Goal: Task Accomplishment & Management: Manage account settings

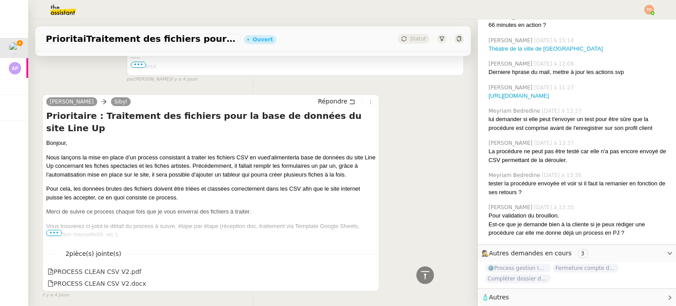
scroll to position [4869, 0]
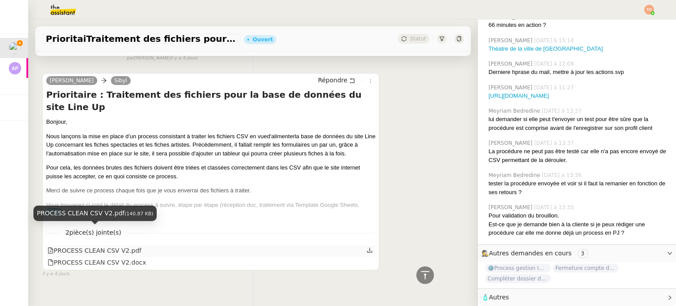
click at [122, 245] on div "PROCESS CLEAN CSV V2.pdf" at bounding box center [95, 250] width 94 height 10
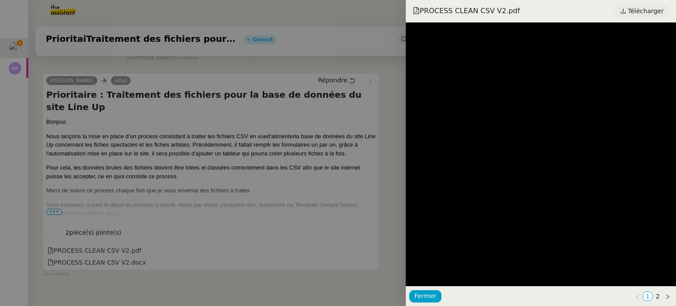
click at [337, 7] on span "Télécharger" at bounding box center [646, 10] width 36 height 11
click at [225, 128] on div at bounding box center [338, 153] width 676 height 306
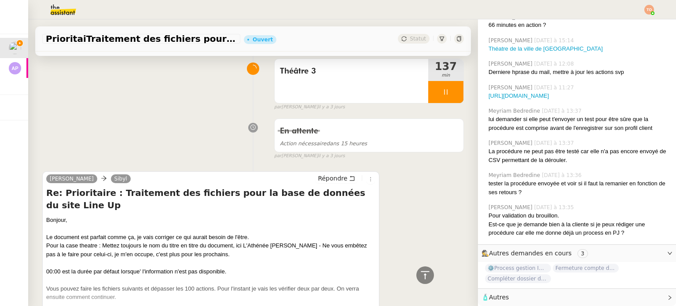
scroll to position [1262, 0]
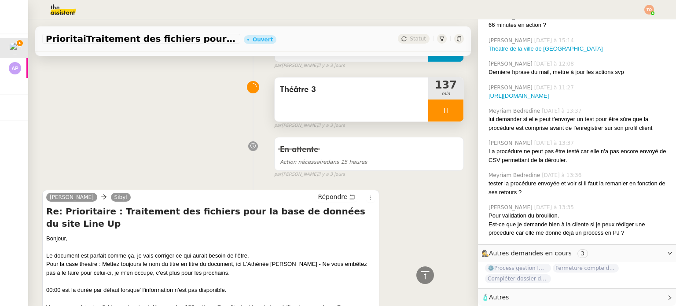
click at [337, 106] on div at bounding box center [445, 110] width 35 height 22
click at [337, 107] on icon at bounding box center [454, 110] width 7 height 7
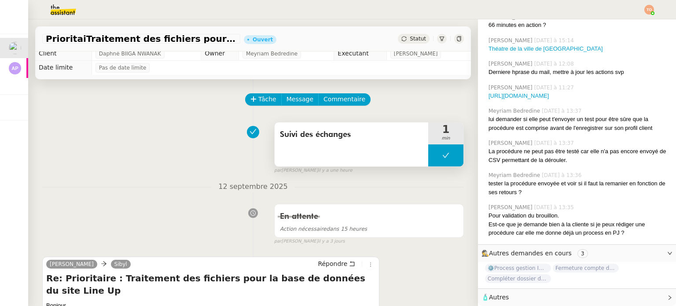
scroll to position [0, 0]
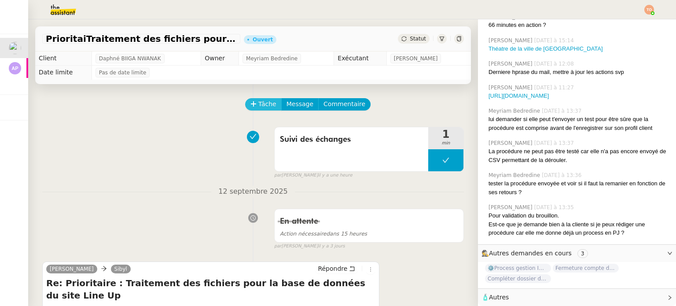
click at [260, 105] on span "Tâche" at bounding box center [267, 104] width 18 height 10
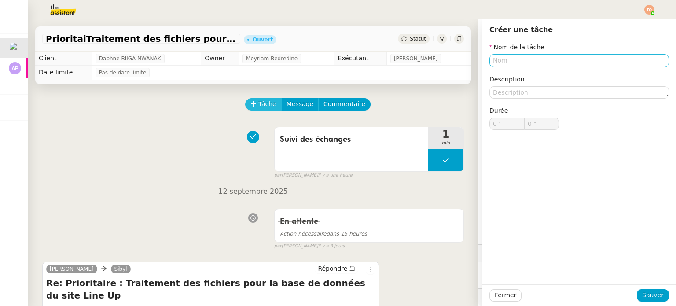
scroll to position [276, 0]
click at [337, 61] on input "text" at bounding box center [578, 60] width 179 height 13
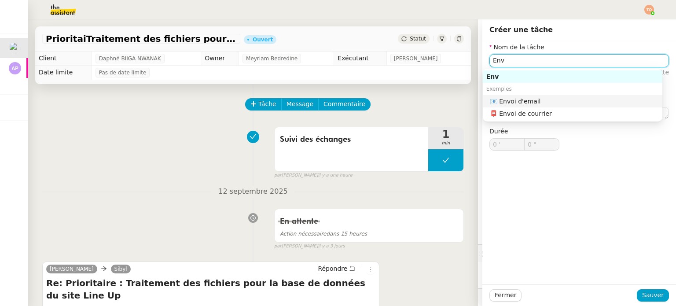
click at [337, 101] on div "📧 Envoi d'email" at bounding box center [574, 101] width 169 height 8
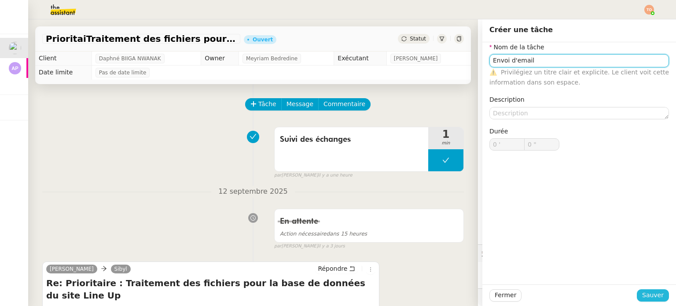
type input "Envoi d'email"
click at [337, 290] on span "Sauver" at bounding box center [653, 295] width 22 height 10
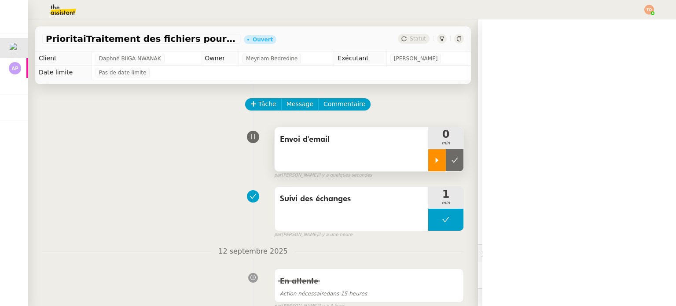
click at [337, 156] on div at bounding box center [437, 160] width 18 height 22
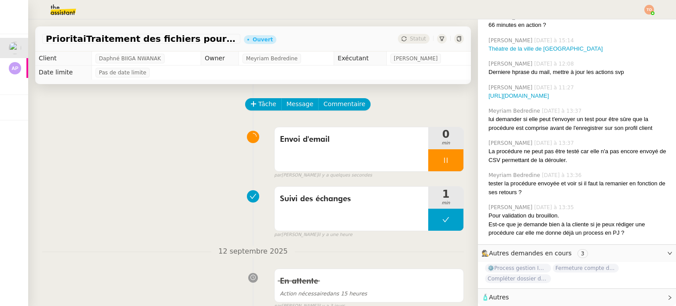
scroll to position [176, 0]
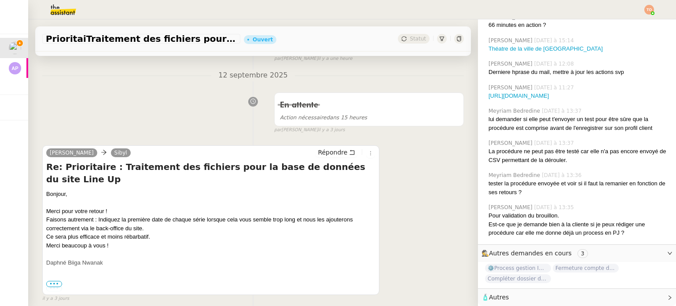
click at [337, 158] on div "Répondre" at bounding box center [345, 152] width 61 height 11
click at [337, 157] on button "Répondre" at bounding box center [337, 152] width 44 height 10
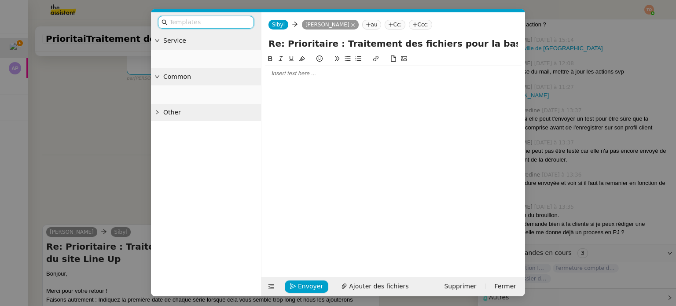
scroll to position [278, 0]
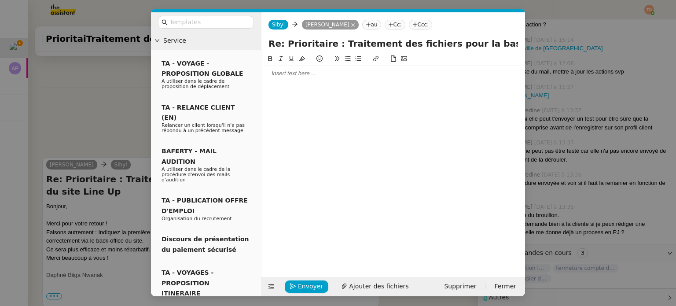
click at [332, 78] on div at bounding box center [393, 73] width 256 height 15
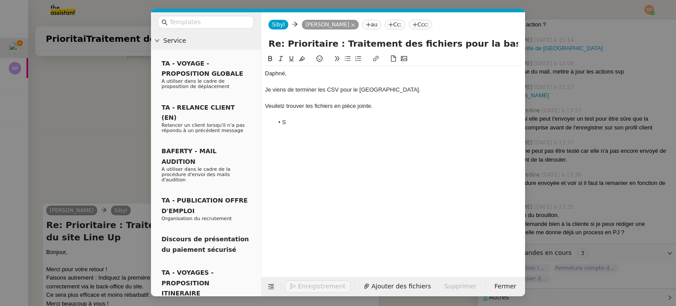
scroll to position [315, 0]
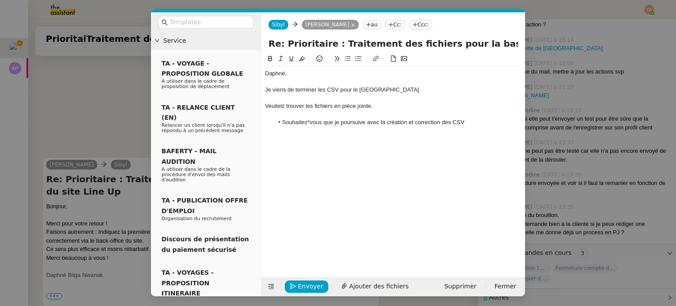
click at [310, 120] on li "Souhaitez*vous que je poursuive avec la création et correction des CSV" at bounding box center [398, 122] width 248 height 8
click at [337, 121] on li "Souhaitez-vous que je poursuive avec la création et correction des CSV" at bounding box center [398, 122] width 248 height 8
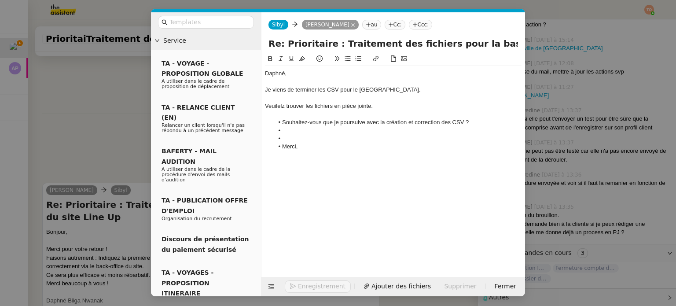
scroll to position [341, 0]
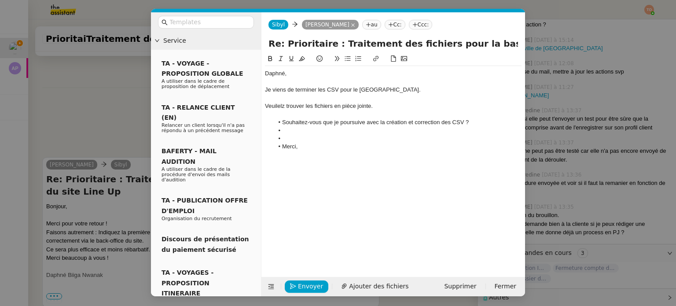
click at [281, 146] on li "Merci," at bounding box center [398, 147] width 248 height 8
click at [297, 141] on li at bounding box center [398, 139] width 248 height 8
click at [301, 133] on li at bounding box center [398, 131] width 248 height 8
click at [337, 281] on span "Ajouter des fichiers" at bounding box center [400, 286] width 59 height 10
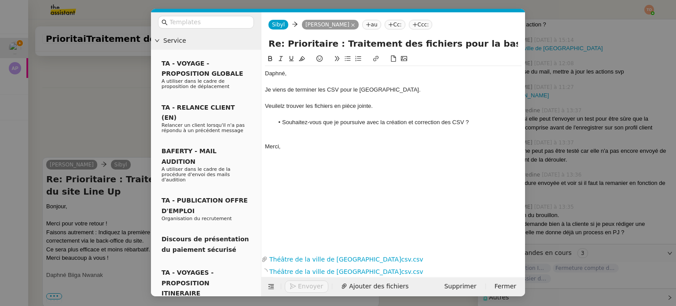
click at [337, 136] on div at bounding box center [393, 139] width 256 height 8
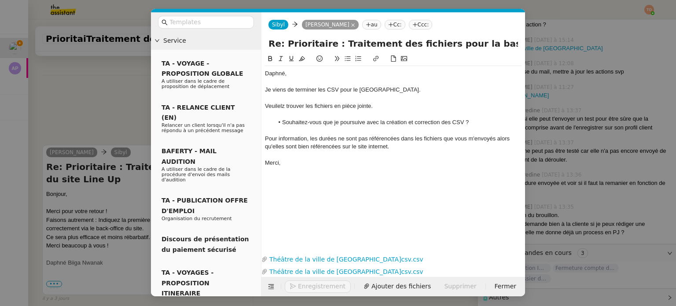
scroll to position [405, 0]
click at [278, 106] on div "Veuilelz trouver les fichiers en pièce jointe." at bounding box center [393, 106] width 256 height 8
click at [0, 0] on lt-span "Veuil le z" at bounding box center [0, 0] width 0 height 0
click at [337, 139] on div "Pour information, les durées ne sont pas référencées dans les fichiers que vous…" at bounding box center [393, 143] width 256 height 16
click at [0, 0] on lt-span "envoy ez" at bounding box center [0, 0] width 0 height 0
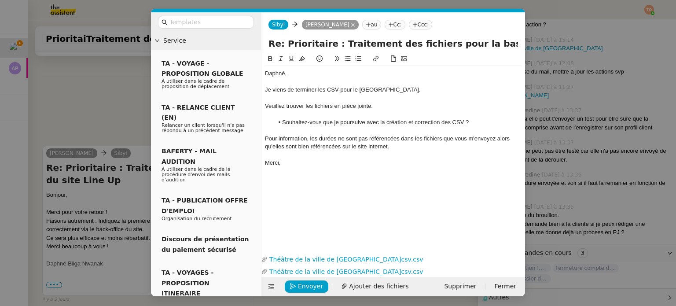
click at [117, 106] on nz-modal-container "Service TA - VOYAGE - PROPOSITION GLOBALE A utiliser dans le cadre de propositi…" at bounding box center [338, 153] width 676 height 306
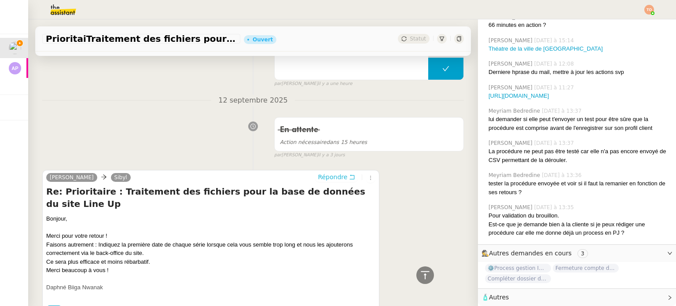
scroll to position [0, 0]
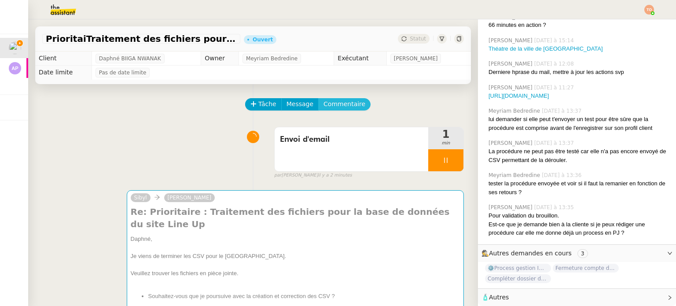
click at [337, 107] on span "Commentaire" at bounding box center [344, 104] width 42 height 10
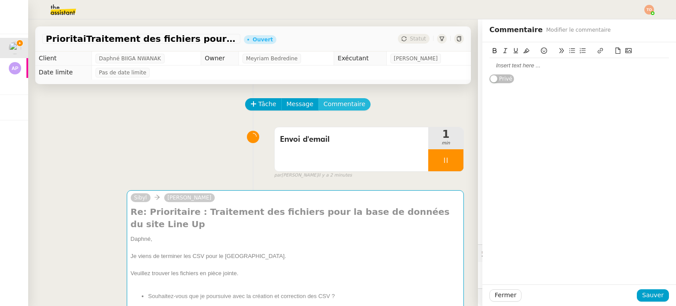
scroll to position [276, 0]
click at [337, 62] on div at bounding box center [578, 66] width 179 height 8
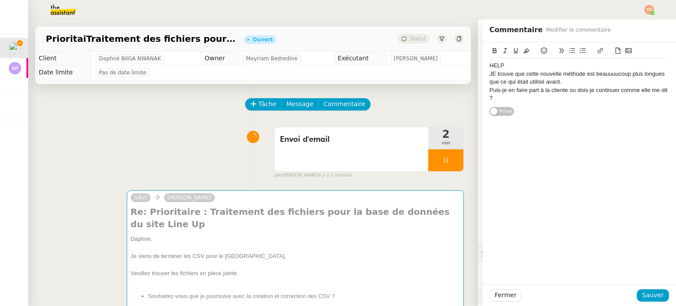
click at [337, 76] on div "JE trouve que cette nouvelle méthode est beauuuucoup plus longues que ce qui ét…" at bounding box center [578, 78] width 179 height 16
drag, startPoint x: 577, startPoint y: 72, endPoint x: 483, endPoint y: 75, distance: 94.6
click at [337, 75] on div "Je trouve que cette nouvelle méthode est beauuuucoup plus longues que ce qui ét…" at bounding box center [578, 78] width 179 height 16
click at [337, 293] on span "Sauver" at bounding box center [653, 295] width 22 height 10
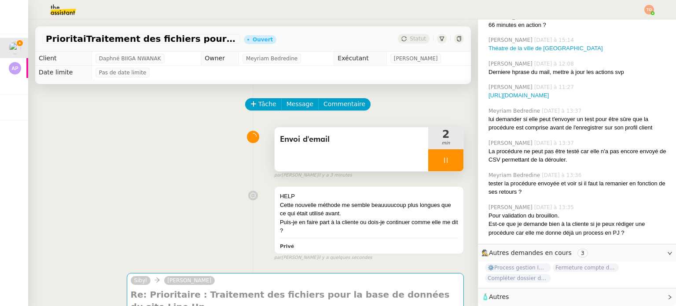
click at [337, 160] on div at bounding box center [445, 160] width 35 height 22
click at [337, 160] on icon at bounding box center [454, 159] width 7 height 5
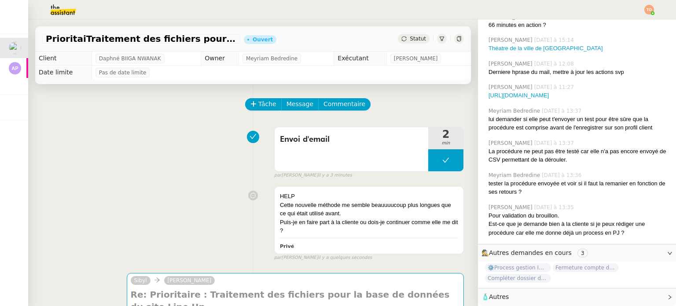
click at [337, 37] on span "Statut" at bounding box center [418, 39] width 16 height 6
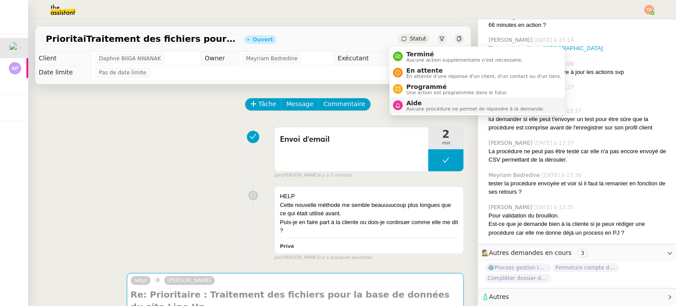
click at [337, 103] on span "Aide" at bounding box center [475, 102] width 138 height 7
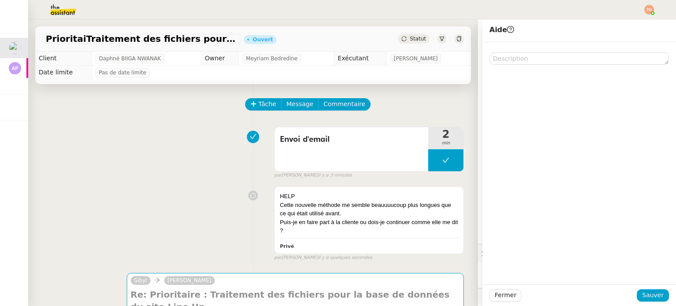
scroll to position [334, 0]
click at [337, 291] on span "Sauver" at bounding box center [653, 295] width 22 height 10
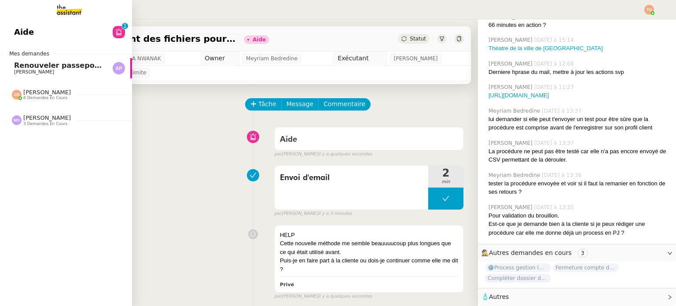
scroll to position [334, 0]
drag, startPoint x: 12, startPoint y: 68, endPoint x: 22, endPoint y: 68, distance: 10.6
click at [12, 68] on link "Renouveler passeport américain [PERSON_NAME]" at bounding box center [66, 68] width 132 height 20
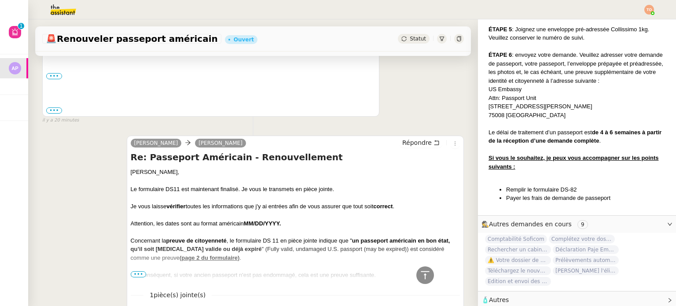
scroll to position [264, 0]
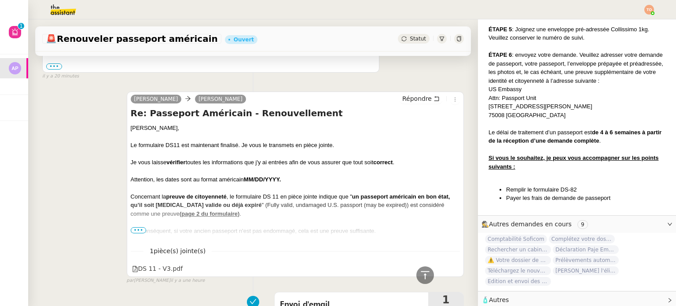
click at [134, 228] on span "•••" at bounding box center [139, 230] width 16 height 6
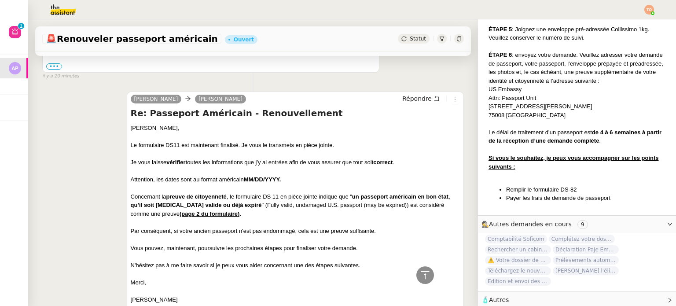
click at [337, 43] on div "Statut" at bounding box center [414, 39] width 32 height 10
click at [337, 42] on span "Statut" at bounding box center [418, 39] width 16 height 6
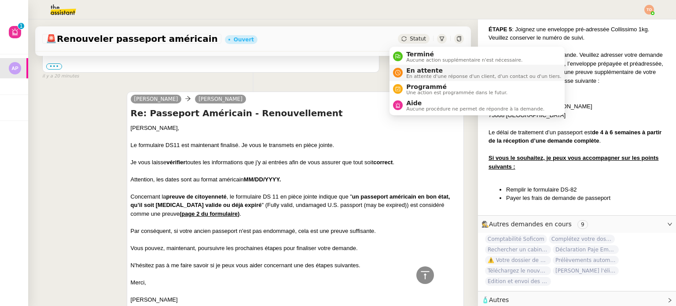
click at [337, 68] on span "En attente" at bounding box center [483, 70] width 155 height 7
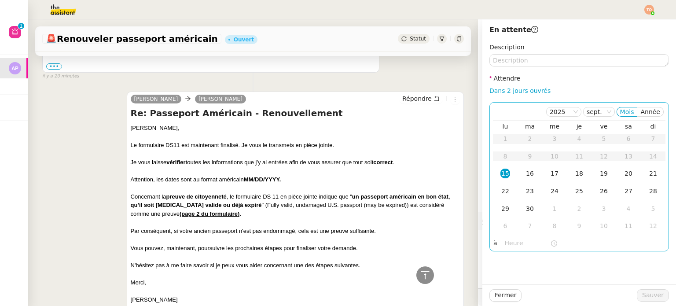
scroll to position [949, 0]
drag, startPoint x: 530, startPoint y: 95, endPoint x: 527, endPoint y: 102, distance: 7.7
click at [337, 94] on link "Dans 2 jours ouvrés" at bounding box center [519, 90] width 61 height 7
type input "07:00"
click at [337, 190] on div "22" at bounding box center [505, 191] width 10 height 10
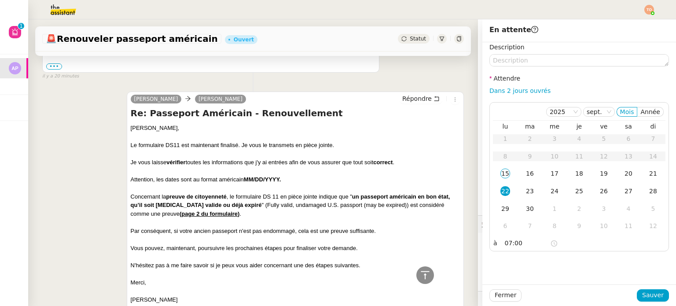
click at [337, 286] on div "Fermer Sauver" at bounding box center [579, 295] width 194 height 22
click at [337, 291] on div "Fermer Sauver" at bounding box center [578, 295] width 179 height 12
click at [337, 291] on span "Sauver" at bounding box center [653, 295] width 22 height 10
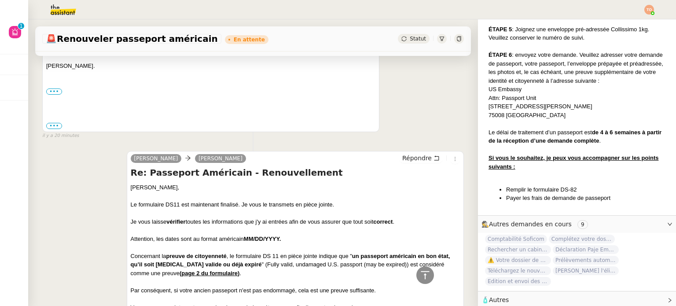
scroll to position [38, 0]
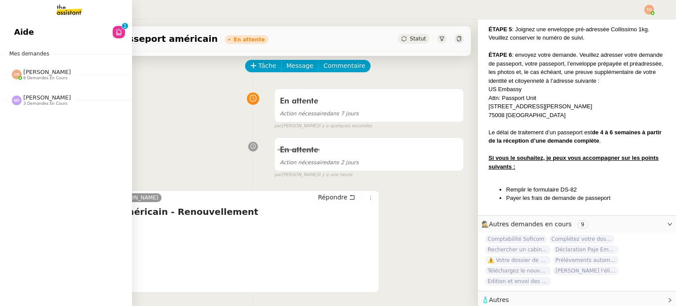
click at [17, 22] on link "Aide 0 1 2 3 4 5 6 7 8 9" at bounding box center [66, 32] width 132 height 20
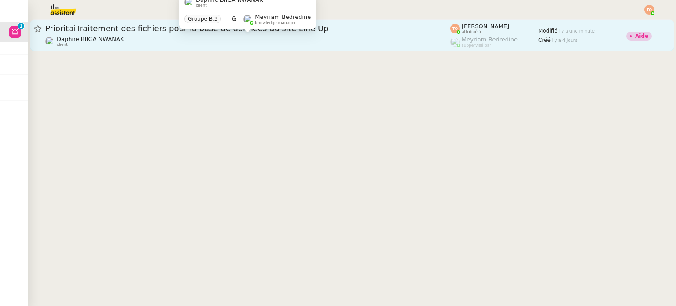
click at [264, 35] on body "Aide 0 1 2 3 4 5 6 7 8 9 Mes demandes [PERSON_NAME] 6 demandes en cours Prépare…" at bounding box center [338, 153] width 676 height 306
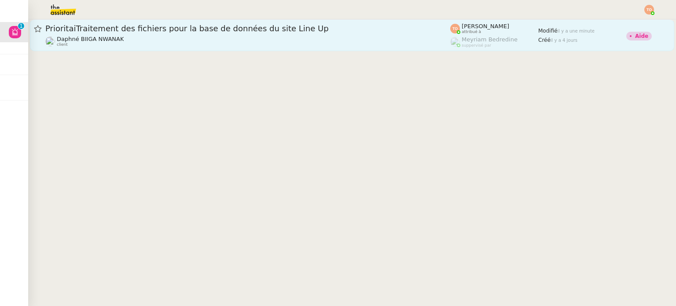
click at [308, 48] on link "PrioritaiTraitement des fichiers pour la base de données du site Line Up Daphné…" at bounding box center [352, 35] width 644 height 32
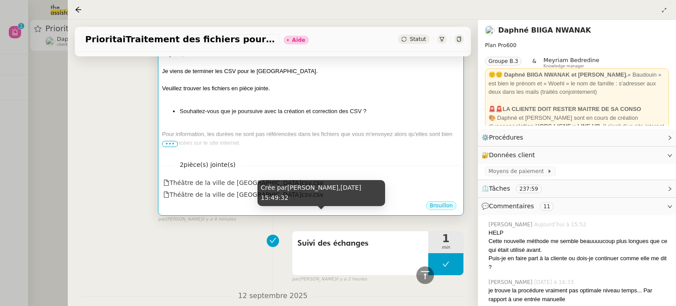
scroll to position [308, 0]
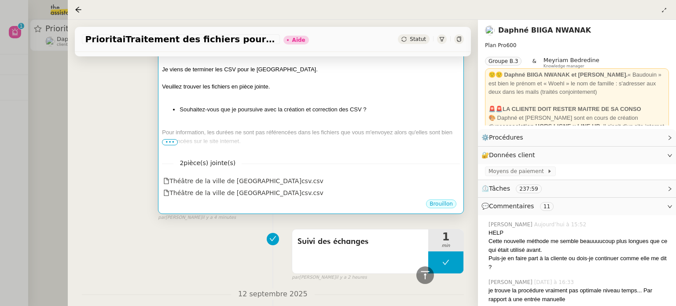
click at [304, 88] on div "Veuillez trouver les fichiers en pièce jointe." at bounding box center [311, 86] width 298 height 9
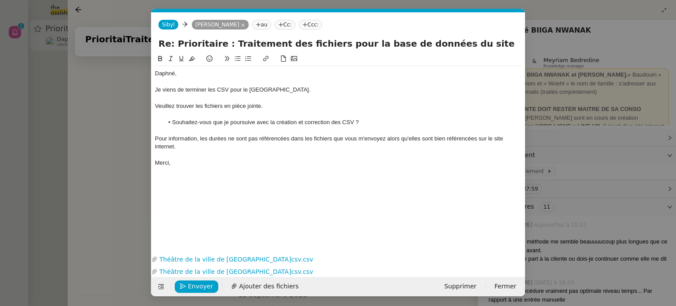
scroll to position [0, 18]
click at [292, 90] on div "Je viens de terminer les CSV pour le [GEOGRAPHIC_DATA]." at bounding box center [338, 90] width 366 height 8
drag, startPoint x: 250, startPoint y: 88, endPoint x: 317, endPoint y: 92, distance: 67.0
click at [317, 92] on div "Je viens de terminer les CSV pour le Théâtre de la ville de [GEOGRAPHIC_DATA]." at bounding box center [338, 90] width 366 height 8
click at [269, 58] on button at bounding box center [265, 59] width 11 height 10
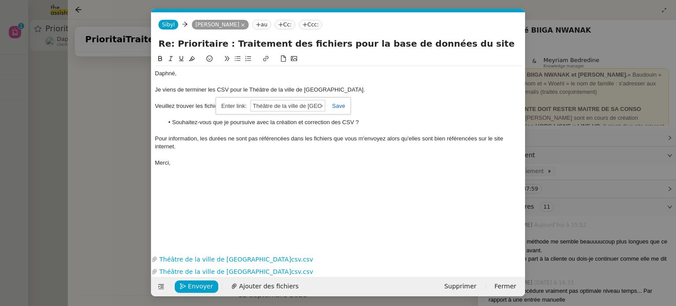
paste input "[URL][DOMAIN_NAME]"
type input "[URL][DOMAIN_NAME]"
click at [334, 104] on link at bounding box center [335, 106] width 20 height 7
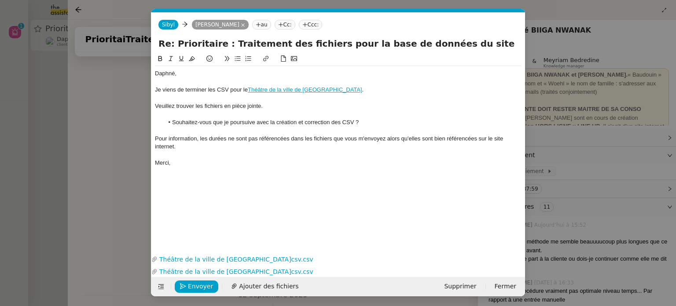
click at [162, 58] on icon at bounding box center [160, 58] width 6 height 6
click at [113, 122] on nz-modal-container "Service TA - VOYAGE - PROPOSITION GLOBALE A utiliser dans le cadre de propositi…" at bounding box center [338, 153] width 676 height 306
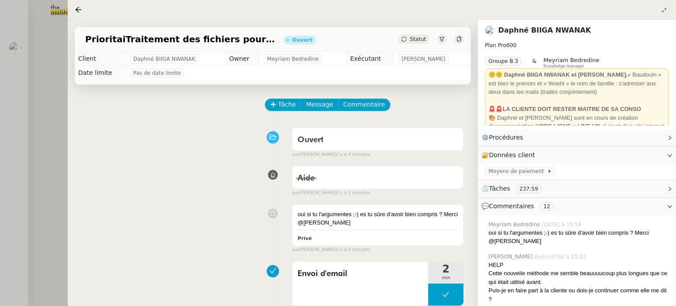
scroll to position [176, 0]
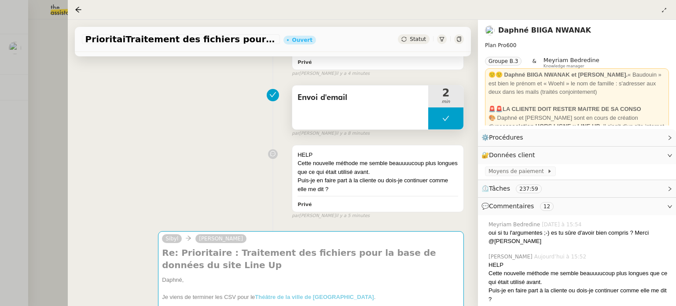
click at [337, 128] on button at bounding box center [445, 118] width 35 height 22
click at [337, 125] on div at bounding box center [437, 118] width 18 height 22
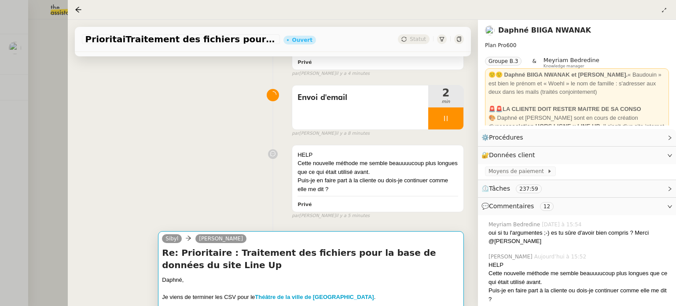
scroll to position [308, 0]
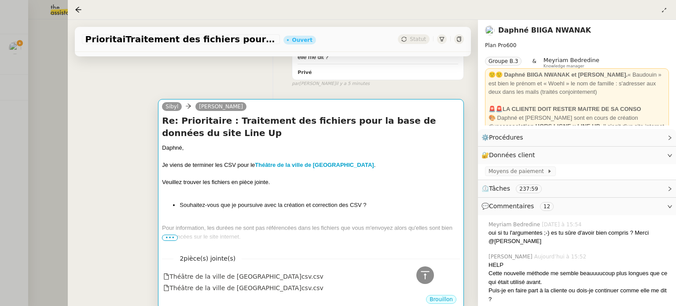
click at [335, 197] on div "Daphné, Je viens de terminer les CSV pour le Théâtre de la ville de [GEOGRAPHIC…" at bounding box center [311, 200] width 298 height 114
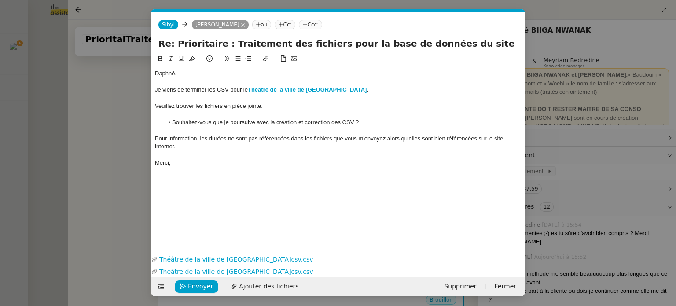
scroll to position [0, 18]
click at [232, 146] on div "Pour information, les durées ne sont pas référencées dans les fichiers que vous…" at bounding box center [338, 143] width 366 height 16
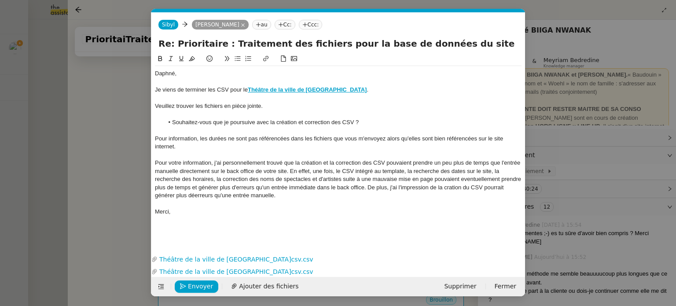
click at [337, 187] on div "Pour votre information, j'ai personnellement trouvé que la création et la corre…" at bounding box center [338, 179] width 366 height 40
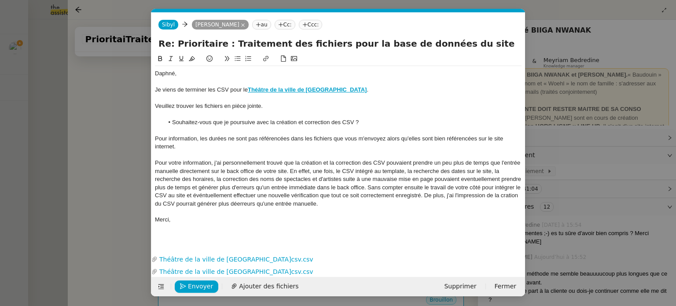
drag, startPoint x: 372, startPoint y: 204, endPoint x: 355, endPoint y: 209, distance: 18.0
click at [337, 204] on div "Pour votre information, j'ai personnellement trouvé que la création et la corre…" at bounding box center [338, 183] width 366 height 49
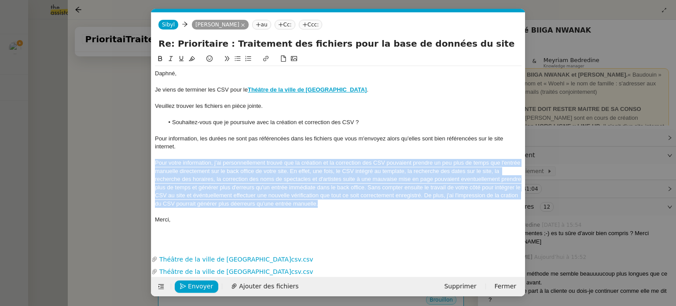
drag, startPoint x: 331, startPoint y: 206, endPoint x: 154, endPoint y: 164, distance: 181.7
click at [155, 164] on div "Pour votre information, j'ai personnellement trouvé que la création et la corre…" at bounding box center [338, 183] width 366 height 49
copy div "Pour votre information, j'ai personnellement trouvé que la création et la corre…"
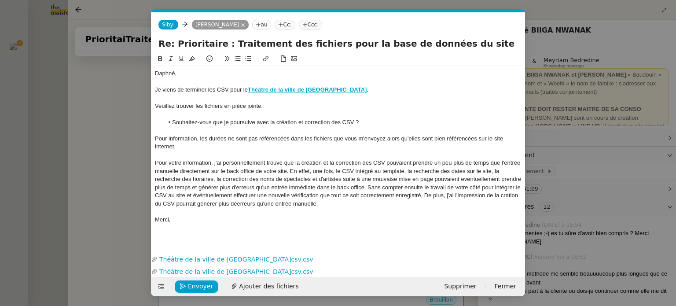
click at [133, 154] on nz-modal-container "Service TA - VOYAGE - PROPOSITION GLOBALE A utiliser dans le cadre de propositi…" at bounding box center [338, 153] width 676 height 306
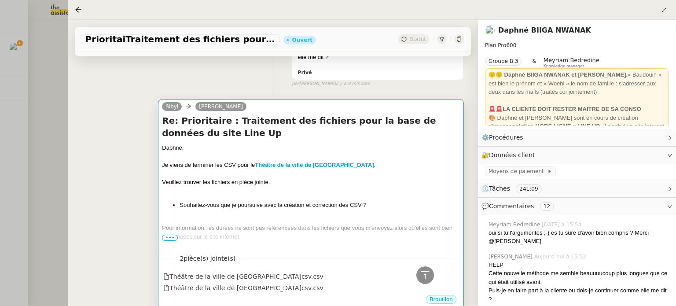
scroll to position [0, 0]
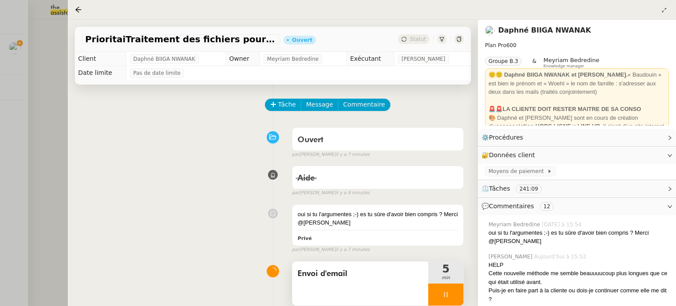
click at [337, 291] on div at bounding box center [445, 294] width 35 height 22
click at [337, 293] on icon at bounding box center [454, 294] width 7 height 7
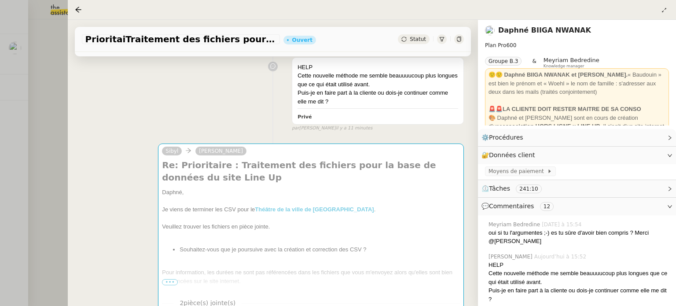
scroll to position [264, 0]
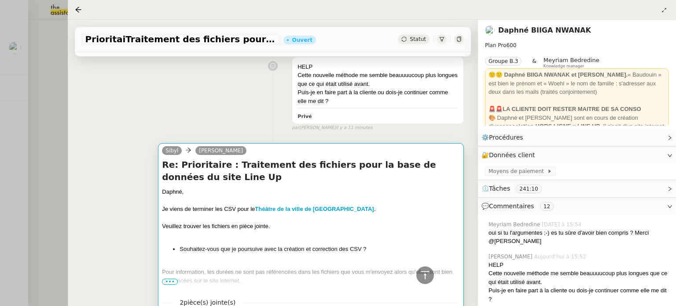
click at [322, 193] on div "Daphné," at bounding box center [311, 191] width 298 height 9
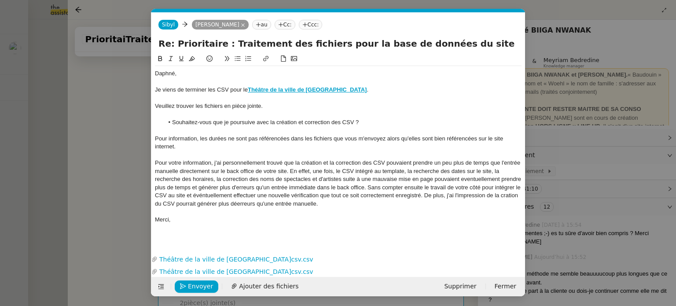
scroll to position [0, 18]
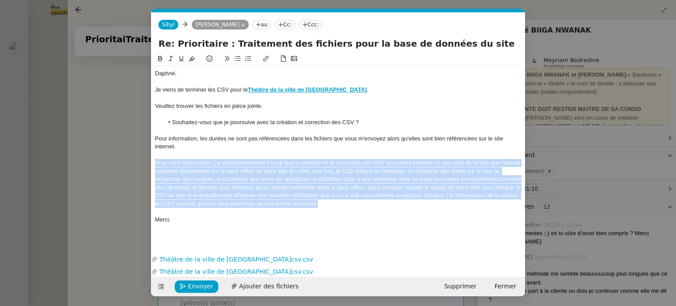
drag, startPoint x: 310, startPoint y: 202, endPoint x: 152, endPoint y: 161, distance: 162.7
click at [152, 161] on nz-spin "Daphné, Je viens de terminer les CSV pour le Théâtre de la ville de [GEOGRAPHIC…" at bounding box center [338, 148] width 374 height 189
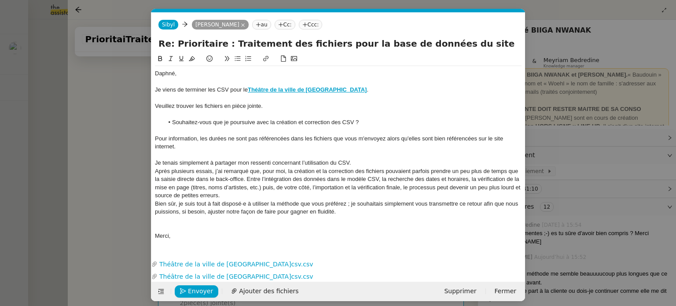
scroll to position [0, 0]
click at [157, 170] on div "Après plusieurs essais, j’ai remarqué que, pour moi, la création et la correcti…" at bounding box center [338, 183] width 366 height 33
drag, startPoint x: 287, startPoint y: 170, endPoint x: 223, endPoint y: 173, distance: 63.4
click at [223, 173] on div "Après plusieurs essais, j’ai remarqué que, pour moi, la création et la correcti…" at bounding box center [338, 183] width 366 height 33
drag, startPoint x: 407, startPoint y: 169, endPoint x: 366, endPoint y: 172, distance: 40.5
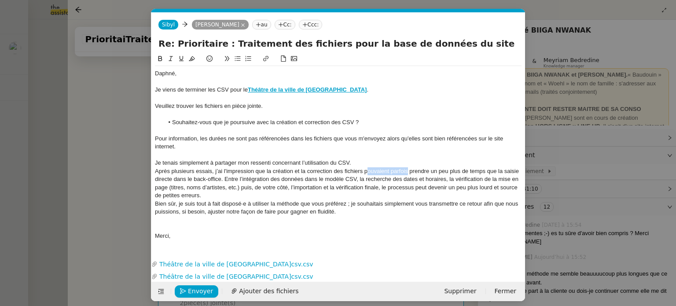
click at [337, 172] on div "Après plusieurs essais, j’ai l'impression que la création et la correction des …" at bounding box center [338, 183] width 366 height 33
click at [337, 180] on div "Après plusieurs essais, j’ai l'impression que la création et la correction des …" at bounding box center [338, 183] width 366 height 33
click at [337, 179] on div "Après plusieurs essais, j’ai l'impression que la création et la correction des …" at bounding box center [338, 183] width 366 height 33
click at [178, 188] on div "Après plusieurs essais, j’ai l'impression que la création et la correction des …" at bounding box center [338, 183] width 366 height 33
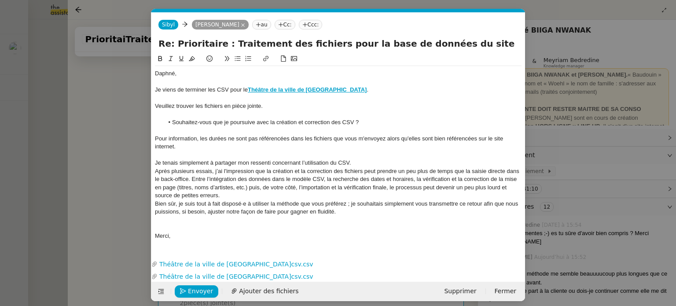
click at [174, 187] on div "Après plusieurs essais, j’ai l'impression que la création et la correction des …" at bounding box center [338, 183] width 366 height 33
click at [176, 187] on div "Après plusieurs essais, j’ai l'impression que la création et la correction des …" at bounding box center [338, 183] width 366 height 33
drag, startPoint x: 179, startPoint y: 188, endPoint x: 156, endPoint y: 188, distance: 23.8
click at [156, 188] on div "Après plusieurs essais, j’ai l'impression que la création et la correction des …" at bounding box center [338, 183] width 366 height 33
click at [155, 188] on div "Après plusieurs essais, j’ai l'impression que la création et la correction des …" at bounding box center [338, 183] width 366 height 33
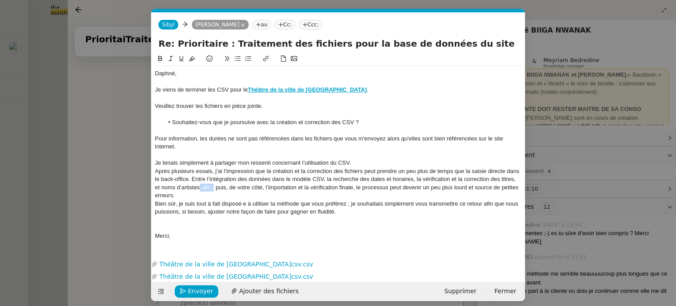
drag, startPoint x: 214, startPoint y: 189, endPoint x: 200, endPoint y: 187, distance: 14.2
click at [200, 187] on div "Après plusieurs essais, j’ai l'impression que la création et la correction des …" at bounding box center [338, 183] width 366 height 33
click at [337, 188] on div "Après plusieurs essais, j’ai l'impression que la création et la correction des …" at bounding box center [338, 183] width 366 height 33
click at [292, 193] on div "Après plusieurs essais, j’ai l'impression que la création et la correction des …" at bounding box center [338, 183] width 366 height 33
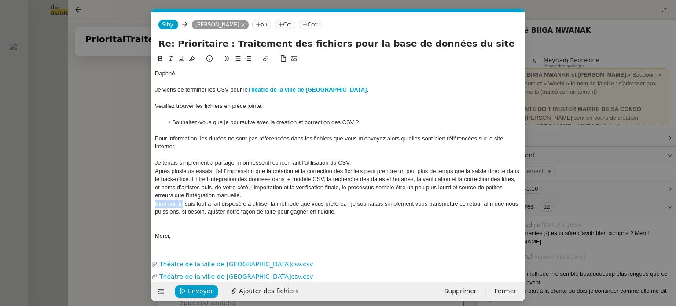
drag, startPoint x: 182, startPoint y: 205, endPoint x: 154, endPoint y: 205, distance: 27.7
click at [155, 205] on div "Bien sûr, je suis tout à fait disposé·e à utiliser la méthode que vous préférez…" at bounding box center [338, 208] width 366 height 16
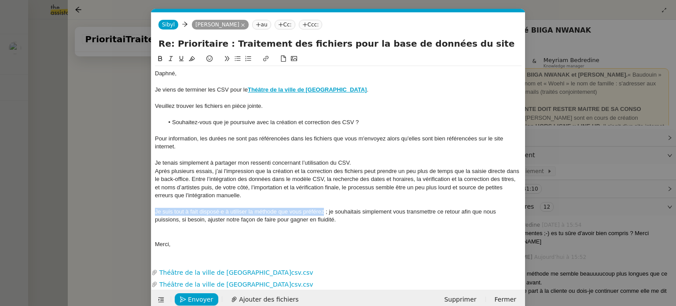
drag, startPoint x: 323, startPoint y: 212, endPoint x: 162, endPoint y: 211, distance: 161.0
click at [157, 211] on div "Je suis tout à fait disposé·e à utiliser la méthode que vous préférez ; je souh…" at bounding box center [338, 216] width 366 height 16
click at [234, 219] on div "J'utiliserai la méthode qui, selon vous, vous paraît la plus judicieuse mais je…" at bounding box center [338, 216] width 366 height 16
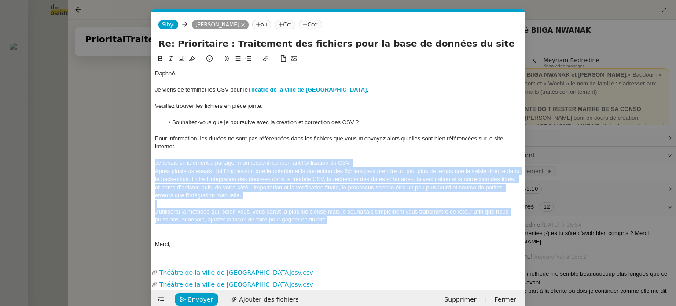
drag, startPoint x: 306, startPoint y: 216, endPoint x: 152, endPoint y: 162, distance: 163.1
click at [152, 162] on nz-spin "Daphné, Je viens de terminer les CSV pour le Théâtre de la ville de [GEOGRAPHIC…" at bounding box center [338, 154] width 374 height 201
copy div "Je tenais simplement à partager mon ressenti concernant l’utilisation du CSV. A…"
click at [273, 196] on div "Après plusieurs essais, j’ai l'impression que la création et la correction des …" at bounding box center [338, 183] width 366 height 33
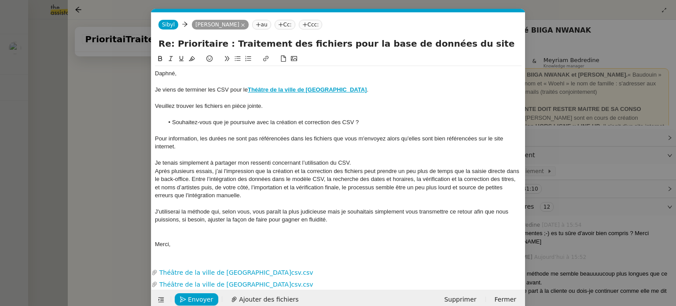
click at [232, 231] on div at bounding box center [338, 228] width 366 height 8
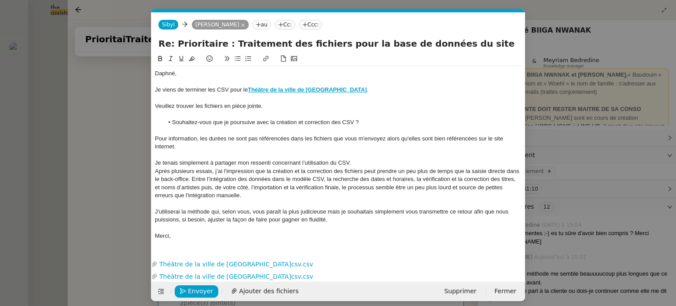
click at [262, 194] on div "Après plusieurs essais, j’ai l'impression que la création et la correction des …" at bounding box center [338, 183] width 366 height 33
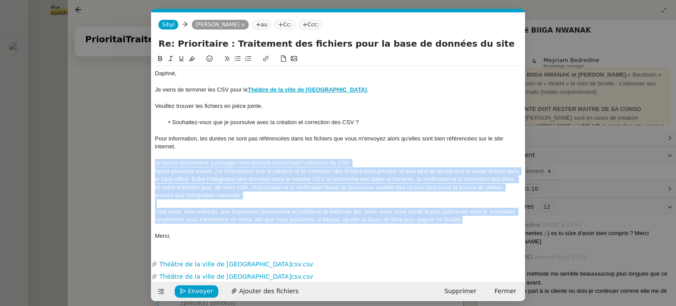
drag, startPoint x: 416, startPoint y: 218, endPoint x: 155, endPoint y: 162, distance: 267.2
click at [155, 162] on div "Daphné, Je viens de terminer les CSV pour le Théâtre de la ville de [GEOGRAPHIC…" at bounding box center [338, 155] width 366 height 178
click at [193, 55] on button at bounding box center [192, 59] width 11 height 10
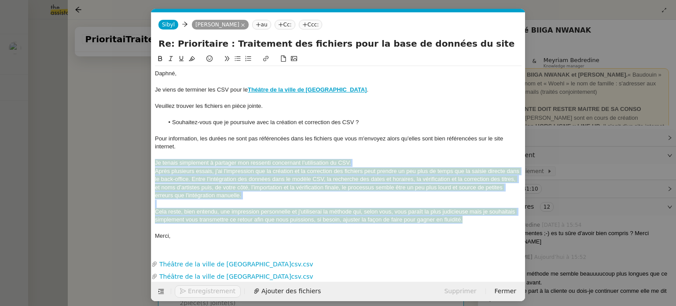
click at [160, 60] on icon at bounding box center [160, 58] width 6 height 6
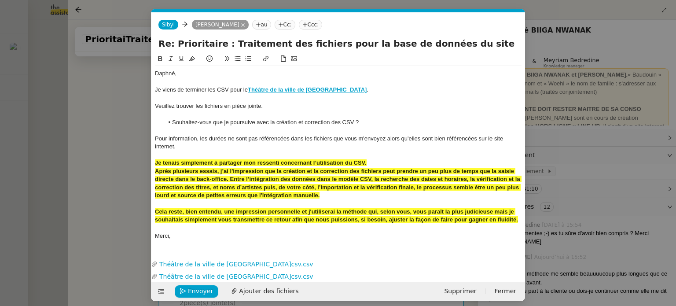
click at [120, 149] on nz-modal-container "Service TA - VOYAGE - PROPOSITION GLOBALE A utiliser dans le cadre de propositi…" at bounding box center [338, 153] width 676 height 306
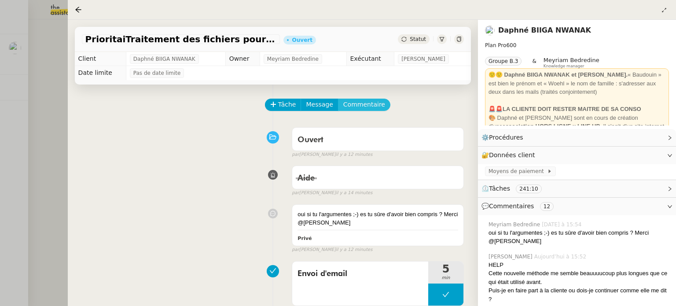
click at [337, 110] on span "Commentaire" at bounding box center [364, 104] width 42 height 10
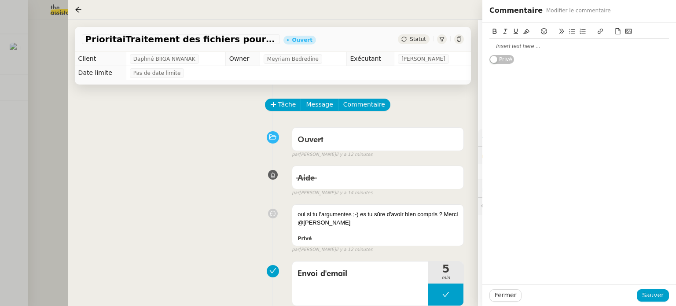
click at [337, 48] on div at bounding box center [578, 46] width 179 height 8
click at [337, 292] on button at bounding box center [445, 294] width 35 height 22
click at [337, 292] on div at bounding box center [437, 294] width 18 height 22
click at [337, 44] on div "@me" at bounding box center [578, 46] width 179 height 8
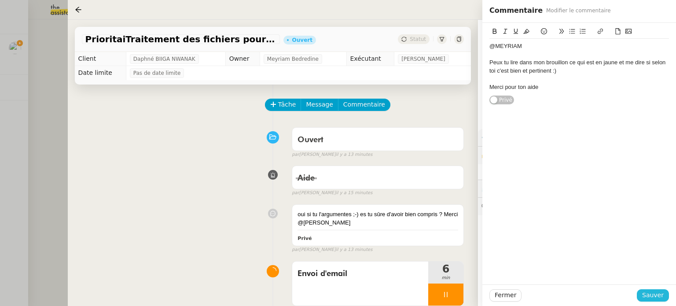
click at [337, 297] on span "Sauver" at bounding box center [653, 295] width 22 height 10
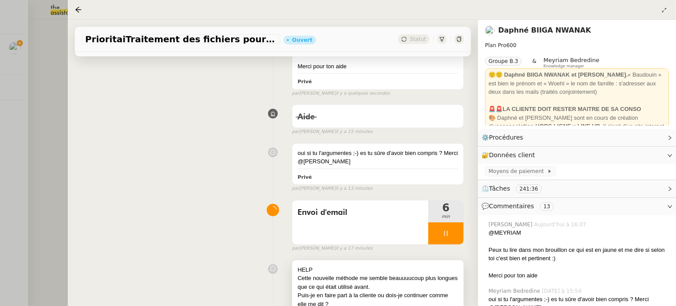
scroll to position [176, 0]
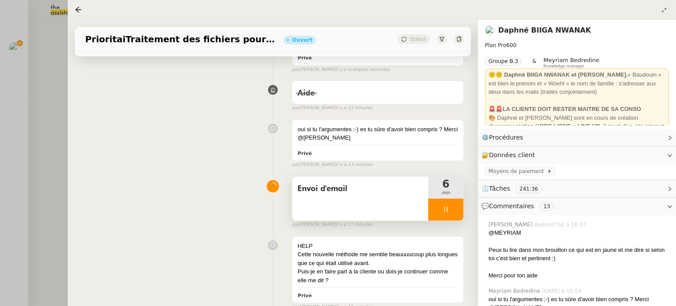
click at [337, 212] on div at bounding box center [445, 209] width 35 height 22
click at [337, 208] on icon at bounding box center [454, 209] width 7 height 5
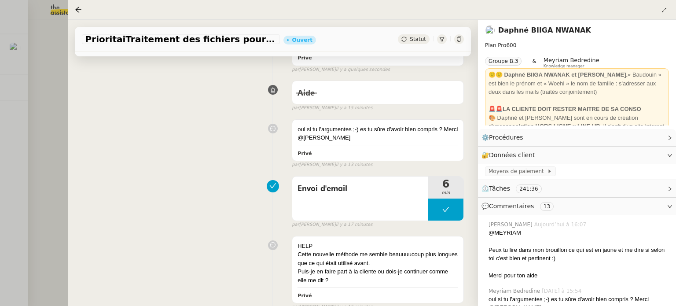
click at [337, 41] on span "Statut" at bounding box center [418, 39] width 16 height 6
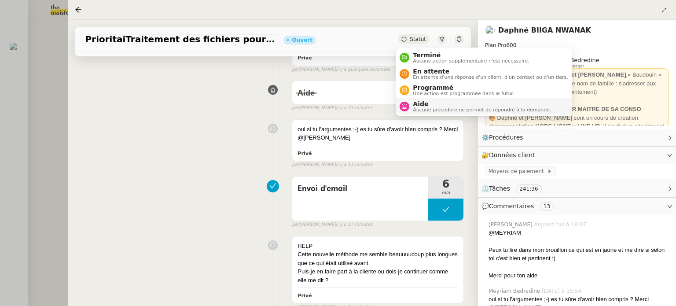
click at [337, 100] on span "Aide" at bounding box center [482, 103] width 138 height 7
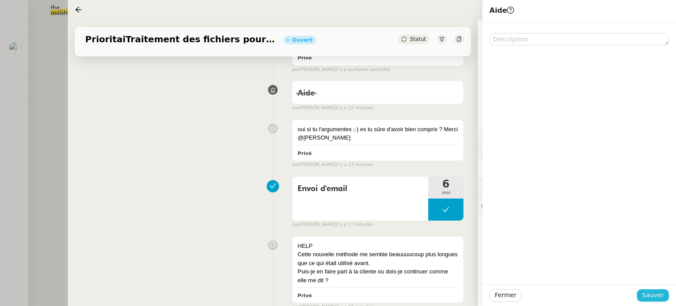
click at [337, 295] on span "Sauver" at bounding box center [653, 295] width 22 height 10
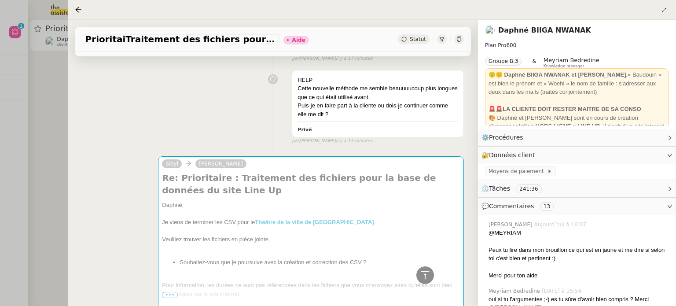
scroll to position [396, 0]
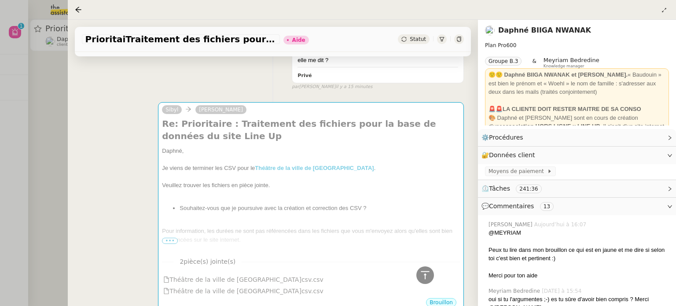
click at [0, 139] on div at bounding box center [338, 153] width 676 height 306
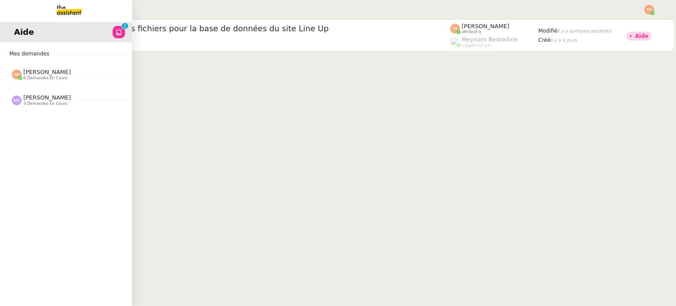
click at [30, 104] on span "3 demandes en cours" at bounding box center [45, 103] width 44 height 5
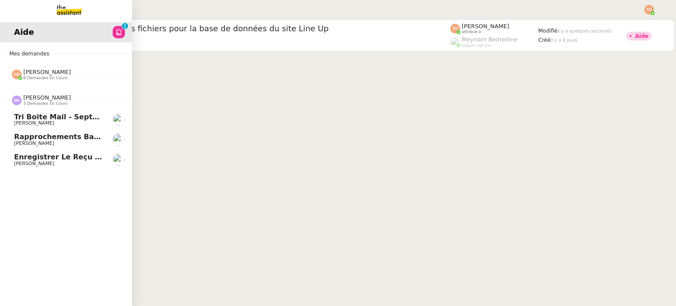
click at [51, 117] on span "Tri boite mail - septembre 2025" at bounding box center [77, 117] width 126 height 8
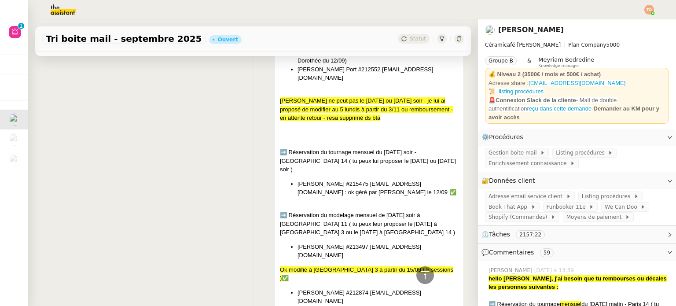
scroll to position [220, 0]
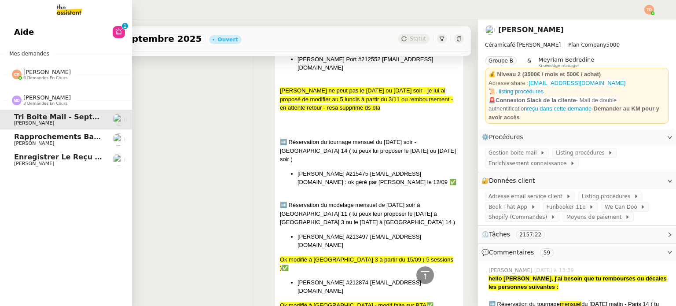
click at [46, 133] on span "Rapprochements Bancaire - [DATE]" at bounding box center [83, 136] width 139 height 8
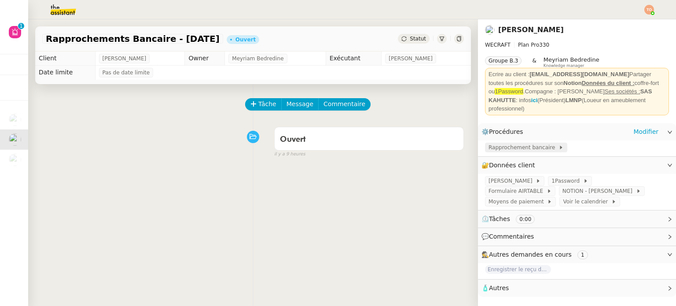
click at [337, 143] on span "Rapprochement bancaire" at bounding box center [523, 147] width 70 height 9
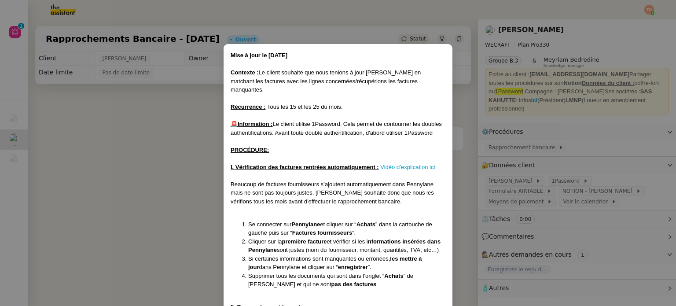
drag, startPoint x: 102, startPoint y: 179, endPoint x: 69, endPoint y: 176, distance: 33.2
click at [96, 179] on nz-modal-container "Mise à jour le [DATE] Contexte : Le client souhaite que nous tenions à jour [PE…" at bounding box center [338, 153] width 676 height 306
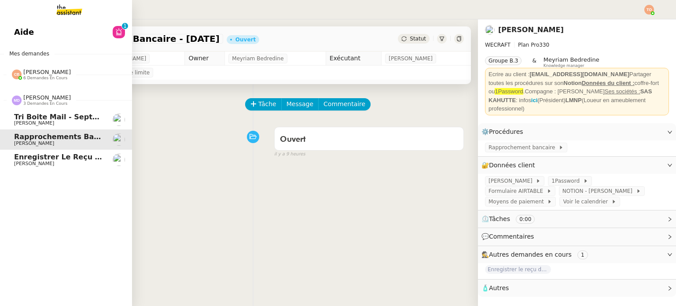
click at [0, 160] on link "Enregistrer le reçu de Coda Project [PERSON_NAME]" at bounding box center [66, 160] width 132 height 20
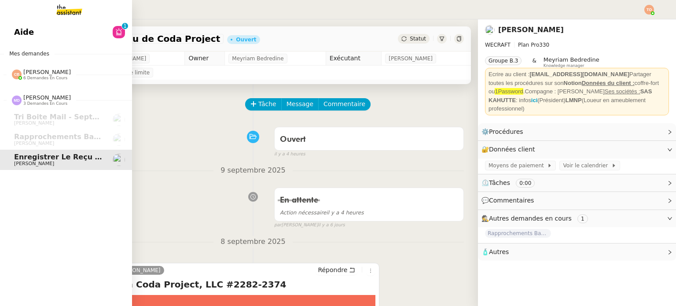
click at [58, 77] on span "6 demandes en cours" at bounding box center [45, 78] width 44 height 5
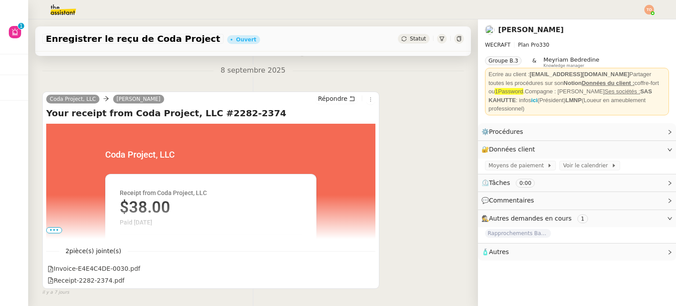
scroll to position [209, 0]
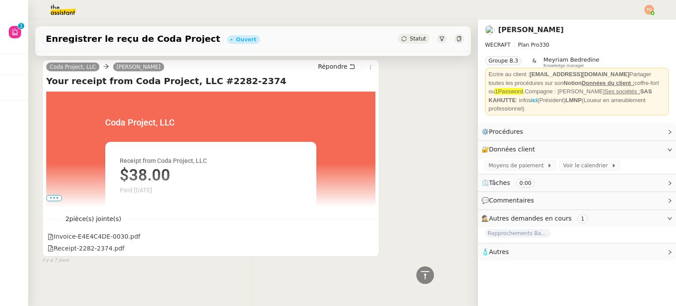
click at [57, 195] on span "•••" at bounding box center [54, 198] width 16 height 6
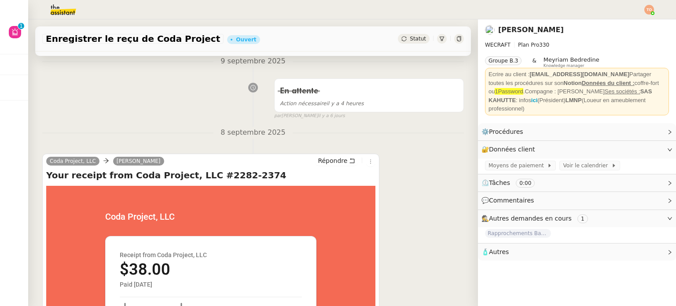
scroll to position [0, 0]
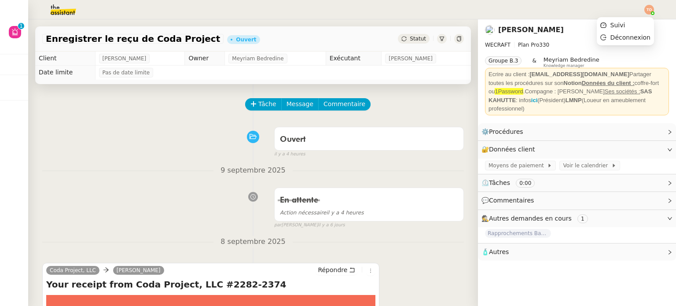
click at [337, 9] on img at bounding box center [649, 10] width 10 height 10
click at [337, 11] on img at bounding box center [649, 10] width 10 height 10
click at [65, 13] on img at bounding box center [56, 9] width 68 height 19
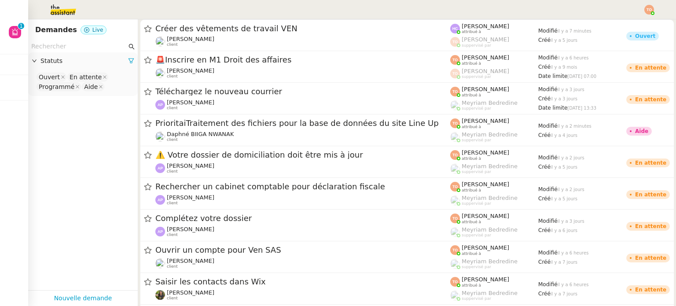
click at [81, 45] on input "text" at bounding box center [78, 46] width 95 height 10
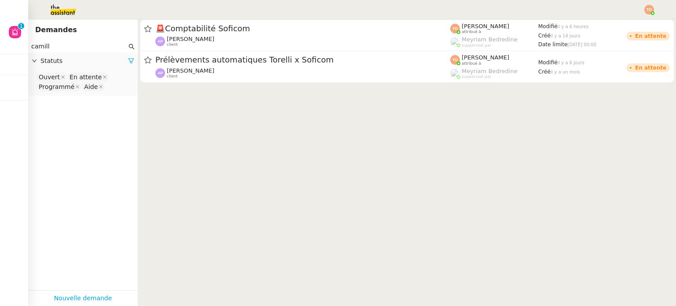
click at [112, 82] on nz-select-top-control "Ouvert En attente Programmé Aide" at bounding box center [82, 82] width 95 height 21
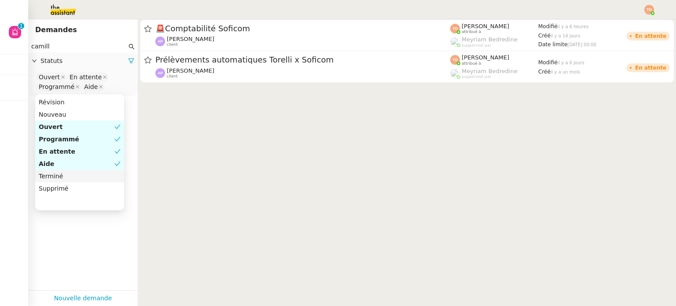
click at [87, 176] on div "Terminé" at bounding box center [80, 176] width 82 height 8
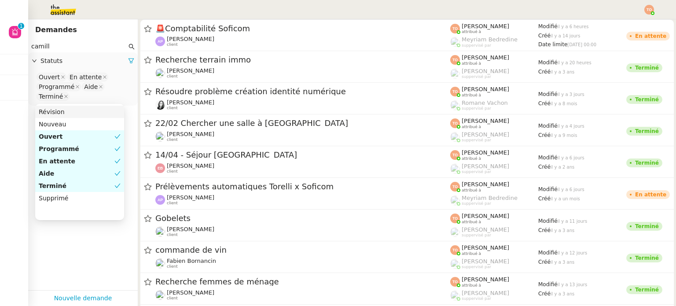
click at [72, 43] on input "camill" at bounding box center [78, 46] width 95 height 10
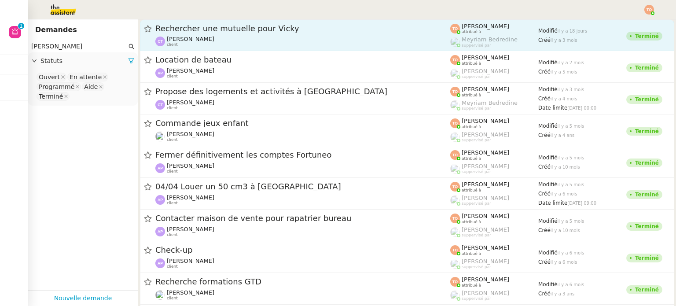
type input "[PERSON_NAME]"
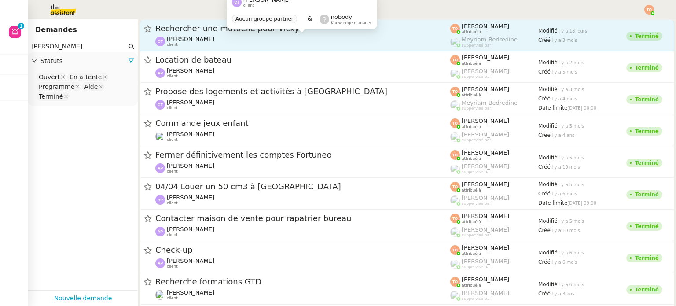
click at [277, 40] on div "[PERSON_NAME] client" at bounding box center [302, 41] width 295 height 11
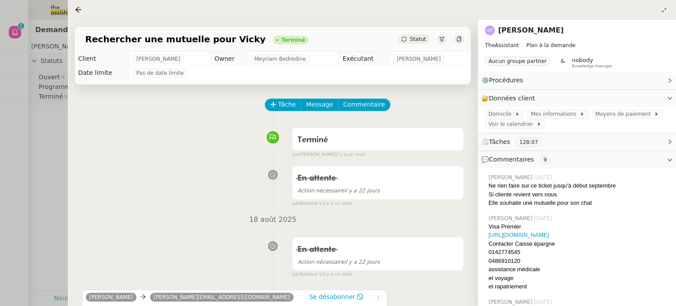
click at [77, 15] on div at bounding box center [80, 9] width 11 height 11
click at [77, 13] on icon at bounding box center [78, 9] width 7 height 7
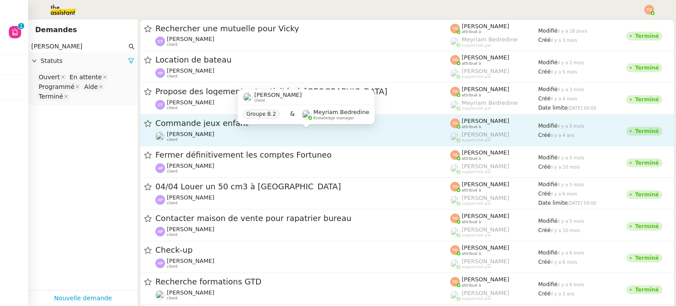
click at [216, 139] on div "[PERSON_NAME] client" at bounding box center [302, 136] width 295 height 11
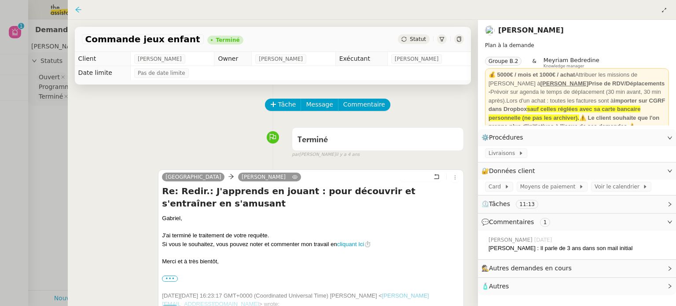
click at [79, 11] on icon at bounding box center [78, 9] width 7 height 7
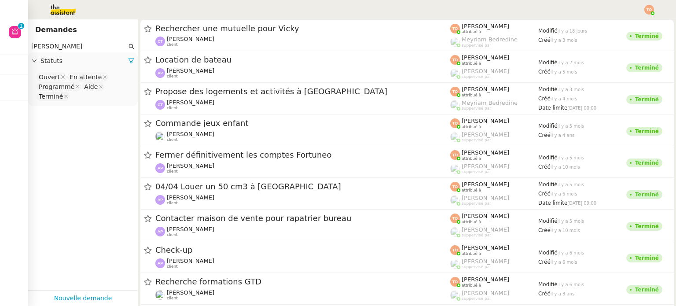
click at [84, 47] on input "[PERSON_NAME]" at bounding box center [78, 46] width 95 height 10
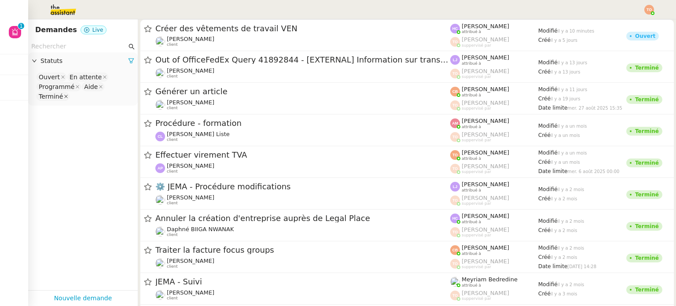
click at [64, 98] on icon at bounding box center [66, 96] width 4 height 4
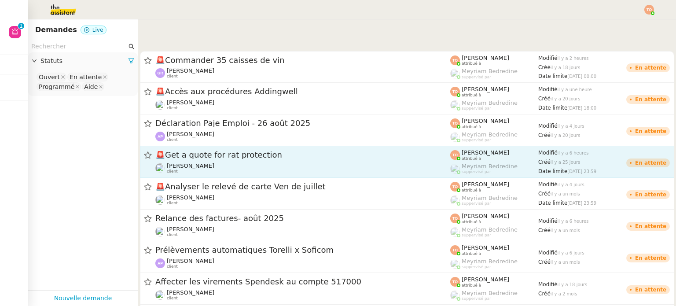
scroll to position [850, 0]
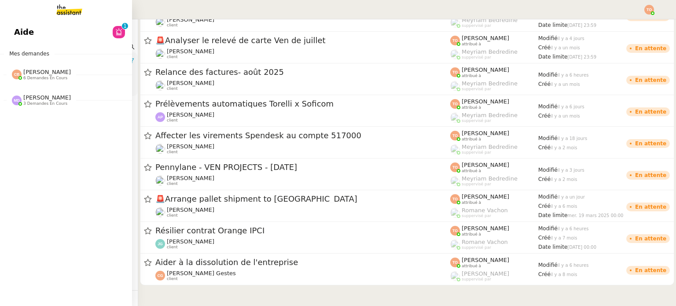
click at [25, 100] on span "[PERSON_NAME]" at bounding box center [47, 97] width 48 height 7
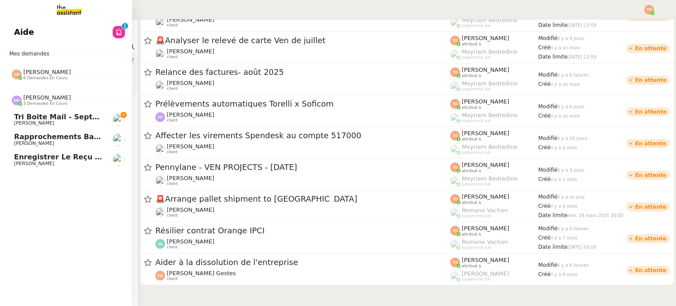
click at [51, 141] on span "[PERSON_NAME]" at bounding box center [58, 143] width 89 height 5
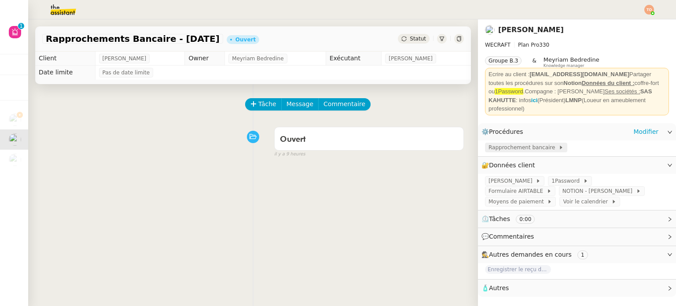
click at [337, 145] on icon at bounding box center [560, 147] width 5 height 5
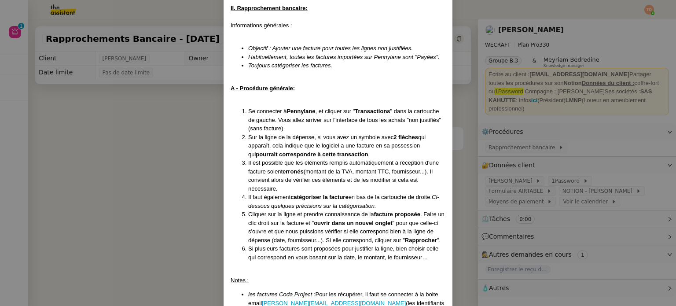
scroll to position [220, 0]
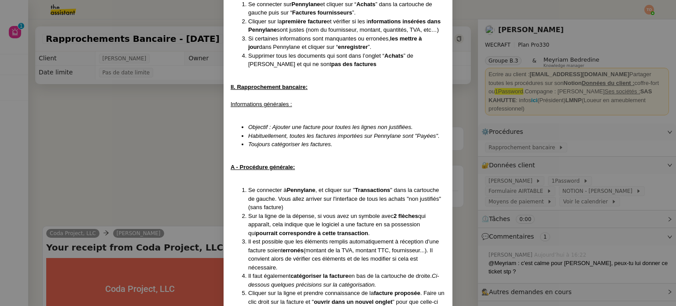
click at [198, 128] on nz-modal-container "Mise à jour le [DATE] Contexte : Le client souhaite que nous tenions à jour [PE…" at bounding box center [338, 153] width 676 height 306
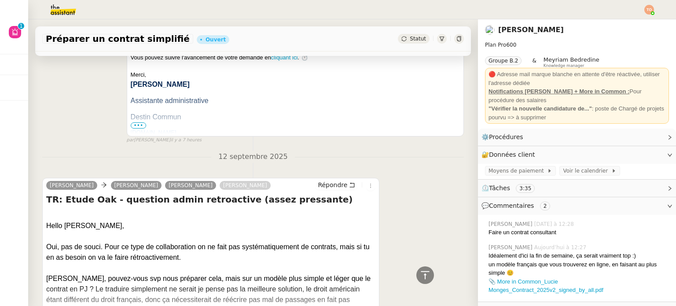
scroll to position [597, 0]
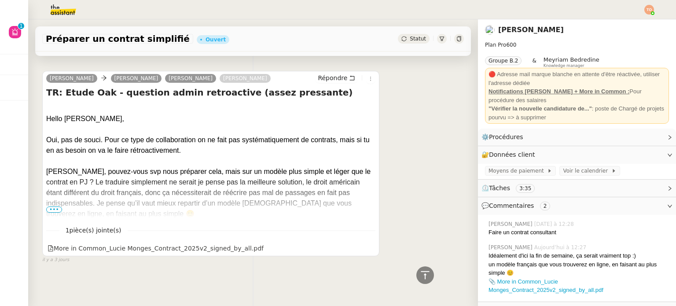
click at [55, 206] on span "•••" at bounding box center [54, 209] width 16 height 6
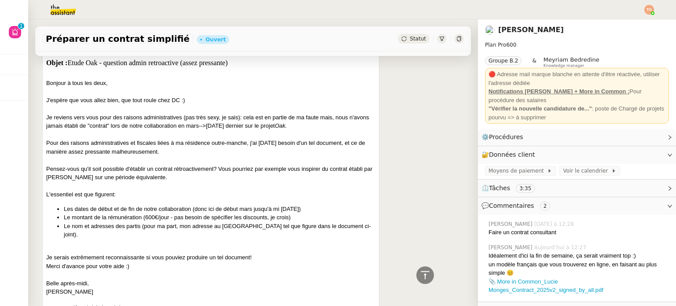
scroll to position [993, 0]
drag, startPoint x: 105, startPoint y: 130, endPoint x: 193, endPoint y: 133, distance: 88.0
click at [184, 138] on div "Pour des raisons administratives et fiscales liées à ma résidence outre-manche,…" at bounding box center [210, 146] width 329 height 17
drag, startPoint x: 215, startPoint y: 133, endPoint x: 313, endPoint y: 134, distance: 98.5
click at [287, 138] on div "Pour des raisons administratives et fiscales liées à ma résidence outre-manche,…" at bounding box center [210, 146] width 329 height 17
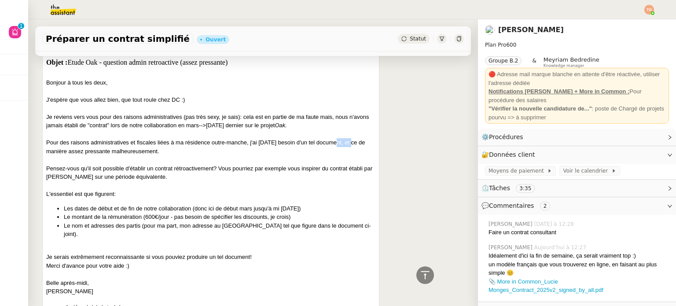
drag, startPoint x: 338, startPoint y: 132, endPoint x: 352, endPoint y: 131, distance: 14.1
click at [351, 138] on div "Pour des raisons administratives et fiscales liées à ma résidence outre-manche,…" at bounding box center [210, 146] width 329 height 17
click at [352, 138] on div "Pour des raisons administratives et fiscales liées à ma résidence outre-manche,…" at bounding box center [210, 146] width 329 height 17
drag, startPoint x: 107, startPoint y: 143, endPoint x: 143, endPoint y: 143, distance: 35.2
click at [142, 143] on div "Pour des raisons administratives et fiscales liées à ma résidence outre-manche,…" at bounding box center [210, 146] width 329 height 17
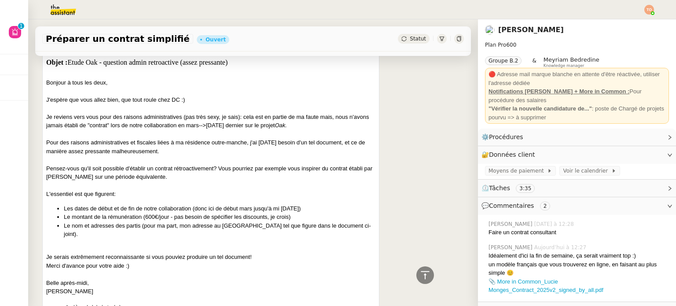
click at [145, 155] on div at bounding box center [210, 159] width 329 height 9
drag, startPoint x: 132, startPoint y: 162, endPoint x: 246, endPoint y: 158, distance: 114.0
click at [238, 164] on div "Pensez-vous qu'il soit possible d'établir un contrat rétroactivement? Vous pour…" at bounding box center [210, 172] width 329 height 17
drag, startPoint x: 296, startPoint y: 157, endPoint x: 337, endPoint y: 160, distance: 41.4
click at [327, 164] on div "Pensez-vous qu'il soit possible d'établir un contrat rétroactivement? Vous pour…" at bounding box center [210, 172] width 329 height 17
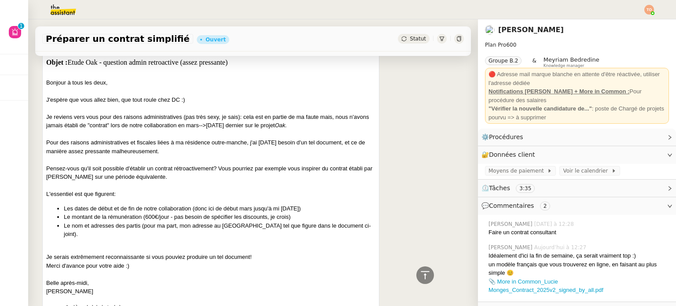
click at [338, 164] on div "Pensez-vous qu'il soit possible d'établir un contrat rétroactivement? Vous pour…" at bounding box center [210, 172] width 329 height 17
drag, startPoint x: 102, startPoint y: 183, endPoint x: 110, endPoint y: 183, distance: 8.8
click at [110, 190] on div "L'essentiel est que figurent:" at bounding box center [210, 194] width 329 height 9
click at [108, 194] on div "De : lucie monges <lucie.monges@gmail.com> Date : vendredi, 12 septembre 2025 à…" at bounding box center [210, 154] width 329 height 283
drag, startPoint x: 110, startPoint y: 198, endPoint x: 192, endPoint y: 205, distance: 82.1
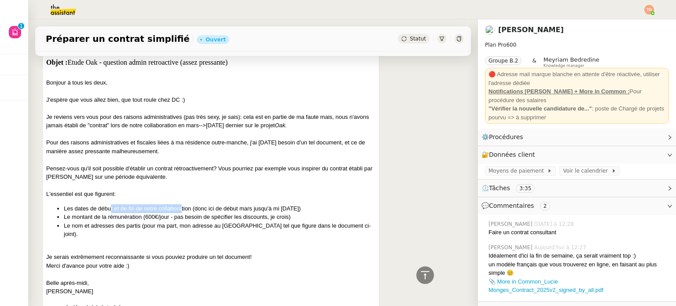
click at [182, 204] on li "Les dates de début et de fin de notre collaboration (donc ici de début mars jus…" at bounding box center [219, 208] width 311 height 9
drag, startPoint x: 199, startPoint y: 208, endPoint x: 222, endPoint y: 212, distance: 22.9
click at [211, 212] on li "Le montant de la rémunération (600€/jour - pas besoin de spécifier les discount…" at bounding box center [219, 216] width 311 height 9
drag, startPoint x: 132, startPoint y: 242, endPoint x: 127, endPoint y: 242, distance: 4.8
click at [128, 253] on div "Je serais extrêmement reconnaissante si vous pouviez produire un tel document!" at bounding box center [210, 257] width 329 height 9
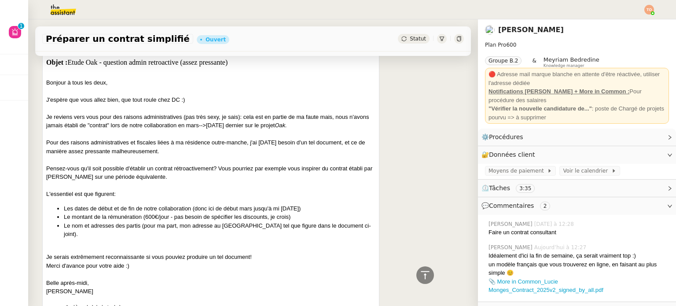
click at [125, 253] on div "Je serais extrêmement reconnaissante si vous pouviez produire un tel document!" at bounding box center [210, 257] width 329 height 9
drag, startPoint x: 175, startPoint y: 242, endPoint x: 245, endPoint y: 238, distance: 69.6
click at [244, 253] on div "Je serais extrêmement reconnaissante si vous pouviez produire un tel document!" at bounding box center [210, 257] width 329 height 9
click at [245, 253] on div "Je serais extrêmement reconnaissante si vous pouviez produire un tel document!" at bounding box center [210, 257] width 329 height 9
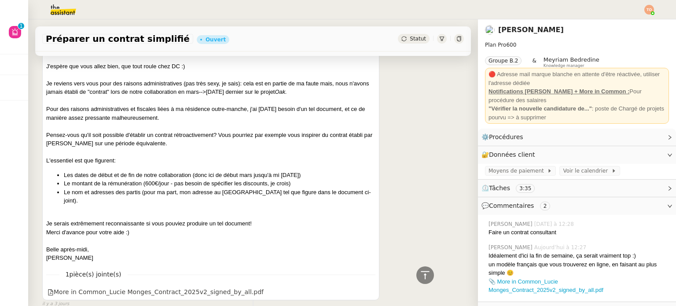
scroll to position [1057, 0]
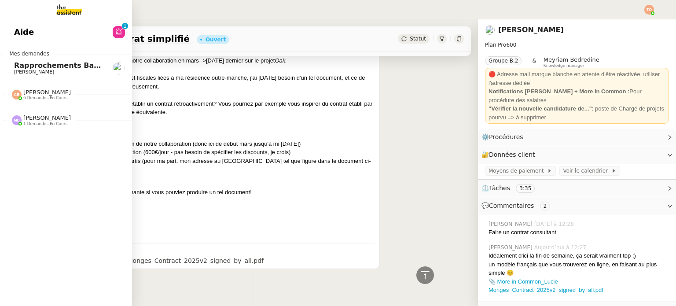
click at [29, 96] on span "6 demandes en cours" at bounding box center [45, 97] width 44 height 5
click at [22, 72] on span "[PERSON_NAME]" at bounding box center [34, 72] width 40 height 6
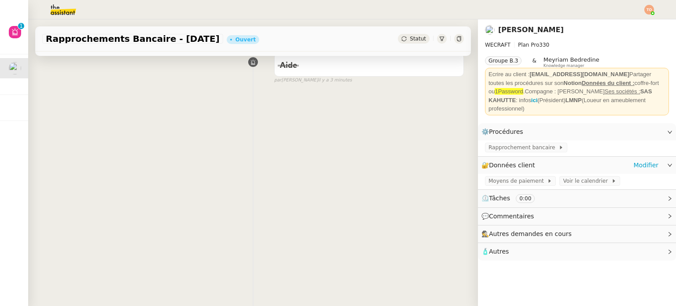
scroll to position [118, 0]
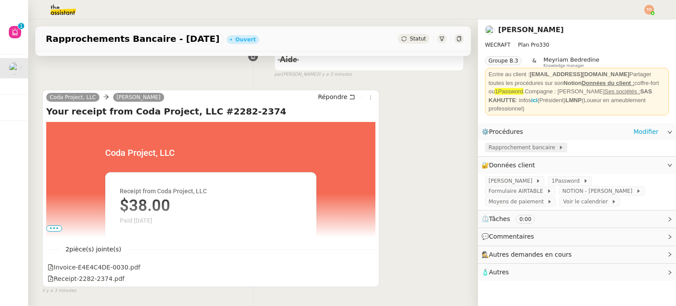
click at [525, 143] on span "Rapprochement bancaire" at bounding box center [523, 147] width 70 height 9
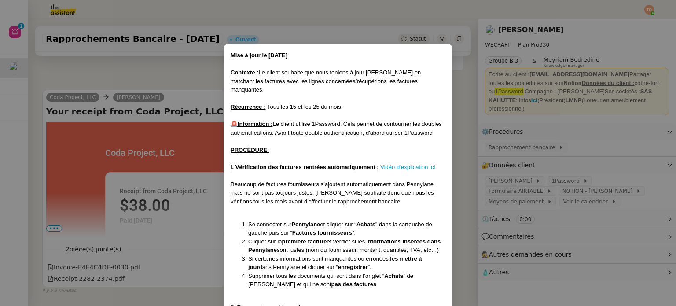
click at [202, 90] on nz-modal-container "Mise à jour le [DATE] Contexte : Le client souhaite que nous tenions à jour [PE…" at bounding box center [338, 153] width 676 height 306
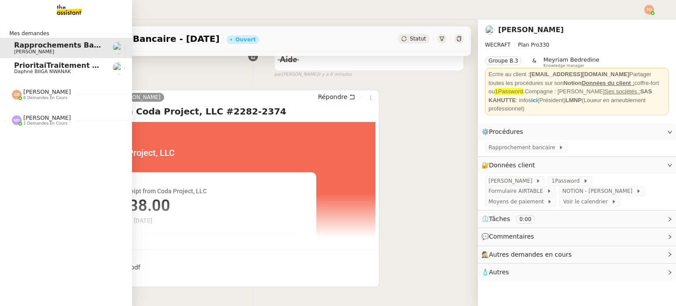
click at [27, 76] on link "PrioritaiTraitement des fichiers pour la base de données du site Line Up Daphné…" at bounding box center [66, 68] width 132 height 20
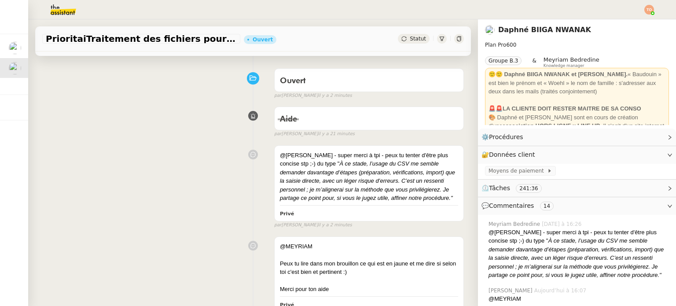
scroll to position [74, 0]
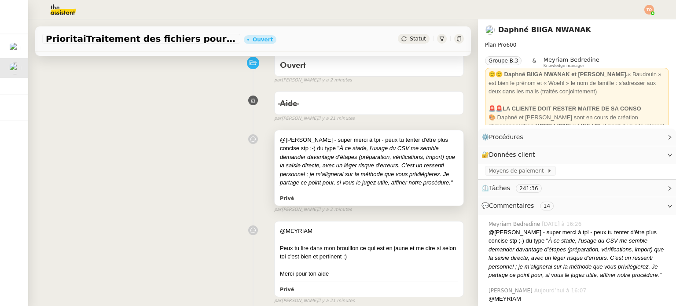
click at [419, 177] on em "À ce stade, l’usage du CSV me semble demander davantage d’étapes (préparation, …" at bounding box center [367, 165] width 175 height 41
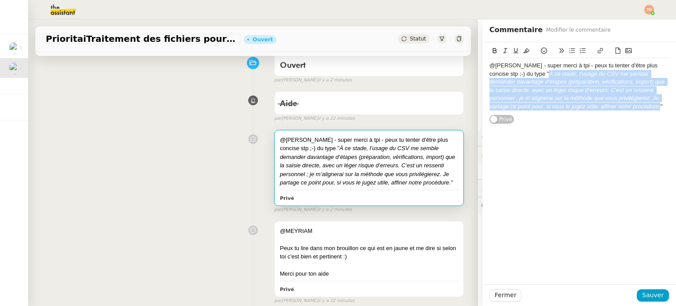
drag, startPoint x: 507, startPoint y: 73, endPoint x: 590, endPoint y: 106, distance: 89.0
click at [590, 106] on em "À ce stade, l’usage du CSV me semble demander davantage d’étapes (préparation, …" at bounding box center [577, 89] width 177 height 39
copy em "À ce stade, l’usage du CSV me semble demander davantage d’étapes (préparation, …"
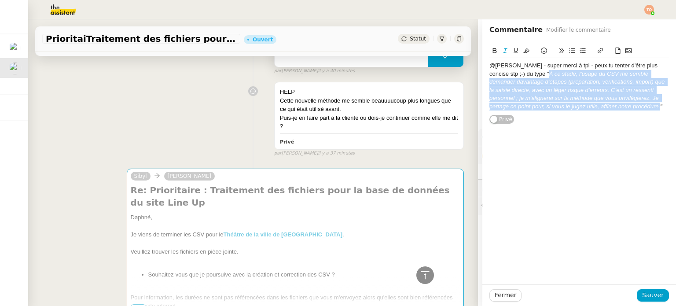
scroll to position [514, 0]
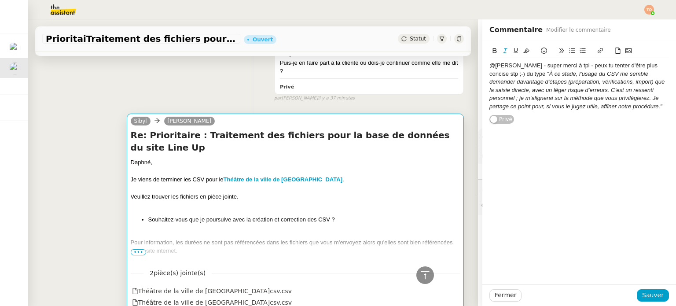
click at [366, 166] on div at bounding box center [295, 170] width 329 height 9
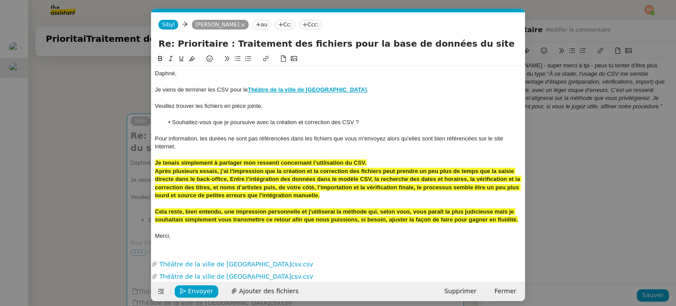
scroll to position [0, 18]
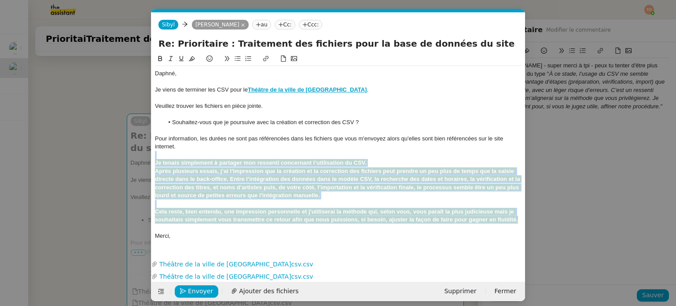
drag, startPoint x: 518, startPoint y: 221, endPoint x: 160, endPoint y: 158, distance: 363.7
click at [160, 158] on div "Daphné, Je viens de terminer les CSV pour le Théâtre de la ville de [GEOGRAPHIC…" at bounding box center [338, 155] width 366 height 178
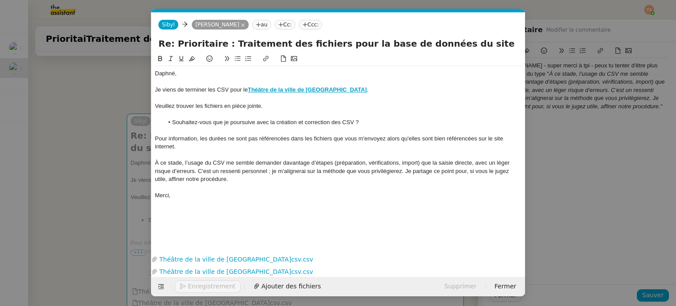
scroll to position [0, 0]
click at [398, 163] on div "À ce stade, l’usage du CSV me semble demander davantage d’étapes (préparation, …" at bounding box center [338, 171] width 366 height 24
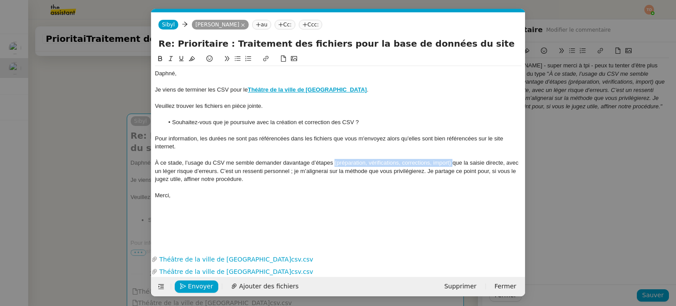
drag, startPoint x: 452, startPoint y: 162, endPoint x: 333, endPoint y: 163, distance: 118.8
click at [333, 163] on div "À ce stade, l’usage du CSV me semble demander davantage d’étapes (préparation, …" at bounding box center [338, 171] width 366 height 24
click at [170, 57] on icon at bounding box center [170, 58] width 4 height 5
click at [334, 162] on div "À ce stade, l’usage du CSV me semble demander davantage d’étapes (préparation, …" at bounding box center [338, 171] width 366 height 24
click at [502, 164] on div "À ce stade, l’usage du CSV me semble demander davantage d’étapes (préparation, …" at bounding box center [338, 171] width 366 height 24
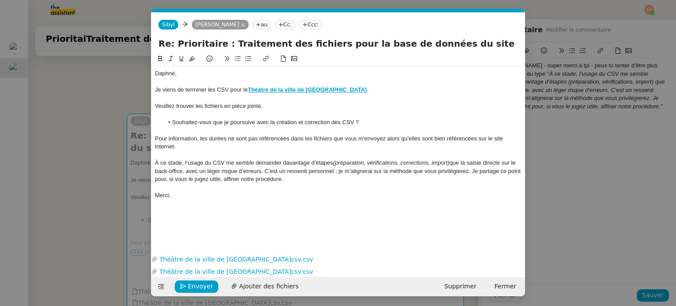
click at [186, 171] on div "À ce stade, l’usage du CSV me semble demander davantage d’étapes (préparation, …" at bounding box center [338, 171] width 366 height 24
click at [261, 172] on div "À ce stade, l’usage du CSV me semble demander davantage d’étapes (préparation, …" at bounding box center [338, 171] width 366 height 24
click at [91, 135] on nz-modal-container "Service TA - VOYAGE - PROPOSITION GLOBALE A utiliser dans le cadre de propositi…" at bounding box center [338, 153] width 676 height 306
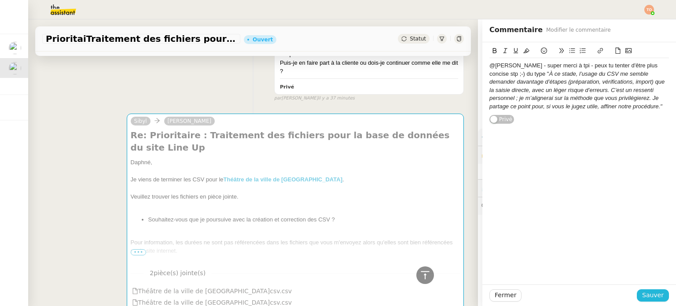
click at [648, 298] on span "Sauver" at bounding box center [653, 295] width 22 height 10
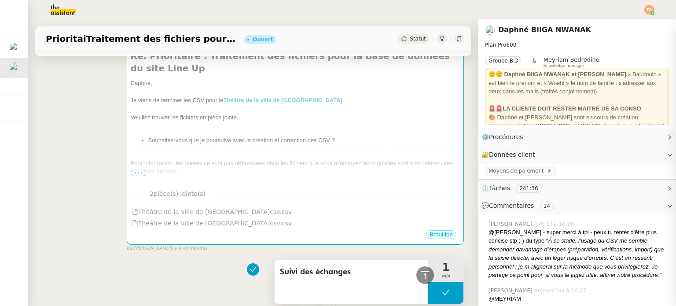
scroll to position [690, 0]
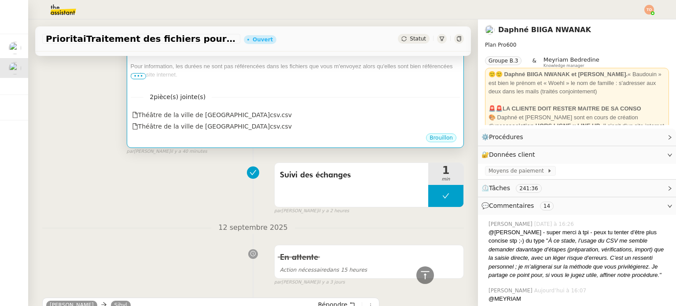
click at [314, 66] on div "Pour information, les durées ne sont pas référencées dans les fichiers que vous…" at bounding box center [295, 70] width 329 height 17
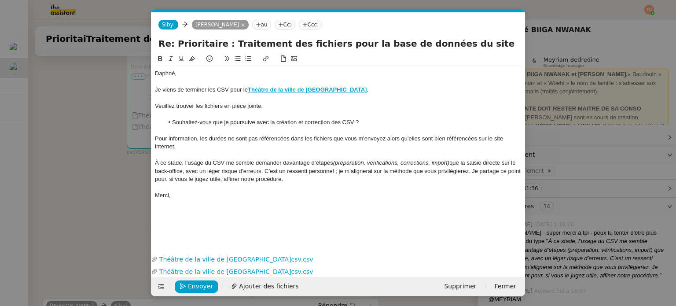
scroll to position [0, 18]
click at [261, 171] on div "À ce stade, l’usage du CSV me semble demander davantage d’étapes (préparation, …" at bounding box center [338, 171] width 366 height 24
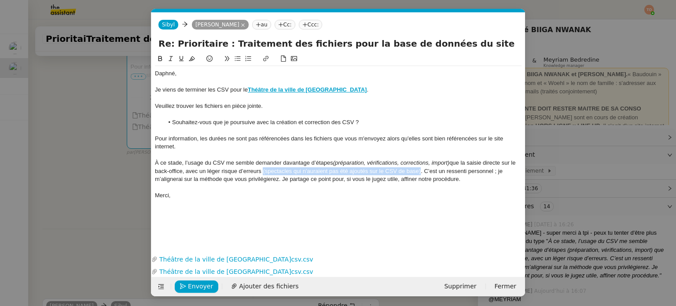
drag, startPoint x: 262, startPoint y: 172, endPoint x: 421, endPoint y: 171, distance: 158.4
click at [421, 171] on div "À ce stade, l’usage du CSV me semble demander davantage d’étapes (préparation, …" at bounding box center [338, 171] width 366 height 24
click at [170, 54] on button at bounding box center [170, 59] width 11 height 10
click at [495, 172] on div "À ce stade, l’usage du CSV me semble demander davantage d’étapes (préparation, …" at bounding box center [338, 171] width 366 height 24
click at [496, 173] on div "À ce stade, l’usage du CSV me semble demander davantage d’étapes (préparation, …" at bounding box center [338, 171] width 366 height 24
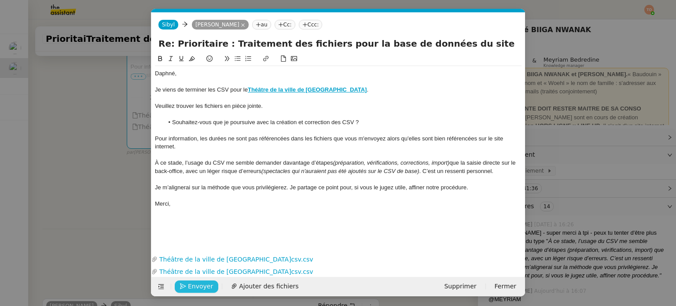
click at [204, 289] on span "Envoyer" at bounding box center [200, 286] width 25 height 10
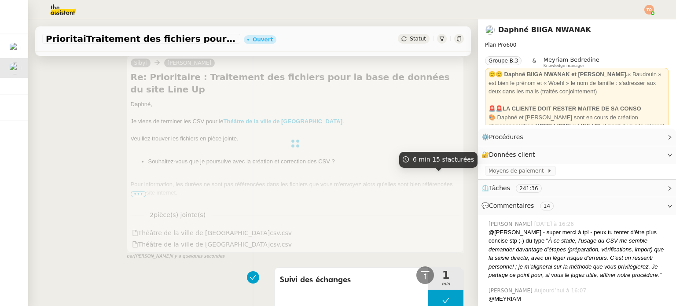
scroll to position [176, 0]
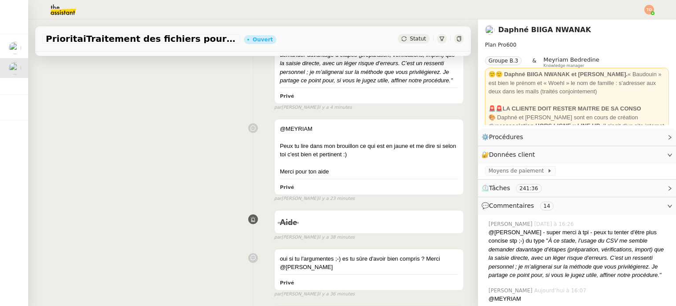
click at [413, 45] on div "PrioritaiTraitement des fichiers pour la base de données du site Line Up Ouvert…" at bounding box center [253, 38] width 436 height 25
click at [414, 40] on span "Statut" at bounding box center [418, 39] width 16 height 6
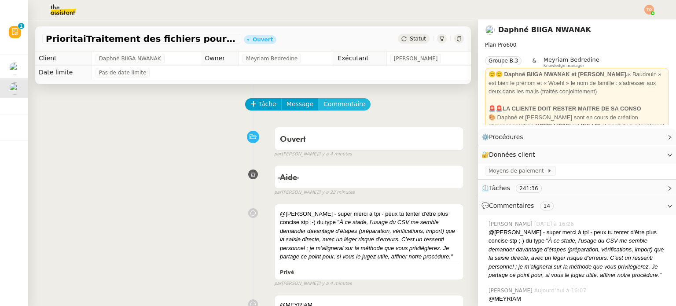
click at [339, 109] on span "Commentaire" at bounding box center [344, 104] width 42 height 10
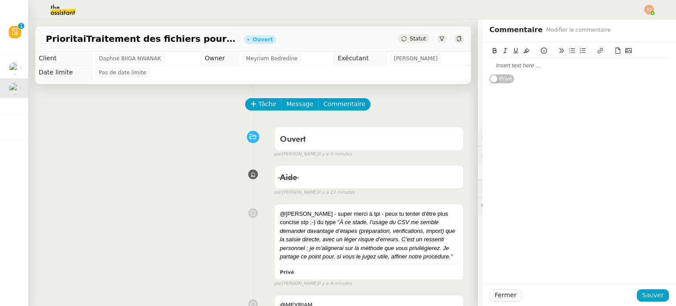
click at [528, 71] on div at bounding box center [578, 65] width 179 height 15
click at [645, 295] on span "Sauver" at bounding box center [653, 295] width 22 height 10
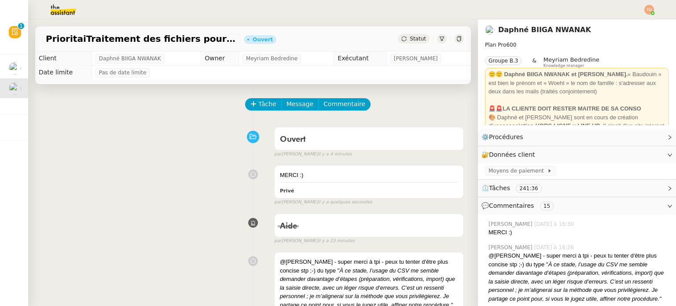
click at [400, 33] on div "PrioritaiTraitement des fichiers pour la base de données du site Line Up Ouvert…" at bounding box center [253, 38] width 436 height 25
click at [400, 37] on div "Statut" at bounding box center [414, 39] width 32 height 10
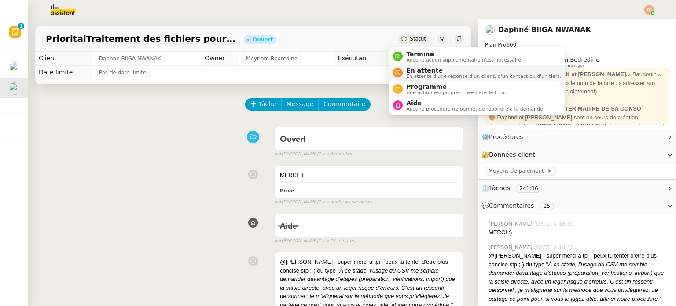
click at [414, 67] on span "En attente" at bounding box center [483, 70] width 155 height 7
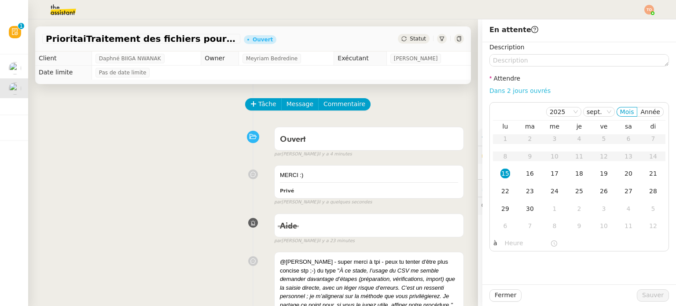
click at [496, 88] on link "Dans 2 jours ouvrés" at bounding box center [519, 90] width 61 height 7
type input "07:00"
click at [643, 290] on span "Sauver" at bounding box center [653, 295] width 22 height 10
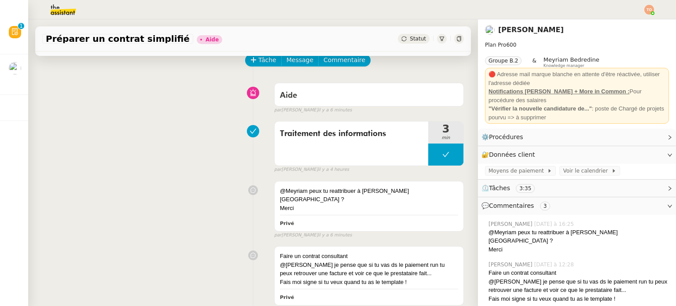
scroll to position [44, 0]
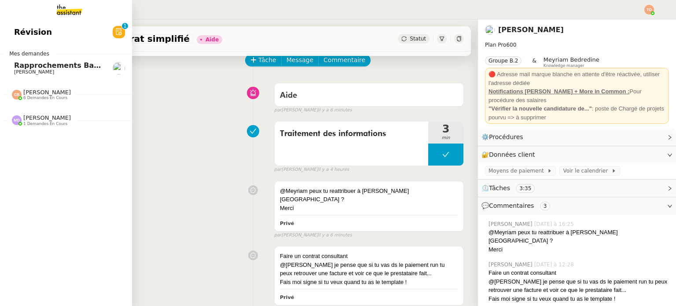
drag, startPoint x: 12, startPoint y: 70, endPoint x: 17, endPoint y: 70, distance: 4.8
click at [12, 70] on link "Rapprochements Bancaire - septembre 2025 Fabien Bousquet" at bounding box center [66, 68] width 132 height 20
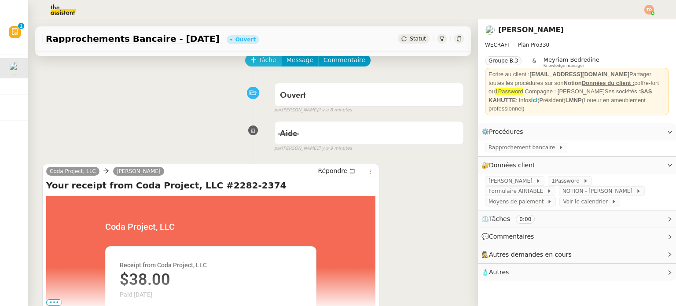
click at [262, 63] on span "Tâche" at bounding box center [267, 60] width 18 height 10
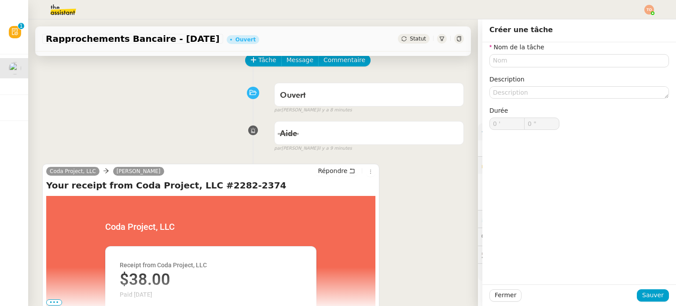
click at [524, 51] on label "Nom de la tâche" at bounding box center [516, 47] width 55 height 7
click at [524, 57] on input "text" at bounding box center [578, 60] width 179 height 13
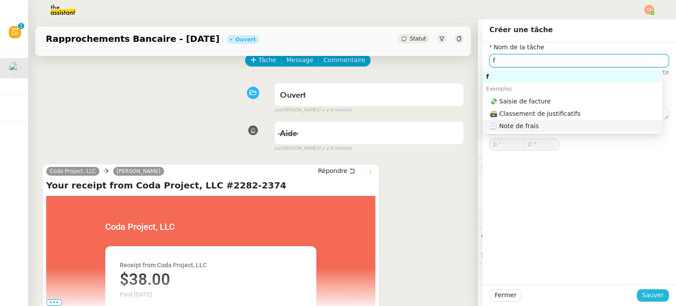
type input "f"
click at [643, 292] on span "Sauver" at bounding box center [653, 295] width 22 height 10
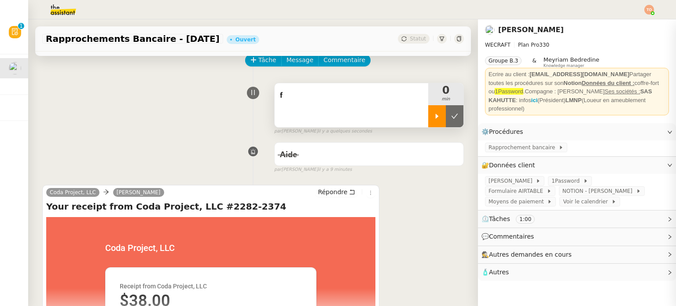
click at [433, 115] on icon at bounding box center [436, 116] width 7 height 7
click at [378, 112] on div "f" at bounding box center [352, 105] width 154 height 44
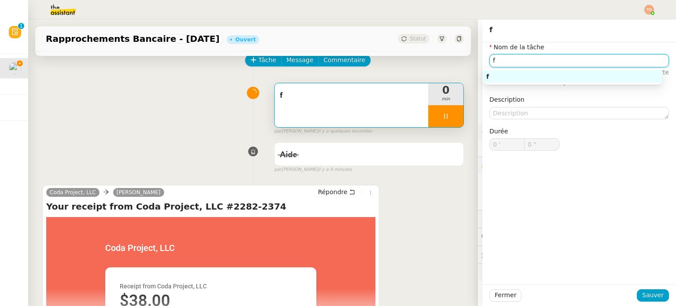
click at [535, 58] on input "f" at bounding box center [578, 60] width 179 height 13
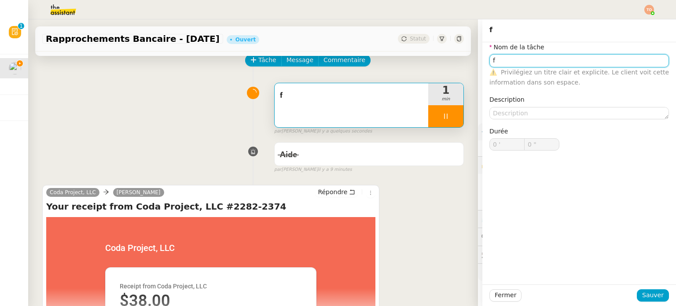
type input "R"
type input "1 ""
type input "Rapproch"
type input "2 ""
type input "Rapprochement ban"
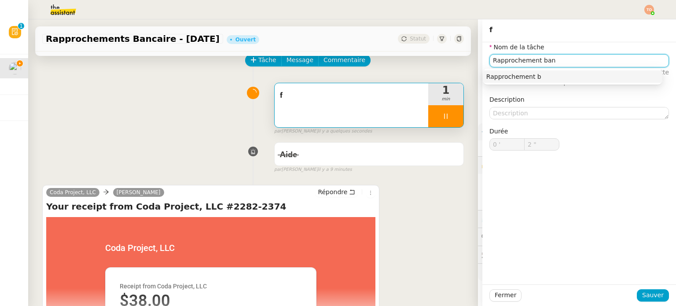
type input "3 ""
type input "Rapprochement bancaire"
type input "4 ""
type input "Rapprochement bancaire"
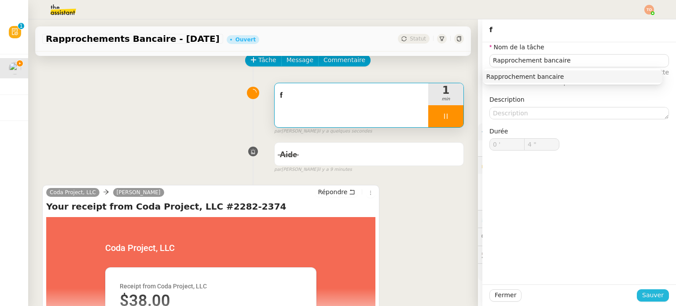
click at [650, 289] on button "Sauver" at bounding box center [653, 295] width 32 height 12
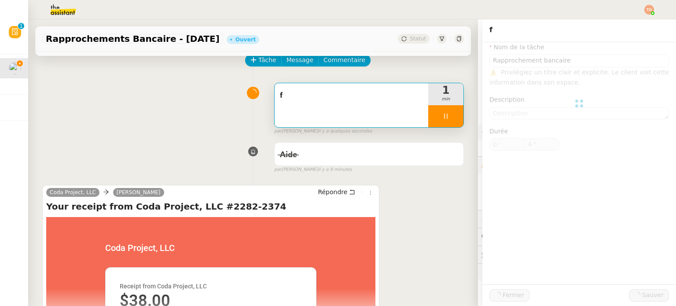
type input "5 ""
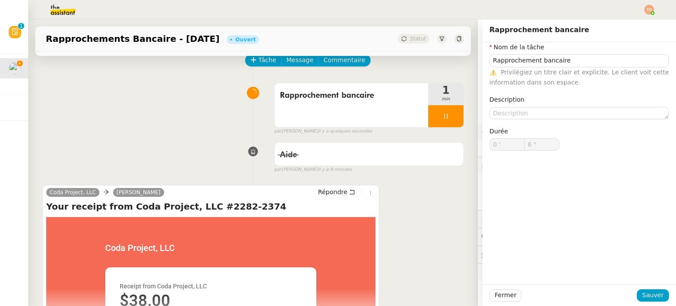
click at [503, 143] on span "Rapprochement bancaire" at bounding box center [523, 147] width 70 height 9
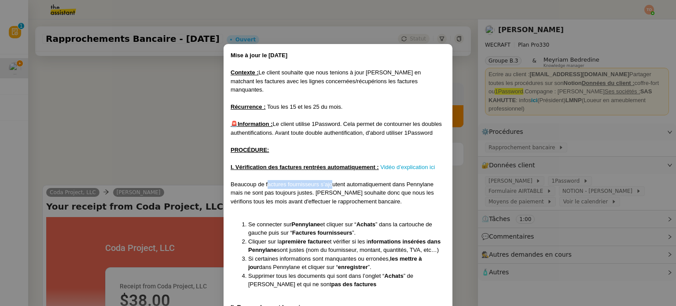
drag, startPoint x: 267, startPoint y: 174, endPoint x: 333, endPoint y: 172, distance: 66.0
click at [333, 180] on div "Beaucoup de factures fournisseurs s’ajoutent automatiquement dans Pennylane mai…" at bounding box center [338, 193] width 215 height 26
drag, startPoint x: 384, startPoint y: 173, endPoint x: 410, endPoint y: 174, distance: 26.4
click at [410, 181] on span "Beaucoup de factures fournisseurs s’ajoutent automatiquement dans Pennylane mai…" at bounding box center [332, 193] width 203 height 24
click at [358, 181] on span "Beaucoup de factures fournisseurs s’ajoutent automatiquement dans Pennylane mai…" at bounding box center [332, 193] width 203 height 24
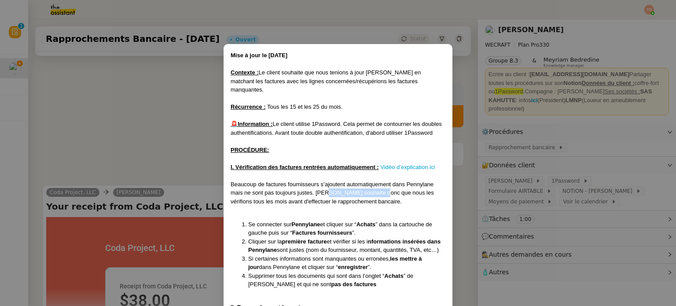
drag, startPoint x: 327, startPoint y: 185, endPoint x: 382, endPoint y: 186, distance: 54.6
click at [382, 186] on span "Beaucoup de factures fournisseurs s’ajoutent automatiquement dans Pennylane mai…" at bounding box center [332, 193] width 203 height 24
drag, startPoint x: 255, startPoint y: 193, endPoint x: 316, endPoint y: 189, distance: 61.3
click at [316, 189] on div "Beaucoup de factures fournisseurs s’ajoutent automatiquement dans Pennylane mai…" at bounding box center [338, 193] width 215 height 26
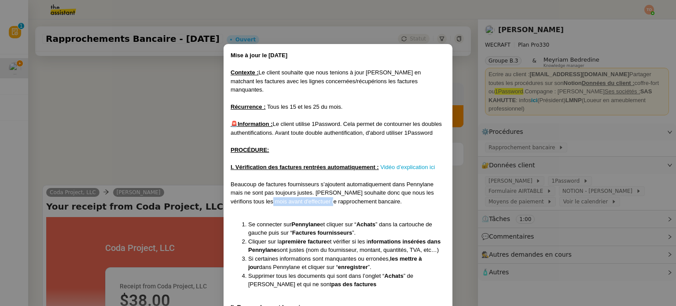
click at [307, 193] on span "Beaucoup de factures fournisseurs s’ajoutent automatiquement dans Pennylane mai…" at bounding box center [332, 193] width 203 height 24
drag, startPoint x: 278, startPoint y: 194, endPoint x: 348, endPoint y: 194, distance: 70.8
click at [348, 194] on span "Beaucoup de factures fournisseurs s’ajoutent automatiquement dans Pennylane mai…" at bounding box center [332, 193] width 203 height 24
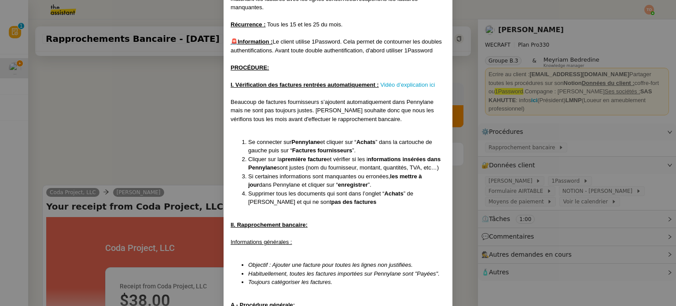
scroll to position [88, 0]
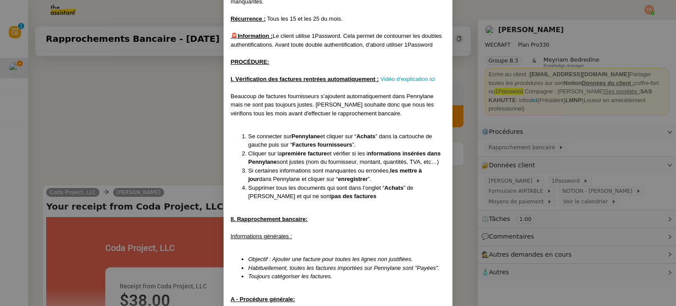
click at [354, 133] on span "et cliquer sur “" at bounding box center [338, 136] width 36 height 7
click at [543, 172] on nz-modal-container "Mise à jour le [DATE] Contexte : Le client souhaite que nous tenions à jour [PE…" at bounding box center [338, 153] width 676 height 306
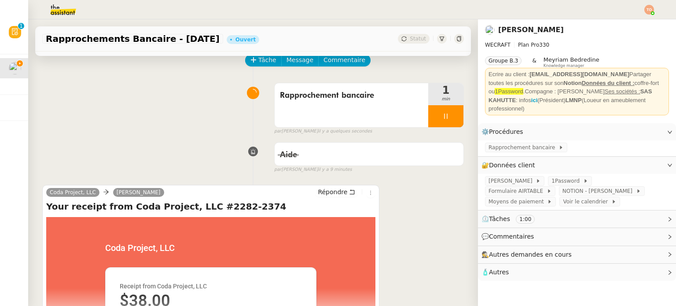
click at [525, 176] on span "[PERSON_NAME]" at bounding box center [511, 180] width 47 height 9
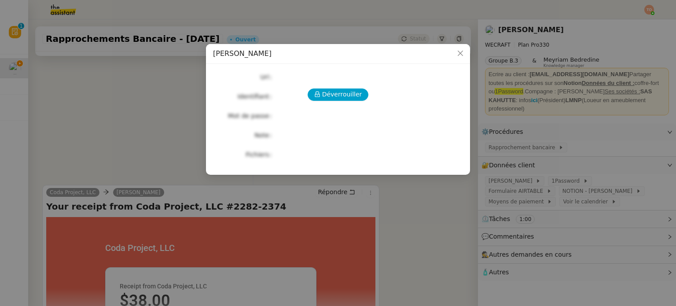
click at [350, 106] on div "Déverrouiller Url Identifiant Mot de passe Note Fichiers Upload" at bounding box center [338, 116] width 250 height 90
click at [350, 103] on div "Déverrouiller Url Identifiant Mot de passe Note Fichiers Upload" at bounding box center [338, 116] width 250 height 90
click at [351, 100] on button "Déverrouiller" at bounding box center [338, 94] width 61 height 12
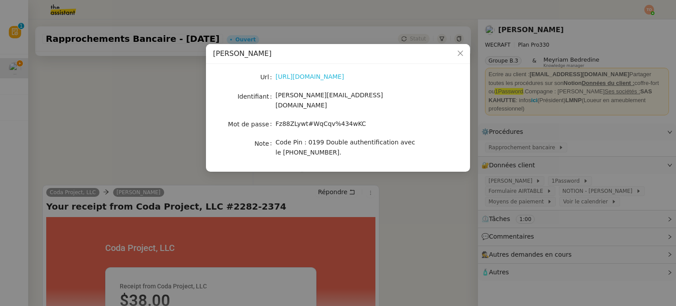
click at [344, 76] on link "https://app.pennylane.com/auth/login" at bounding box center [309, 76] width 69 height 7
click at [315, 95] on span "[PERSON_NAME][EMAIL_ADDRESS][DOMAIN_NAME]" at bounding box center [328, 100] width 107 height 17
copy span "[PERSON_NAME][EMAIL_ADDRESS][DOMAIN_NAME]"
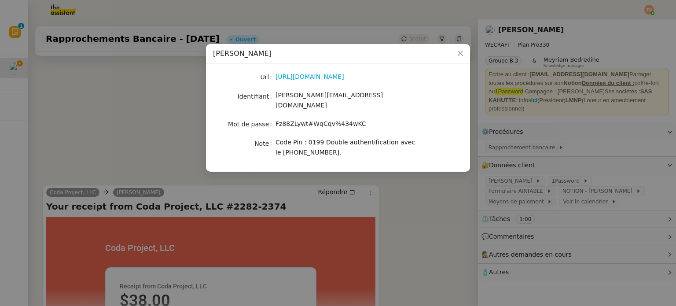
click at [309, 120] on span "Fz88ZLywt#WqCqv%434wKC" at bounding box center [320, 123] width 91 height 7
copy span "Fz88ZLywt#WqCqv%434wKC"
drag, startPoint x: 480, startPoint y: 188, endPoint x: 504, endPoint y: 173, distance: 27.9
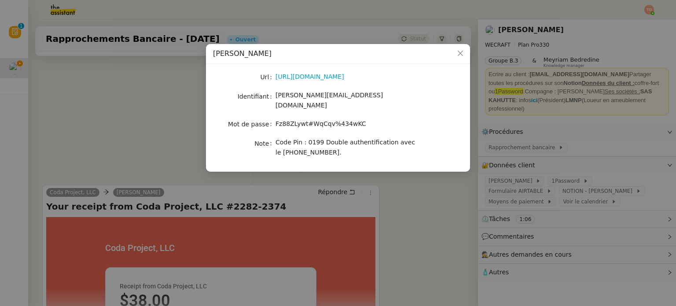
click at [480, 188] on nz-modal-container "Pennylane - Camille Url https://app.pennylane.com/auth/login Identifiant camill…" at bounding box center [338, 153] width 676 height 306
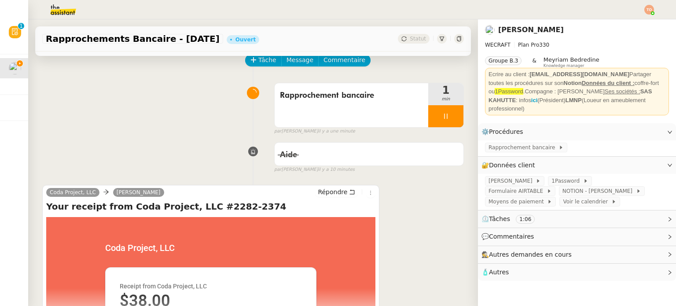
click at [533, 143] on span "Rapprochement bancaire" at bounding box center [523, 147] width 70 height 9
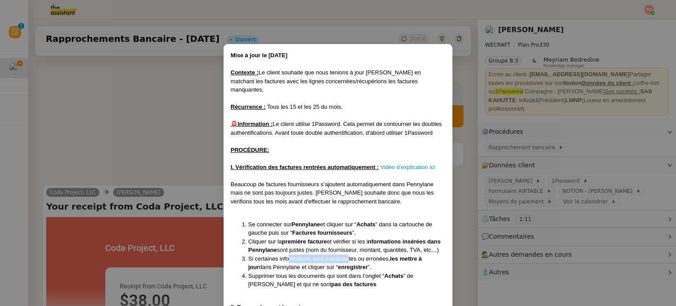
drag, startPoint x: 288, startPoint y: 252, endPoint x: 348, endPoint y: 251, distance: 60.7
click at [348, 255] on span "Si certaines informations sont manquantes ou erronées," at bounding box center [319, 258] width 142 height 7
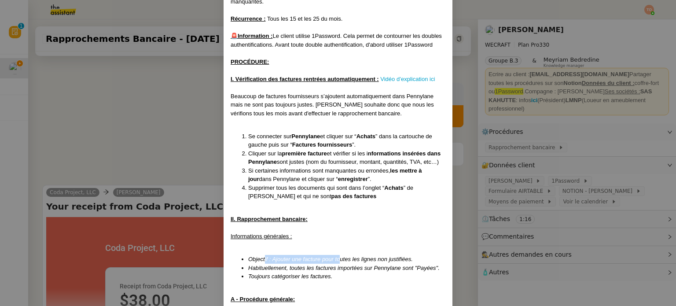
drag, startPoint x: 262, startPoint y: 248, endPoint x: 337, endPoint y: 249, distance: 74.8
click at [337, 256] on em "Objectif : Ajouter une facture pour toutes les lignes non justifiées." at bounding box center [330, 259] width 165 height 7
drag, startPoint x: 371, startPoint y: 250, endPoint x: 419, endPoint y: 251, distance: 48.0
click at [419, 255] on li "Objectif : Ajouter une facture pour toutes les lignes non justifiées." at bounding box center [346, 259] width 197 height 9
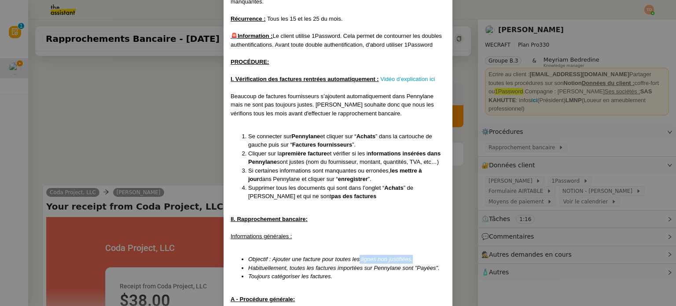
click at [419, 255] on li "Objectif : Ajouter une facture pour toutes les lignes non justifiées." at bounding box center [346, 259] width 197 height 9
drag, startPoint x: 289, startPoint y: 262, endPoint x: 364, endPoint y: 260, distance: 74.8
click at [352, 264] on em "Habituellement, toutes les factures importées sur Pennylane sont "Payées"." at bounding box center [343, 267] width 191 height 7
click at [364, 264] on em "Habituellement, toutes les factures importées sur Pennylane sont "Payées"." at bounding box center [343, 267] width 191 height 7
drag, startPoint x: 387, startPoint y: 260, endPoint x: 421, endPoint y: 260, distance: 34.3
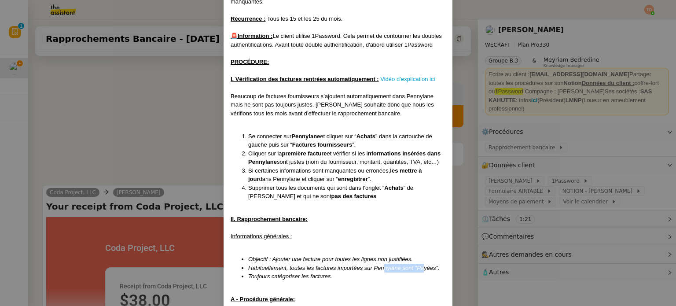
click at [421, 264] on em "Habituellement, toutes les factures importées sur Pennylane sont "Payées"." at bounding box center [343, 267] width 191 height 7
click at [308, 273] on em "Toujours catégoriser les factures." at bounding box center [290, 276] width 84 height 7
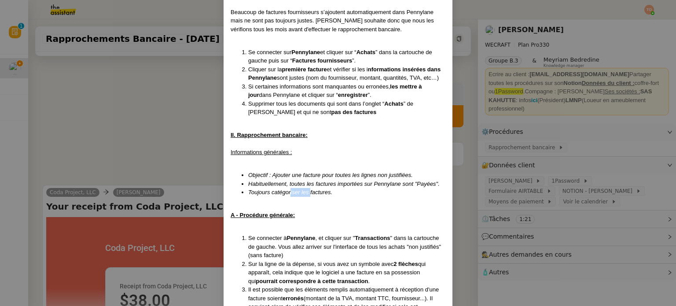
scroll to position [176, 0]
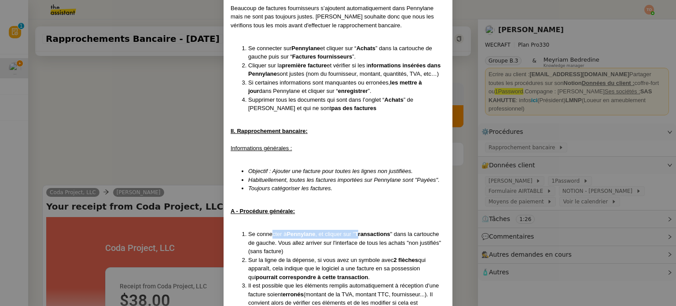
drag, startPoint x: 270, startPoint y: 228, endPoint x: 356, endPoint y: 223, distance: 86.3
click at [356, 230] on li "Se connecter à Pennylane , et cliquer sur " Transactions " dans la cartouche de…" at bounding box center [346, 243] width 197 height 26
click at [356, 231] on strong "Transactions" at bounding box center [372, 234] width 35 height 7
drag, startPoint x: 399, startPoint y: 223, endPoint x: 432, endPoint y: 223, distance: 33.4
click at [432, 230] on li "Se connecter à Pennylane , et cliquer sur " Transactions " dans la cartouche de…" at bounding box center [346, 243] width 197 height 26
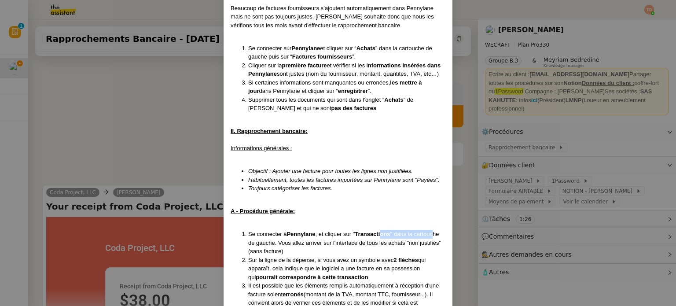
click at [432, 231] on span "" dans la cartouche de gauche. Vous allez arriver sur l'interface de tous les a…" at bounding box center [344, 243] width 193 height 24
drag, startPoint x: 273, startPoint y: 234, endPoint x: 357, endPoint y: 232, distance: 84.5
click at [357, 232] on span "" dans la cartouche de gauche. Vous allez arriver sur l'interface de tous les a…" at bounding box center [344, 243] width 193 height 24
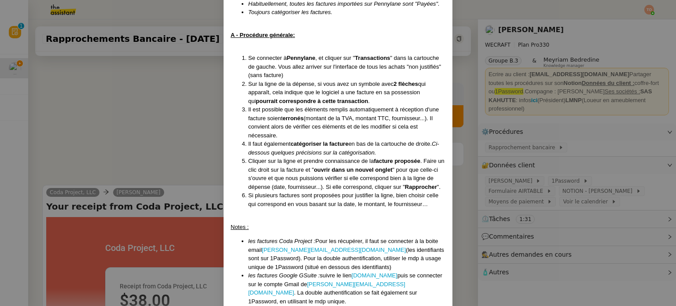
scroll to position [396, 0]
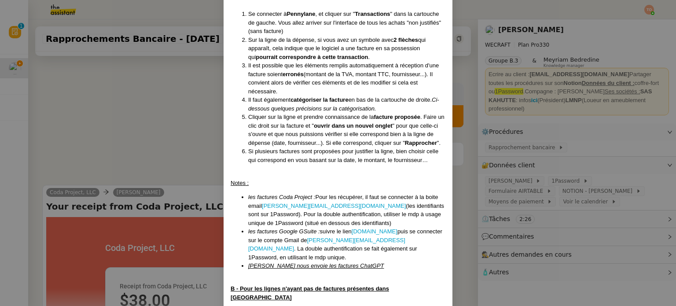
click at [177, 119] on nz-modal-container "Mise à jour le [DATE] Contexte : Le client souhaite que nous tenions à jour [PE…" at bounding box center [338, 153] width 676 height 306
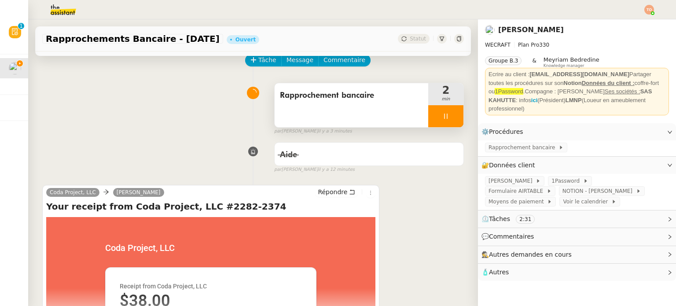
click at [363, 108] on div "Rapprochement bancaire" at bounding box center [352, 105] width 154 height 44
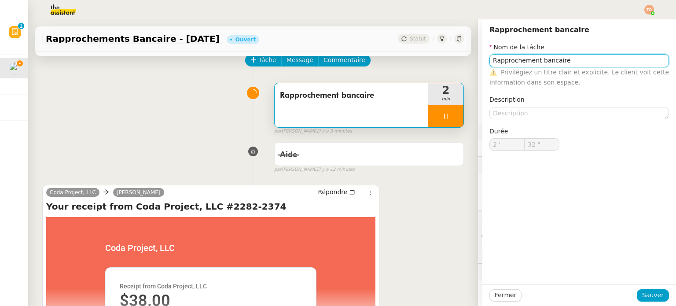
click at [556, 64] on input "Rapprochement bancaire" at bounding box center [578, 60] width 179 height 13
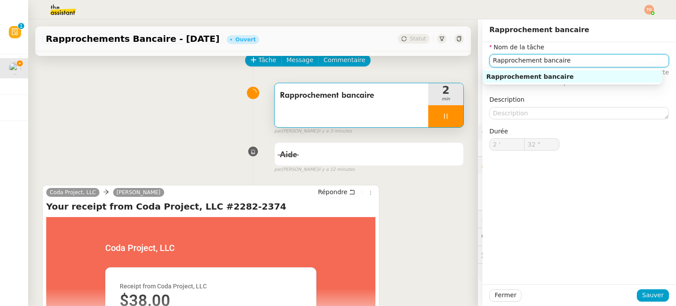
click at [556, 64] on input "Rapprochement bancaire" at bounding box center [578, 60] width 179 height 13
type input "33 ""
type input "Cone"
type input "34 ""
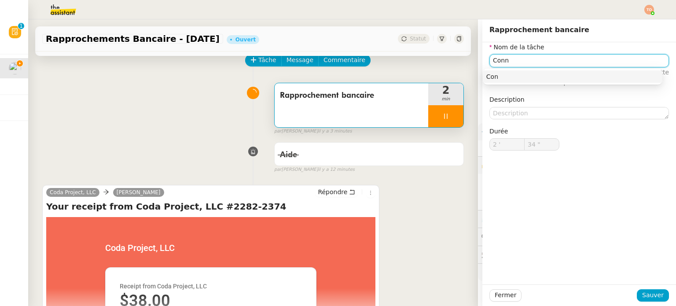
type input "Conne"
type input "35 ""
type input "Connexi"
type input "36 ""
type input "Connexion Pen"
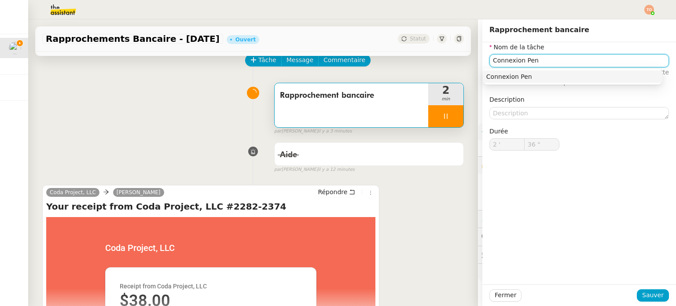
type input "37 ""
type input "Connexion Pennylan"
type input "38 ""
type input "Connexion Pennylane"
type input "39 ""
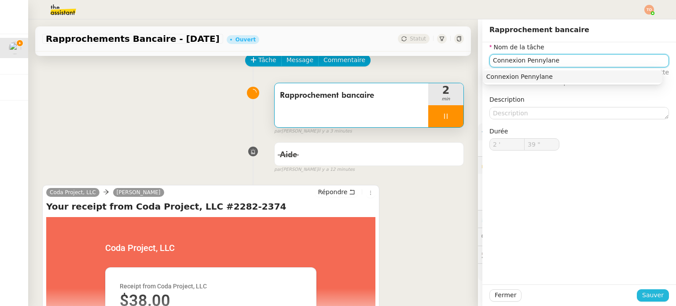
type input "Connexion Pennylane"
type input "40 ""
click at [653, 295] on span "Sauver" at bounding box center [653, 295] width 22 height 10
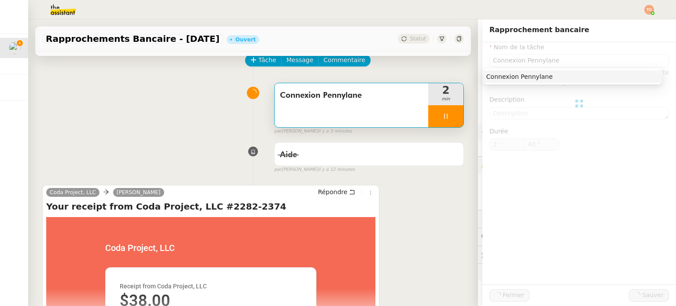
type input "Connexion Pennylane"
type input "2 '"
type input "41 ""
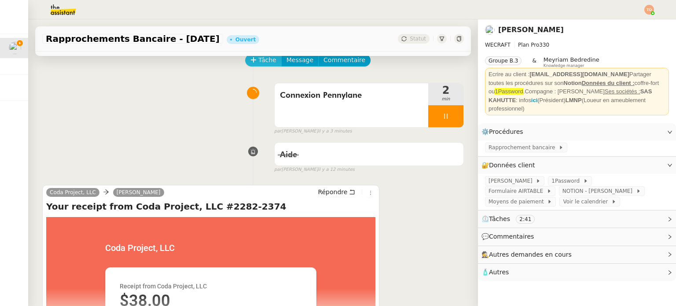
click at [266, 65] on span "Tâche" at bounding box center [267, 60] width 18 height 10
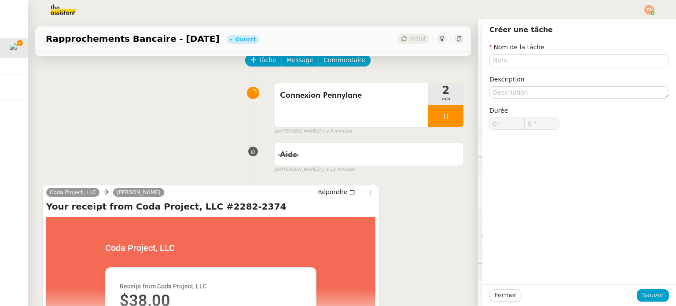
click at [532, 53] on nz-form-label "Nom de la tâche" at bounding box center [516, 48] width 55 height 12
click at [538, 60] on input "text" at bounding box center [578, 60] width 179 height 13
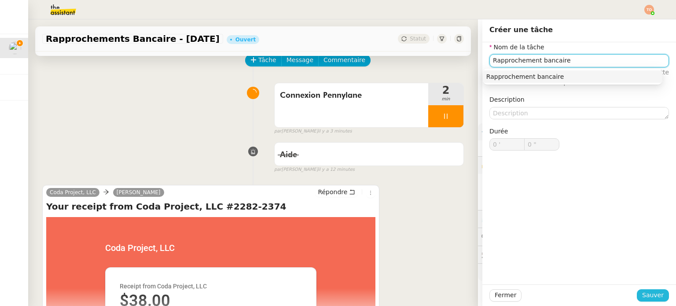
type input "Rapprochement bancaire"
click at [637, 296] on button "Sauver" at bounding box center [653, 295] width 32 height 12
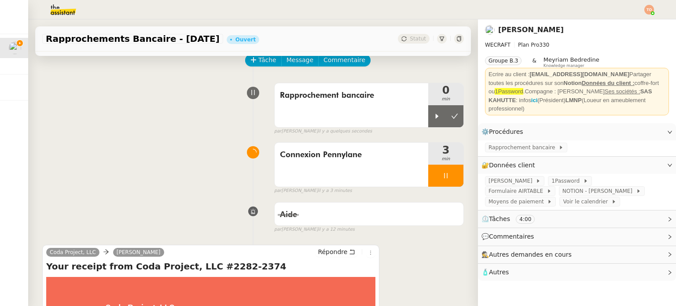
click at [437, 190] on div "par Tatyana O. il y a 3 minutes" at bounding box center [369, 190] width 190 height 7
click at [445, 177] on div at bounding box center [445, 176] width 35 height 22
click at [451, 174] on icon at bounding box center [454, 175] width 7 height 5
click at [58, 17] on img at bounding box center [56, 9] width 68 height 19
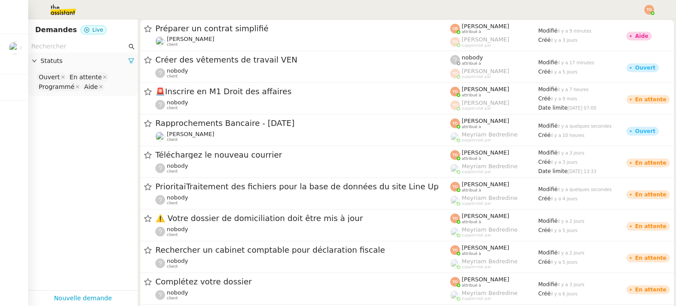
click at [73, 43] on input "text" at bounding box center [78, 46] width 95 height 10
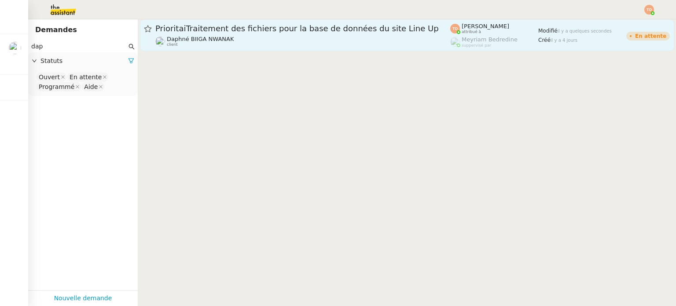
type input "dap"
click at [269, 43] on div "Daphné BIIGA NWANAK client" at bounding box center [302, 41] width 295 height 11
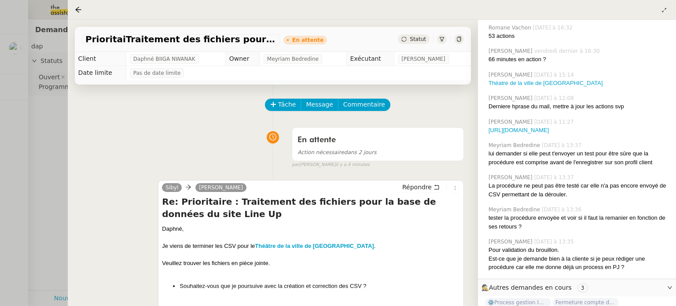
scroll to position [523, 0]
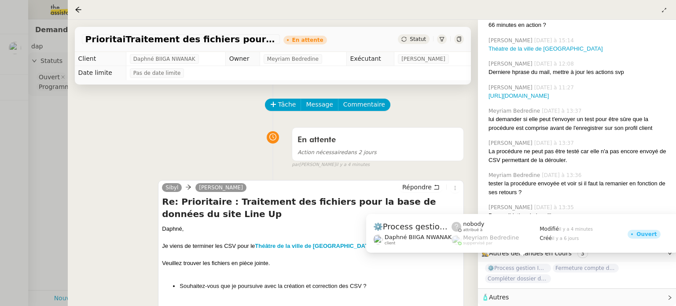
click at [544, 267] on span "⚙️Process gestion Images pour le site Line Up" at bounding box center [518, 268] width 66 height 9
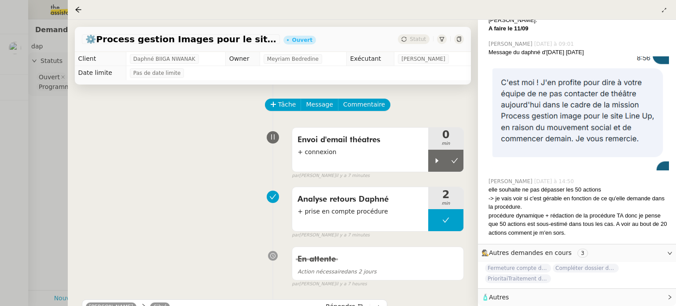
drag, startPoint x: 19, startPoint y: 40, endPoint x: 15, endPoint y: 44, distance: 5.0
click at [15, 44] on div at bounding box center [338, 153] width 676 height 306
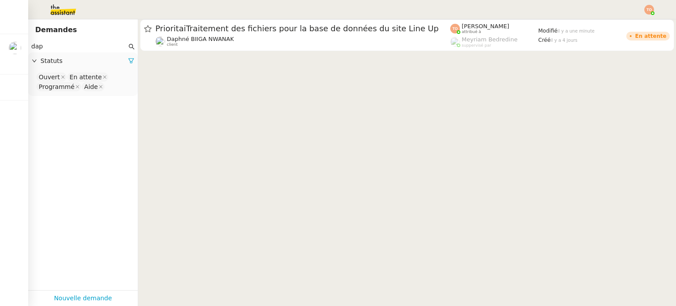
click at [15, 44] on div at bounding box center [338, 153] width 676 height 306
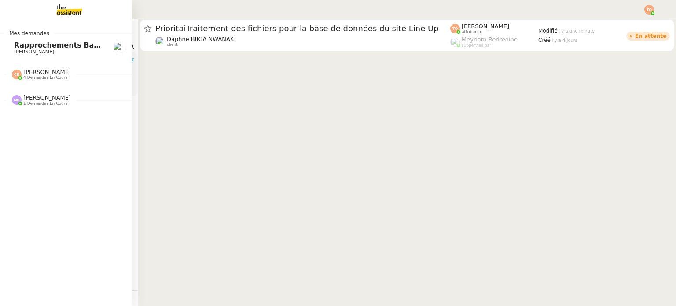
drag, startPoint x: 17, startPoint y: 44, endPoint x: 24, endPoint y: 46, distance: 7.7
click at [17, 44] on span "Rapprochements Bancaire - [DATE]" at bounding box center [83, 45] width 139 height 8
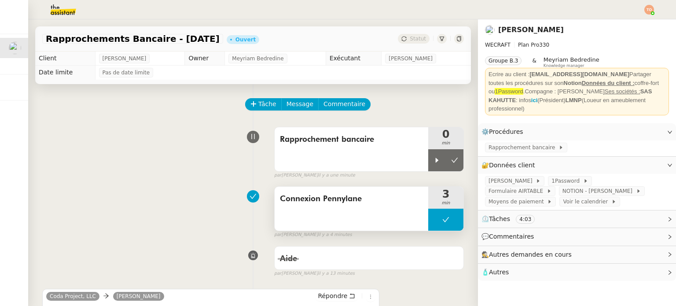
click at [440, 215] on button at bounding box center [445, 220] width 35 height 22
click at [428, 224] on div at bounding box center [437, 220] width 18 height 22
click at [431, 222] on div at bounding box center [445, 220] width 35 height 22
click at [451, 221] on icon at bounding box center [454, 219] width 7 height 5
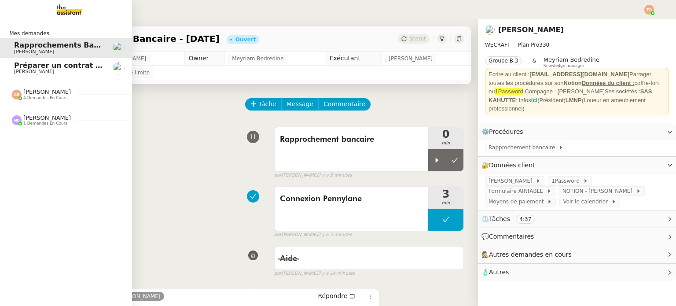
click at [6, 70] on link "Préparer un contrat simplifié Laurence de Nervaux" at bounding box center [66, 68] width 132 height 20
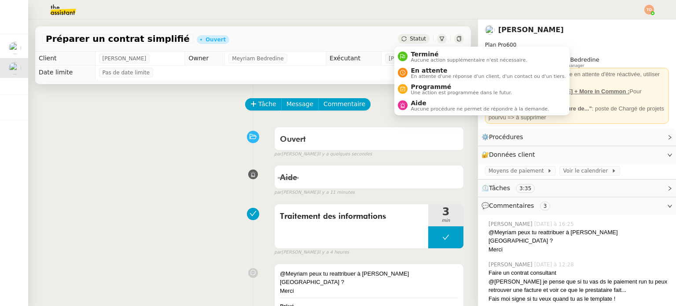
click at [413, 39] on span "Statut" at bounding box center [418, 39] width 16 height 6
click at [422, 68] on span "En attente" at bounding box center [488, 70] width 155 height 7
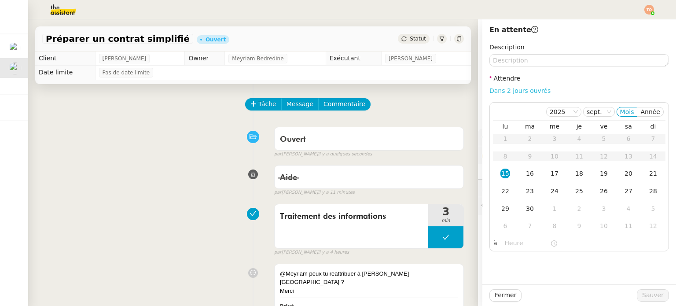
click at [523, 91] on link "Dans 2 jours ouvrés" at bounding box center [519, 90] width 61 height 7
type input "07:00"
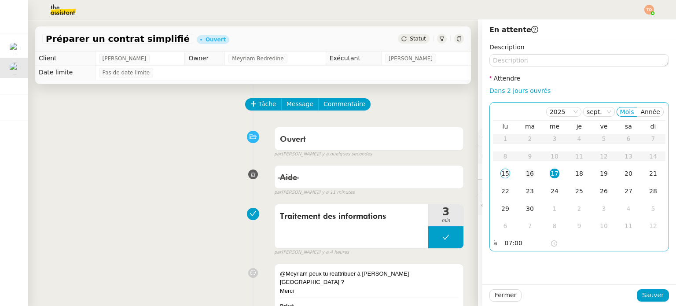
click at [525, 176] on div "16" at bounding box center [530, 173] width 10 height 10
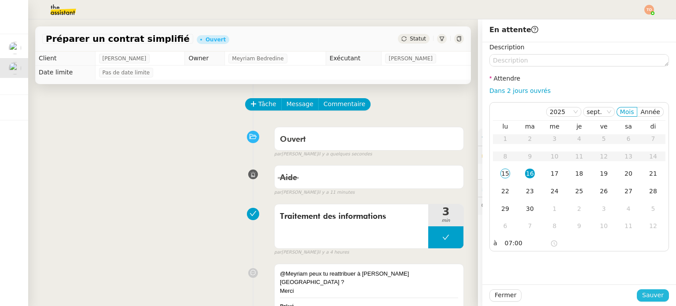
click at [645, 299] on span "Sauver" at bounding box center [653, 295] width 22 height 10
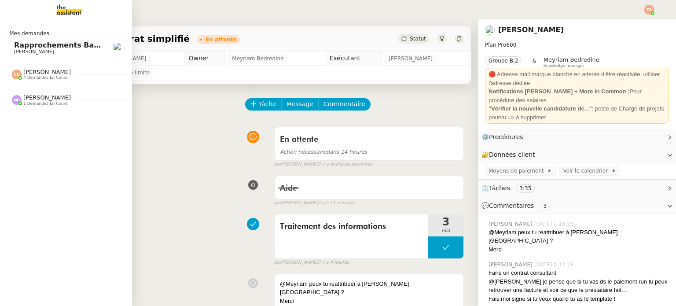
click at [18, 49] on span "[PERSON_NAME]" at bounding box center [34, 52] width 40 height 6
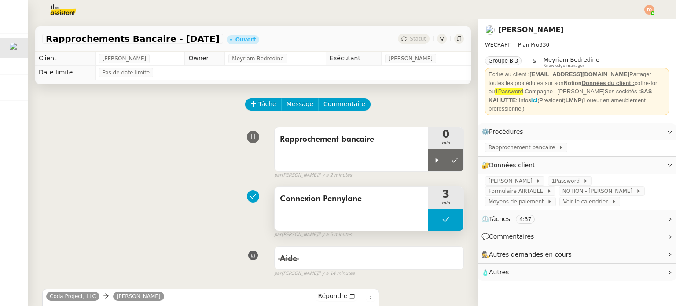
click at [432, 212] on button at bounding box center [445, 220] width 35 height 22
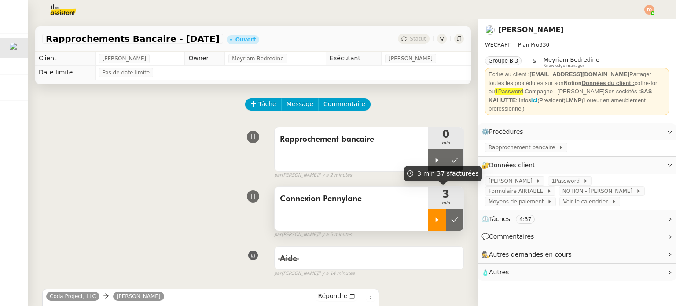
click at [436, 220] on icon at bounding box center [437, 219] width 3 height 5
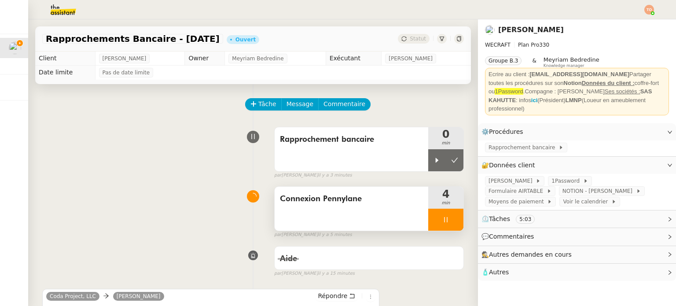
click at [442, 220] on icon at bounding box center [445, 219] width 7 height 7
click at [451, 220] on icon at bounding box center [454, 219] width 7 height 7
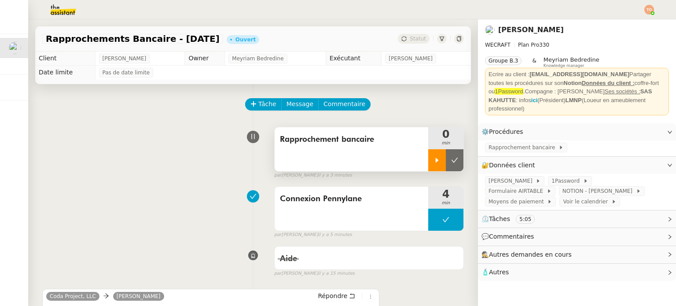
click at [433, 159] on icon at bounding box center [436, 160] width 7 height 7
click at [502, 143] on span "Rapprochement bancaire" at bounding box center [523, 147] width 70 height 9
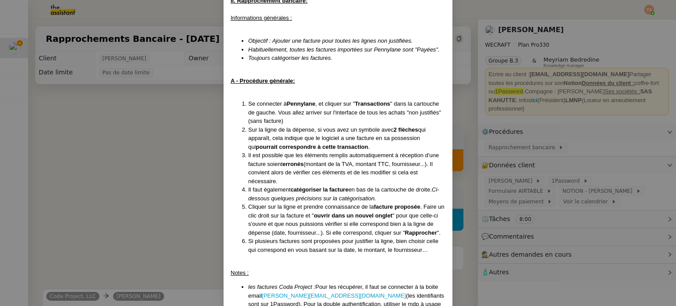
scroll to position [308, 0]
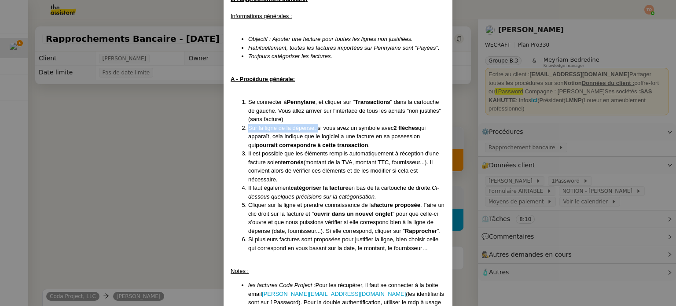
drag, startPoint x: 321, startPoint y: 114, endPoint x: 392, endPoint y: 112, distance: 71.7
click at [392, 112] on ol "Se connecter à Pennylane , et cliquer sur " Transactions " dans la cartouche de…" at bounding box center [338, 175] width 215 height 154
click at [391, 125] on span "Sur la ligne de la dépense, si vous avez un symbole avec" at bounding box center [320, 128] width 145 height 7
drag, startPoint x: 296, startPoint y: 143, endPoint x: 385, endPoint y: 147, distance: 89.0
click at [385, 150] on span "Il est possible que les éléments remplis automatiquement à réception d'une fact…" at bounding box center [343, 157] width 190 height 15
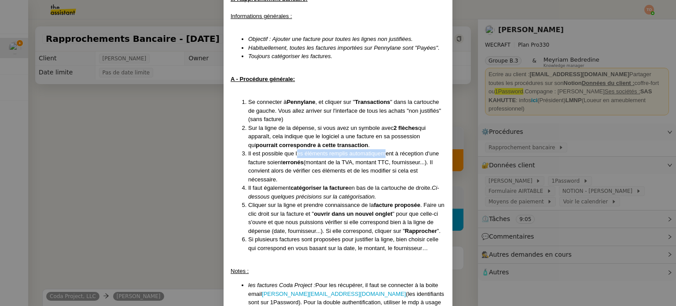
click at [385, 150] on span "Il est possible que les éléments remplis automatiquement à réception d'une fact…" at bounding box center [343, 157] width 190 height 15
drag, startPoint x: 271, startPoint y: 178, endPoint x: 317, endPoint y: 182, distance: 46.4
click at [305, 183] on li "Il faut également catégoriser la facture en bas de la cartouche de droite. Ci-d…" at bounding box center [346, 191] width 197 height 17
click at [412, 184] on span "en bas de la cartouche de droite." at bounding box center [389, 187] width 83 height 7
drag, startPoint x: 267, startPoint y: 188, endPoint x: 310, endPoint y: 189, distance: 43.1
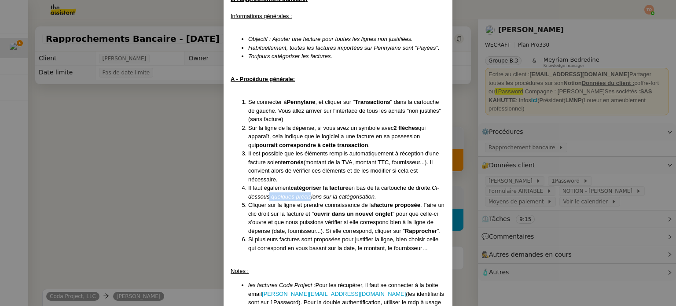
click at [309, 189] on em "Ci-dessous quelques précisions sur la catégorisation." at bounding box center [343, 191] width 191 height 15
click at [320, 189] on em "Ci-dessous quelques précisions sur la catégorisation." at bounding box center [343, 191] width 191 height 15
drag, startPoint x: 270, startPoint y: 198, endPoint x: 359, endPoint y: 191, distance: 89.5
click at [351, 191] on ol "Se connecter à Pennylane , et cliquer sur " Transactions " dans la cartouche de…" at bounding box center [338, 175] width 215 height 154
drag, startPoint x: 405, startPoint y: 193, endPoint x: 410, endPoint y: 193, distance: 5.3
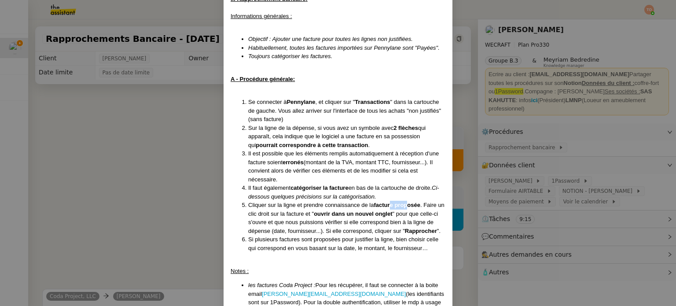
click at [410, 201] on li "Cliquer sur la ligne et prendre connaissance de la facture proposée . Faire un …" at bounding box center [346, 218] width 197 height 34
click at [414, 201] on strong "facture proposée" at bounding box center [397, 204] width 46 height 7
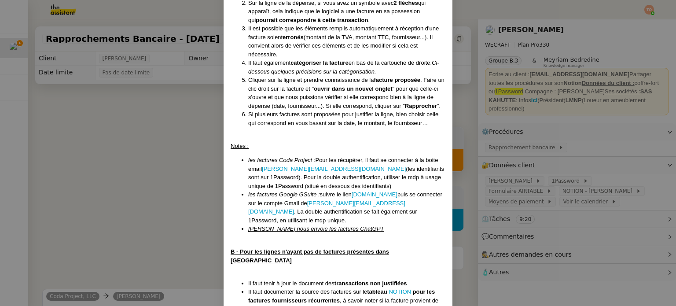
scroll to position [440, 0]
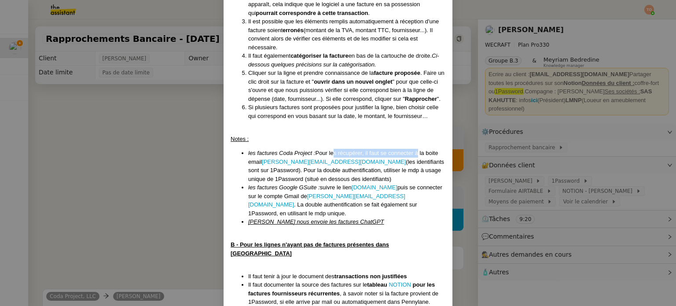
drag, startPoint x: 330, startPoint y: 143, endPoint x: 414, endPoint y: 144, distance: 84.0
click at [414, 149] on li "les factures Coda Project : Pour les récupérer, il faut se connecter à la boite…" at bounding box center [346, 166] width 197 height 34
drag, startPoint x: 357, startPoint y: 229, endPoint x: 365, endPoint y: 230, distance: 7.5
click at [362, 241] on u "B - Pour les lignes n'ayant pas de factures présentes dans [GEOGRAPHIC_DATA]" at bounding box center [310, 248] width 158 height 15
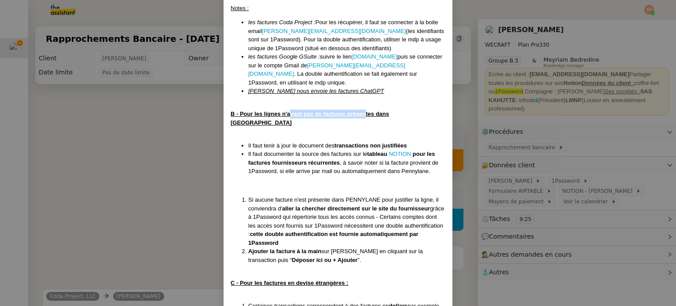
scroll to position [572, 0]
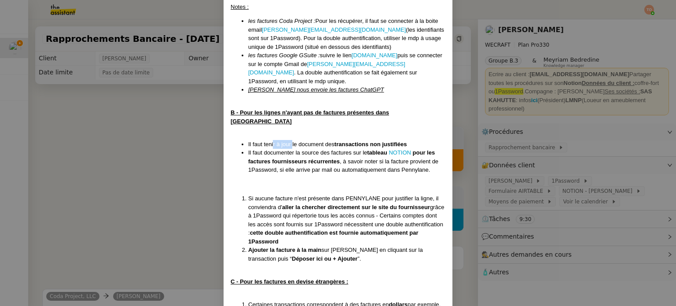
drag, startPoint x: 271, startPoint y: 118, endPoint x: 321, endPoint y: 119, distance: 49.7
click at [297, 141] on span "Il faut tenir à jour le document des" at bounding box center [291, 144] width 86 height 7
drag, startPoint x: 355, startPoint y: 118, endPoint x: 382, endPoint y: 117, distance: 27.3
click at [374, 141] on strong "transactions non justifiées" at bounding box center [370, 144] width 73 height 7
click at [384, 141] on strong "transactions non justifiées" at bounding box center [370, 144] width 73 height 7
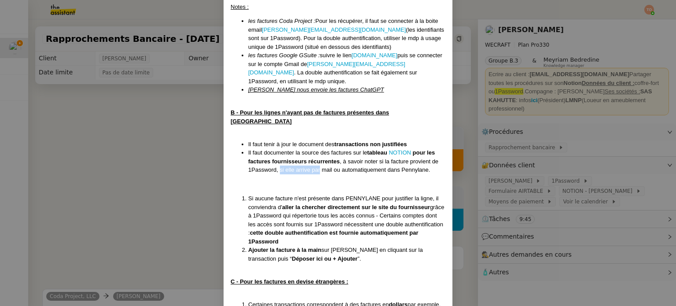
drag, startPoint x: 278, startPoint y: 144, endPoint x: 317, endPoint y: 145, distance: 39.2
click at [317, 158] on span ", à savoir noter si la facture provient de 1Password, si elle arrive par mail o…" at bounding box center [343, 165] width 190 height 15
drag, startPoint x: 357, startPoint y: 145, endPoint x: 391, endPoint y: 144, distance: 33.9
click at [391, 158] on span ", à savoir noter si la facture provient de 1Password, si elle arrive par mail o…" at bounding box center [343, 165] width 190 height 15
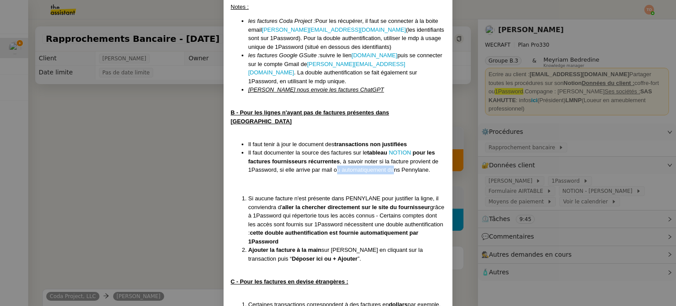
click at [391, 158] on span ", à savoir noter si la facture provient de 1Password, si elle arrive par mail o…" at bounding box center [343, 165] width 190 height 15
drag, startPoint x: 279, startPoint y: 174, endPoint x: 386, endPoint y: 170, distance: 107.0
click at [386, 195] on span "Si aucune facture n'est présente dans PENNYLANE pour justifier la ligne, il con…" at bounding box center [343, 202] width 190 height 15
click at [387, 195] on span "Si aucune facture n'est présente dans PENNYLANE pour justifier la ligne, il con…" at bounding box center [343, 202] width 190 height 15
click at [520, 168] on nz-modal-container "Mise à jour le [DATE] Contexte : Le client souhaite que nous tenions à jour [PE…" at bounding box center [338, 153] width 676 height 306
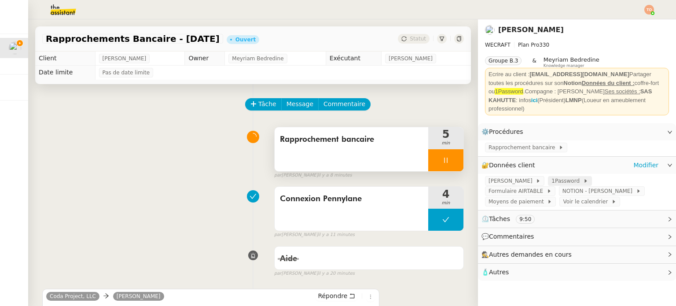
click at [558, 176] on span "1Password" at bounding box center [566, 180] width 31 height 9
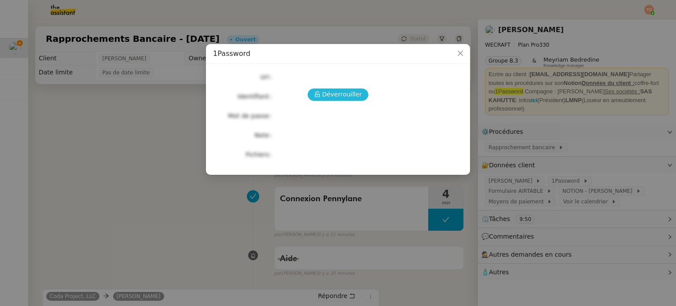
click at [326, 95] on span "Déverrouiller" at bounding box center [342, 94] width 40 height 10
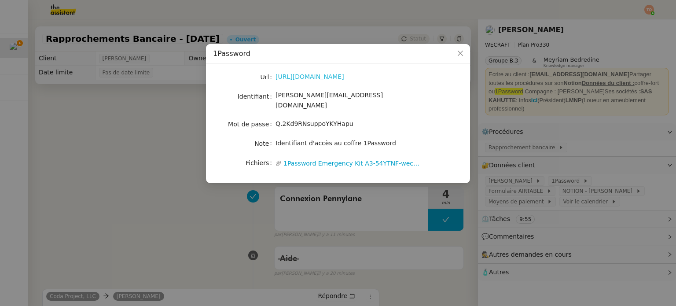
click at [336, 78] on link "https://wecraft.1password.com/" at bounding box center [309, 76] width 69 height 7
click at [323, 100] on span "[PERSON_NAME][EMAIL_ADDRESS][DOMAIN_NAME]" at bounding box center [328, 100] width 107 height 17
copy span "[PERSON_NAME][EMAIL_ADDRESS][DOMAIN_NAME]"
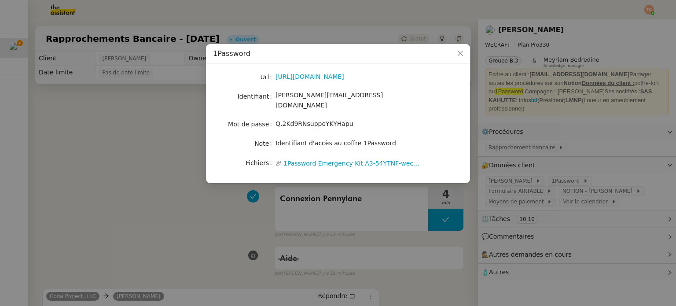
click at [293, 120] on span "Q.2Kd9RNsuppoYKYHapu" at bounding box center [314, 123] width 78 height 7
copy span "Q.2Kd9RNsuppoYKYHapu"
click at [513, 157] on nz-modal-container "1Password Url https://wecraft.1password.com/ Identifiant camille@wecraft.io Mot…" at bounding box center [338, 153] width 676 height 306
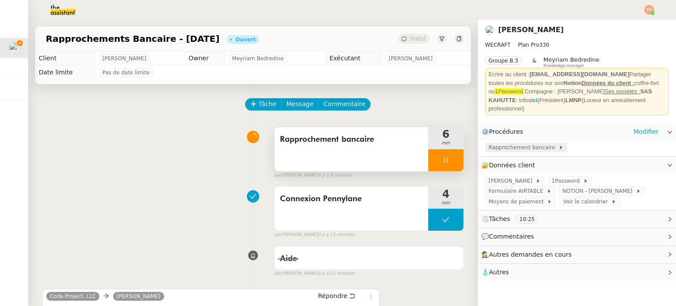
click at [524, 143] on span "Rapprochement bancaire" at bounding box center [523, 147] width 70 height 9
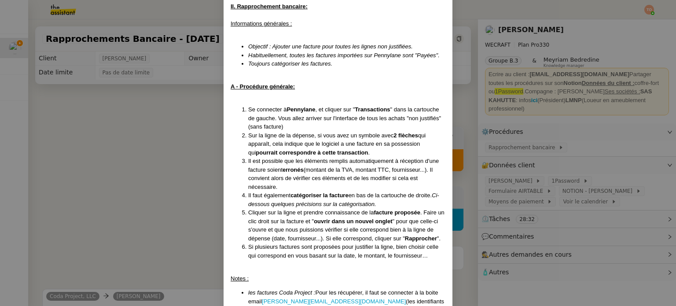
scroll to position [432, 0]
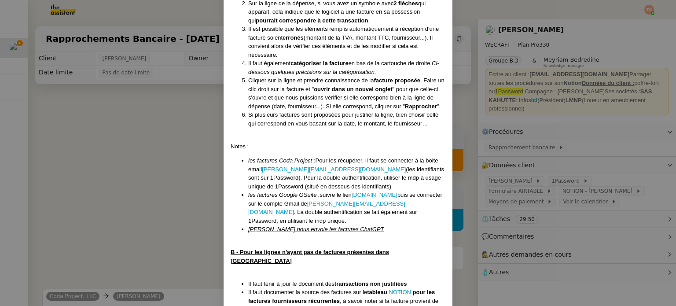
drag, startPoint x: 556, startPoint y: 156, endPoint x: 567, endPoint y: 160, distance: 11.4
click at [556, 155] on nz-modal-container "Mise à jour le [DATE] Contexte : Le client souhaite que nous tenions à jour [PE…" at bounding box center [338, 153] width 676 height 306
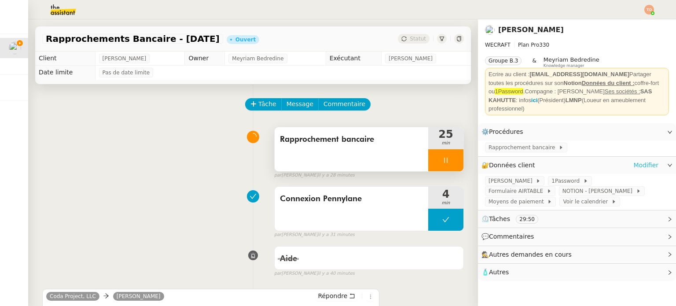
click at [649, 160] on link "Modifier" at bounding box center [645, 165] width 25 height 10
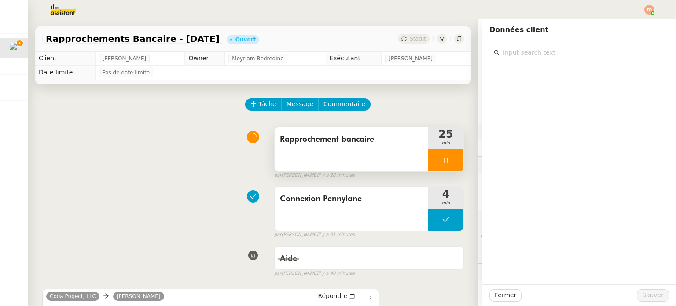
click at [573, 56] on input "text" at bounding box center [582, 53] width 165 height 12
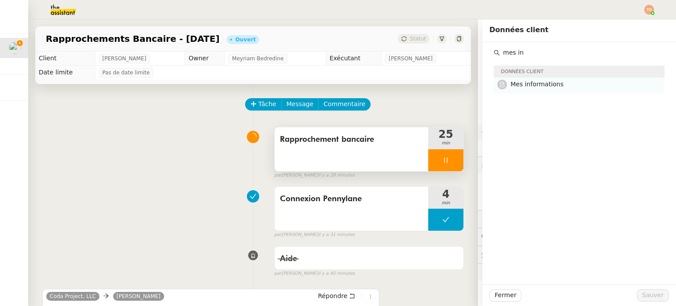
type input "mes in"
click at [579, 89] on h4 "Mes informations" at bounding box center [584, 84] width 149 height 10
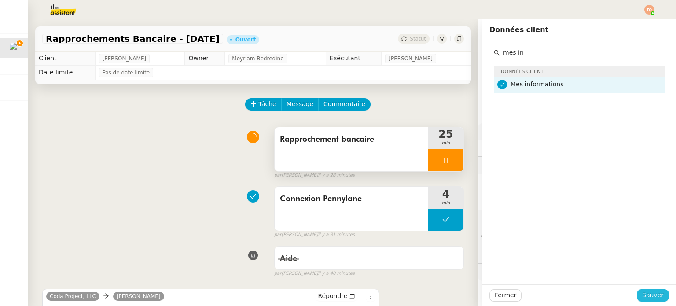
click at [649, 292] on span "Sauver" at bounding box center [653, 295] width 22 height 10
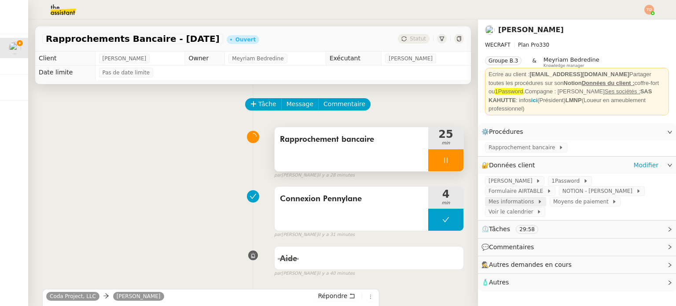
click at [537, 197] on span "Mes informations" at bounding box center [512, 201] width 49 height 9
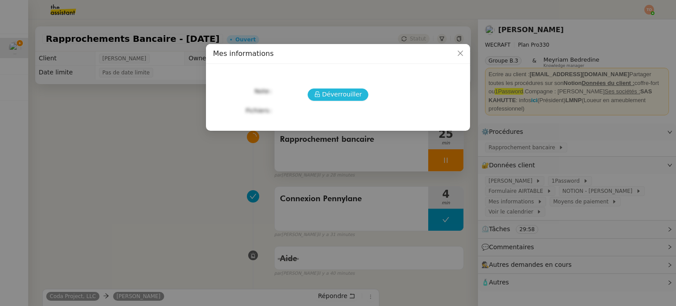
click at [348, 98] on span "Déverrouiller" at bounding box center [342, 94] width 40 height 10
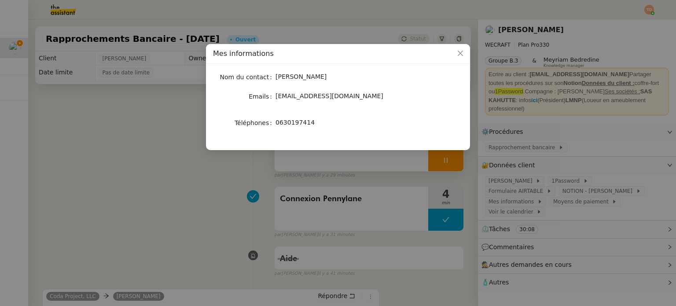
click at [178, 213] on nz-modal-container "Mes informations Nom du contact Fabien Bousquet Emails hello@fabien-bousquet.co…" at bounding box center [338, 153] width 676 height 306
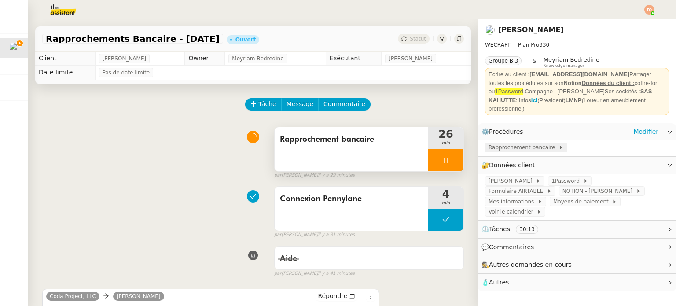
click at [506, 143] on span "Rapprochement bancaire" at bounding box center [523, 147] width 70 height 9
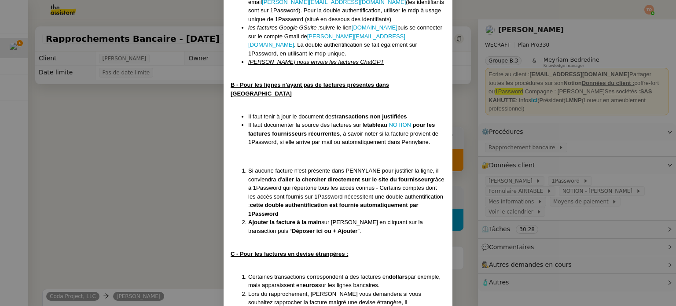
scroll to position [616, 0]
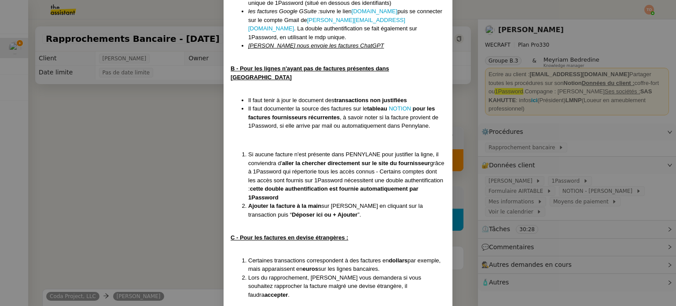
click at [155, 125] on nz-modal-container "Mise à jour le [DATE] Contexte : Le client souhaite que nous tenions à jour [PE…" at bounding box center [338, 153] width 676 height 306
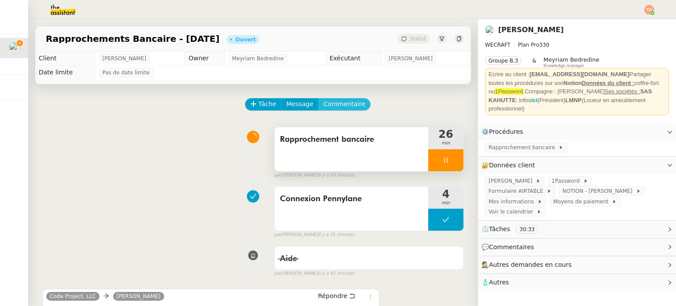
click at [343, 109] on span "Commentaire" at bounding box center [344, 104] width 42 height 10
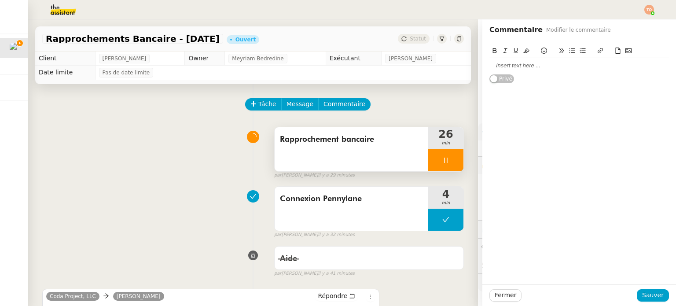
click at [542, 68] on div at bounding box center [578, 66] width 179 height 8
click at [642, 293] on span "Sauver" at bounding box center [653, 295] width 22 height 10
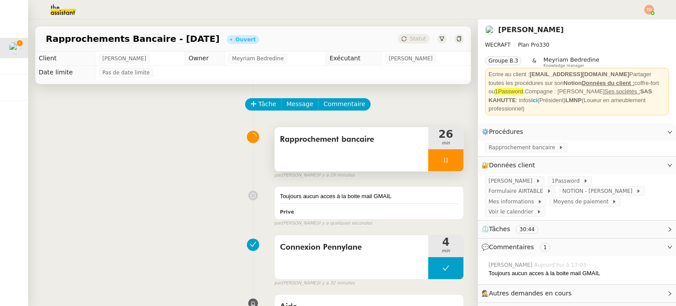
click at [447, 159] on div at bounding box center [445, 160] width 35 height 22
click at [451, 159] on icon at bounding box center [454, 160] width 7 height 7
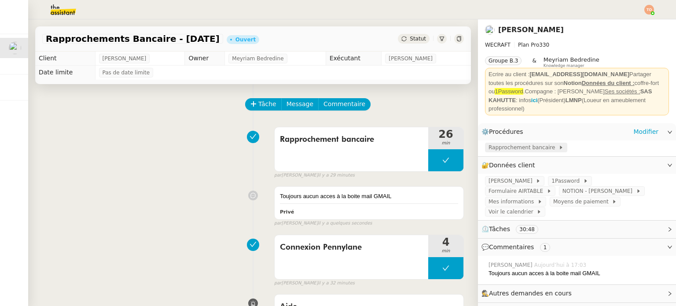
click at [498, 143] on span "Rapprochement bancaire" at bounding box center [523, 147] width 70 height 9
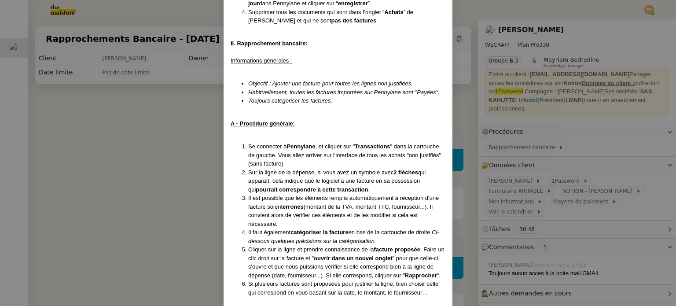
scroll to position [264, 0]
click at [177, 153] on nz-modal-container "Mise à jour le [DATE] Contexte : Le client souhaite que nous tenions à jour [PE…" at bounding box center [338, 153] width 676 height 306
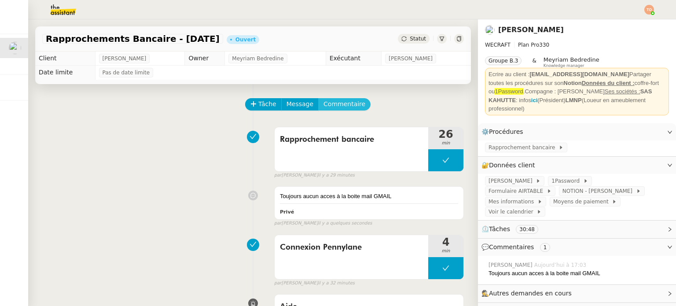
click at [351, 99] on button "Commentaire" at bounding box center [344, 104] width 52 height 12
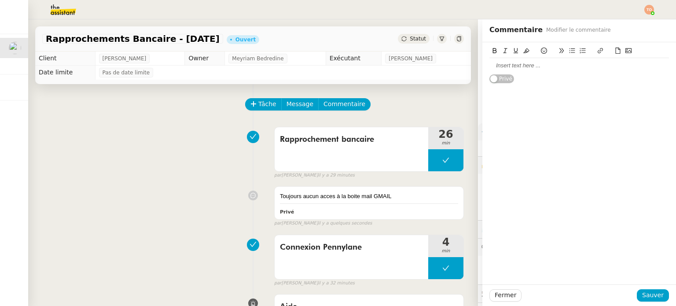
click at [528, 65] on div at bounding box center [578, 66] width 179 height 8
click at [654, 294] on span "Sauver" at bounding box center [653, 295] width 22 height 10
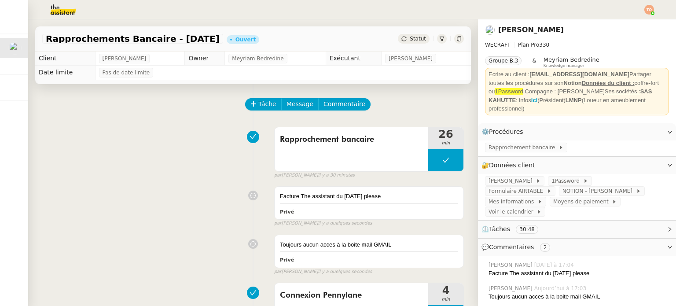
click at [416, 40] on span "Statut" at bounding box center [418, 39] width 16 height 6
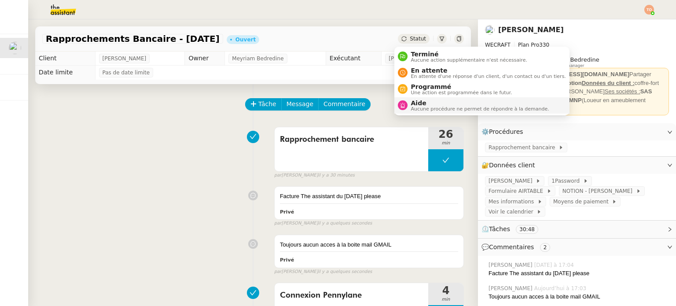
click at [445, 107] on span "Aucune procédure ne permet de répondre à la demande." at bounding box center [480, 108] width 138 height 5
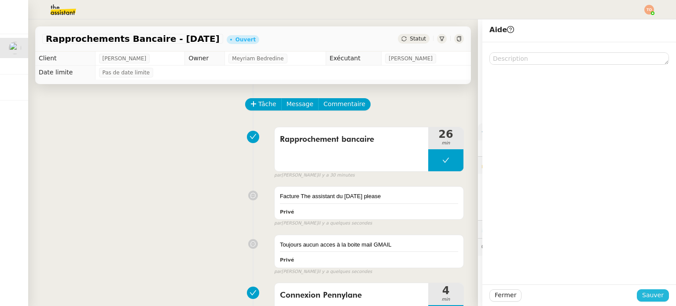
click at [648, 300] on span "Sauver" at bounding box center [653, 295] width 22 height 10
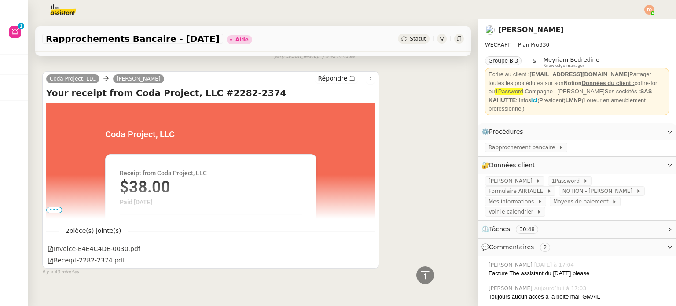
scroll to position [369, 0]
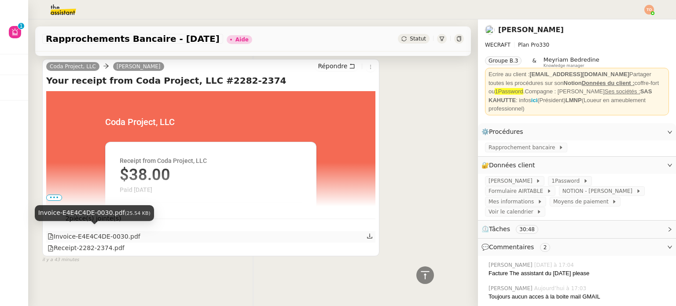
click at [106, 231] on div "Invoice-E4E4C4DE-0030.pdf" at bounding box center [94, 236] width 93 height 10
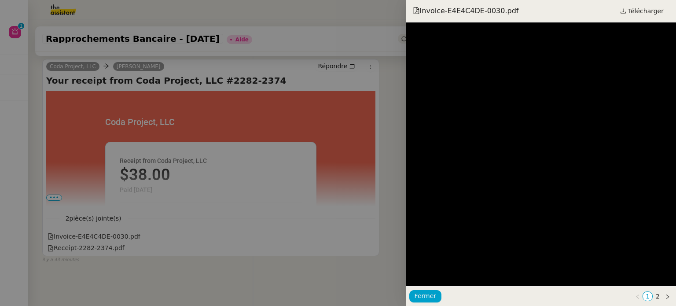
click at [643, 18] on div "Invoice-E4E4C4DE-0030.pdf Télécharger" at bounding box center [541, 11] width 270 height 22
click at [648, 15] on span "Télécharger" at bounding box center [646, 10] width 36 height 11
click at [56, 192] on div at bounding box center [338, 153] width 676 height 306
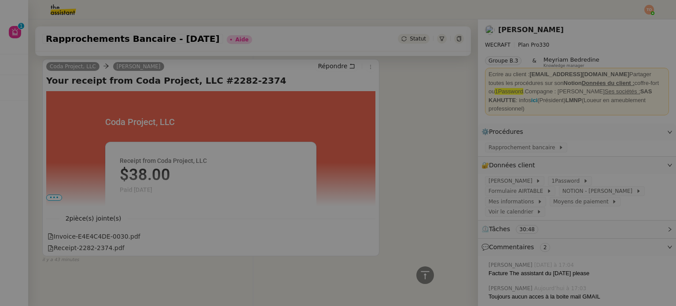
click at [57, 196] on span "•••" at bounding box center [54, 197] width 16 height 6
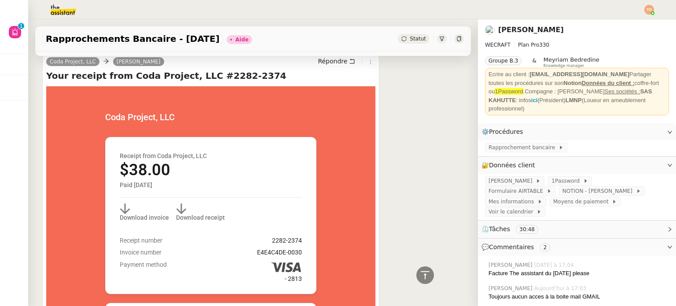
click at [120, 74] on h4 "Your receipt from Coda Project, LLC #2282-2374" at bounding box center [210, 76] width 329 height 12
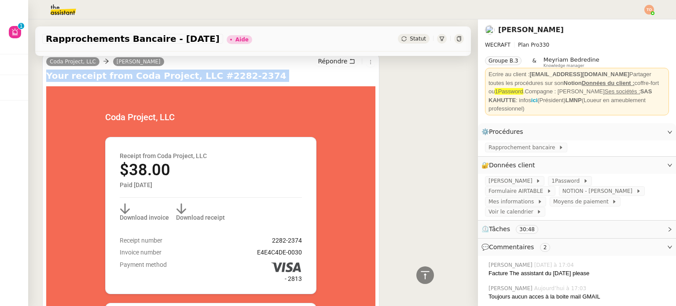
click at [120, 74] on h4 "Your receipt from Coda Project, LLC #2282-2374" at bounding box center [210, 76] width 329 height 12
click at [151, 77] on h4 "Your receipt from Coda Project, LLC #2282-2374" at bounding box center [210, 76] width 329 height 12
drag, startPoint x: 168, startPoint y: 76, endPoint x: 47, endPoint y: 77, distance: 121.9
click at [47, 77] on h4 "Your receipt from Coda Project, LLC #2282-2374" at bounding box center [210, 76] width 329 height 12
copy h4 "Your receipt from Coda Project"
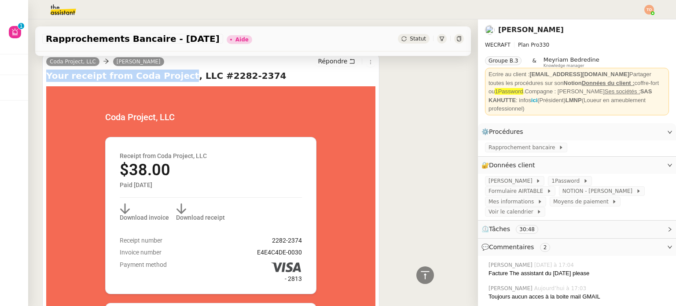
click at [49, 7] on img at bounding box center [56, 9] width 68 height 19
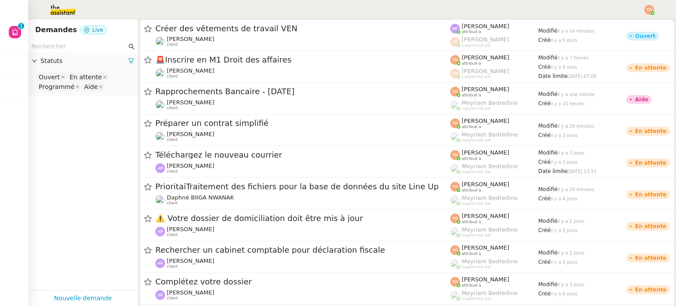
click at [109, 84] on nz-select-top-control "Ouvert En attente Programmé Aide" at bounding box center [82, 82] width 95 height 21
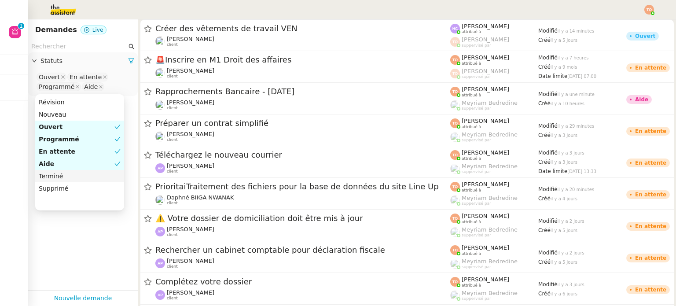
click at [92, 173] on div "Terminé" at bounding box center [80, 176] width 82 height 8
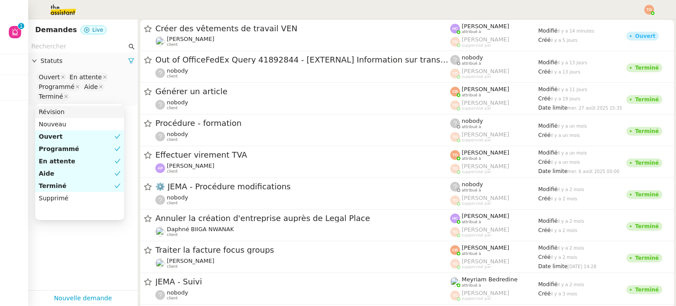
click at [81, 49] on input "text" at bounding box center [78, 46] width 95 height 10
paste input "Your receipt from Coda Project"
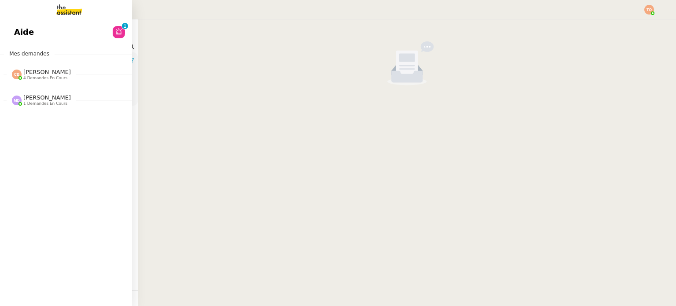
drag, startPoint x: 81, startPoint y: 46, endPoint x: 24, endPoint y: 44, distance: 56.4
click at [24, 44] on nz-layout "Aide 0 1 2 3 4 5 6 7 8 9 Mes demandes Coralie Bordas 4 demandes en cours Factur…" at bounding box center [338, 153] width 676 height 306
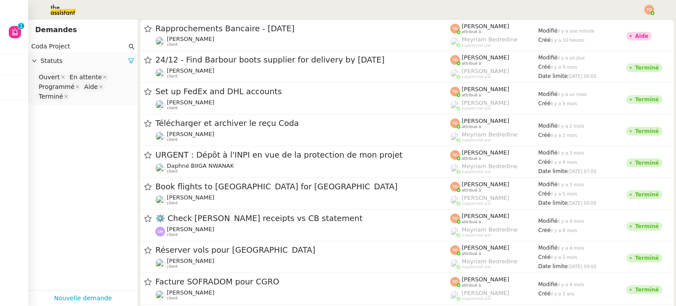
click at [101, 45] on input "Coda Project" at bounding box center [78, 46] width 95 height 10
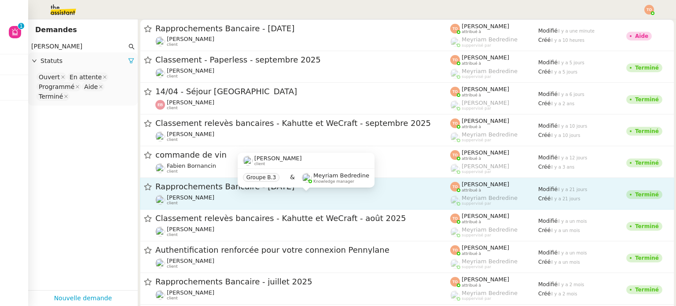
click at [336, 198] on div "Fabien Bousquet client" at bounding box center [302, 199] width 295 height 11
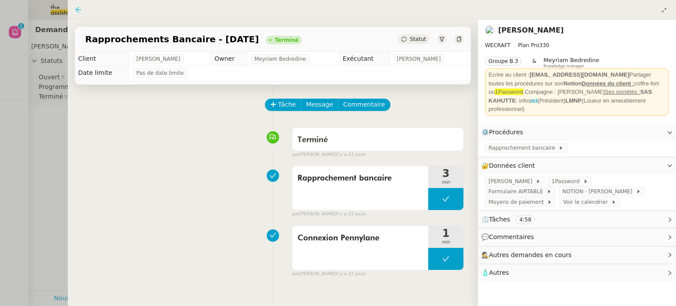
click at [77, 9] on icon at bounding box center [78, 9] width 7 height 7
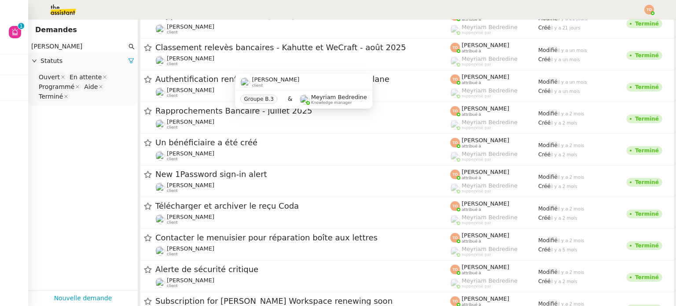
scroll to position [220, 0]
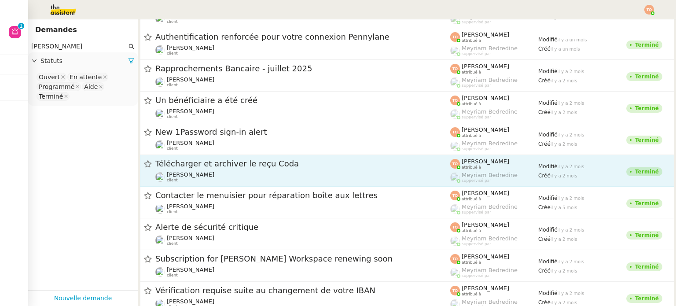
click at [279, 165] on span "Télécharger et archiver le reçu Coda" at bounding box center [302, 164] width 295 height 8
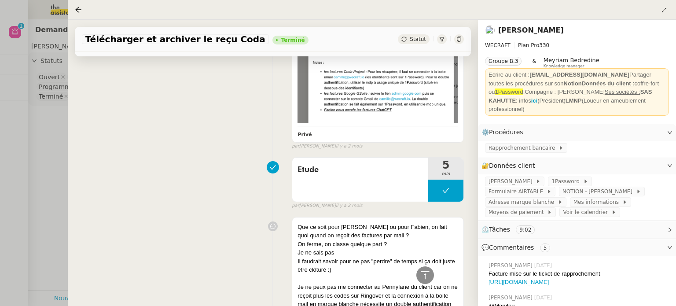
scroll to position [572, 0]
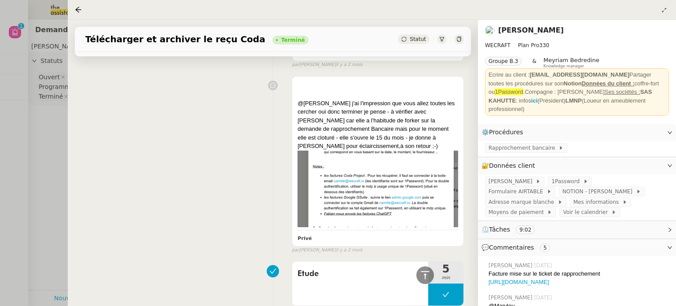
click at [73, 5] on nz-page-header at bounding box center [372, 10] width 608 height 20
click at [75, 6] on div at bounding box center [78, 9] width 7 height 7
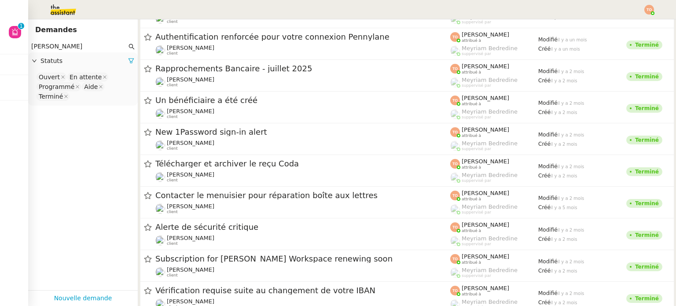
click at [77, 33] on div "Demandes" at bounding box center [82, 30] width 95 height 14
click at [78, 48] on input "fabien bou" at bounding box center [78, 46] width 95 height 10
click at [79, 48] on input "fabien bou" at bounding box center [78, 46] width 95 height 10
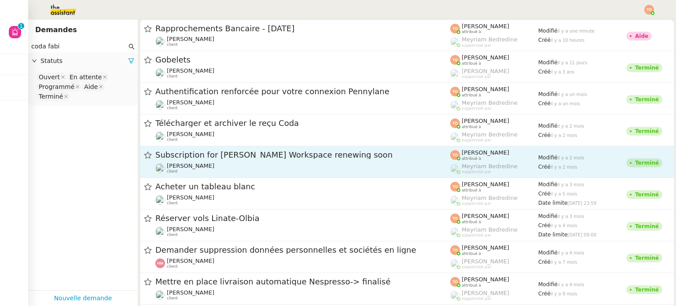
type input "coda fabi"
click at [394, 155] on span "Subscription for Fabien's Workspace renewing soon" at bounding box center [302, 155] width 295 height 8
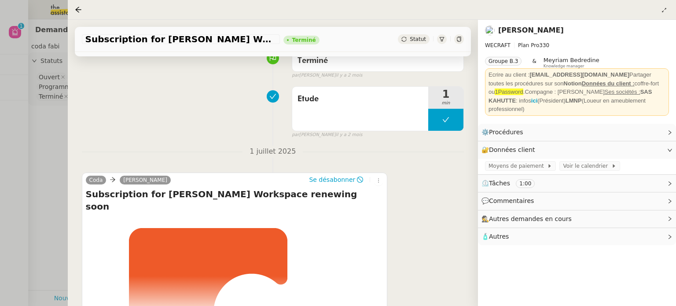
scroll to position [151, 0]
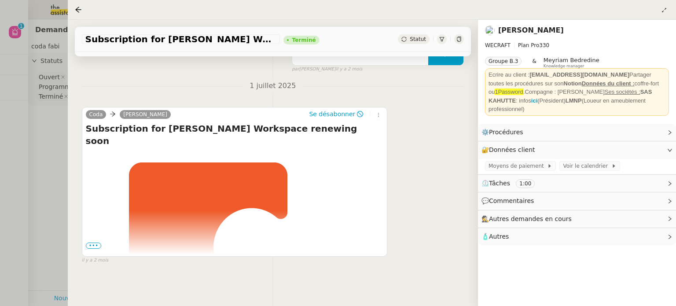
click at [98, 242] on span "•••" at bounding box center [94, 245] width 16 height 6
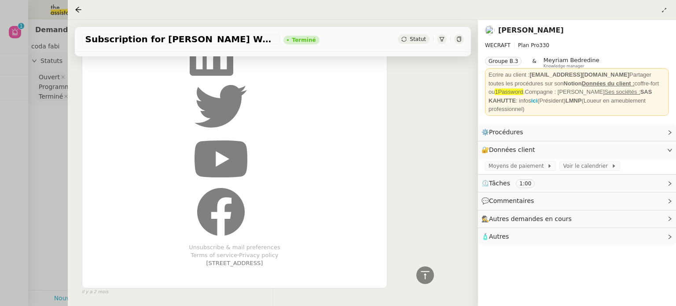
scroll to position [662, 0]
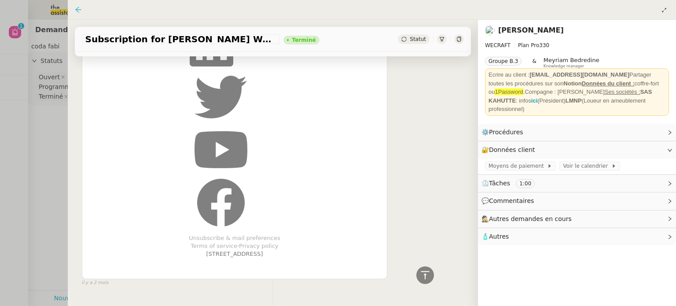
click at [81, 13] on icon at bounding box center [78, 9] width 7 height 7
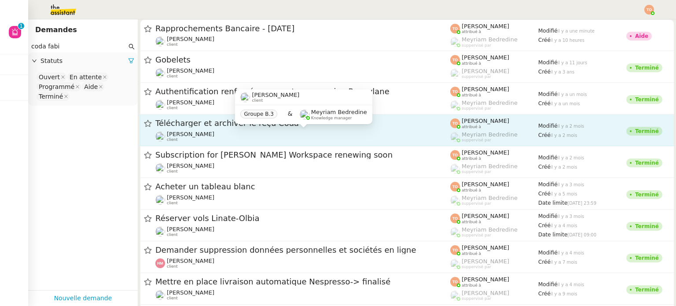
click at [266, 137] on div "Fabien Bousquet client" at bounding box center [302, 136] width 295 height 11
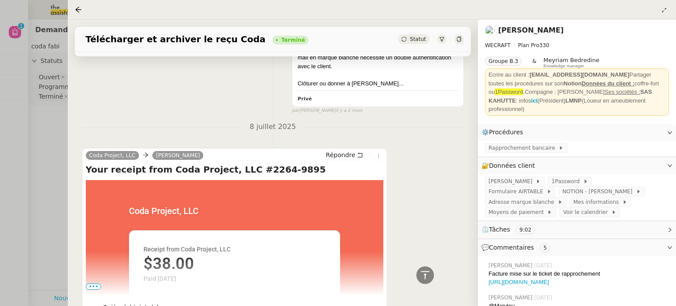
scroll to position [924, 0]
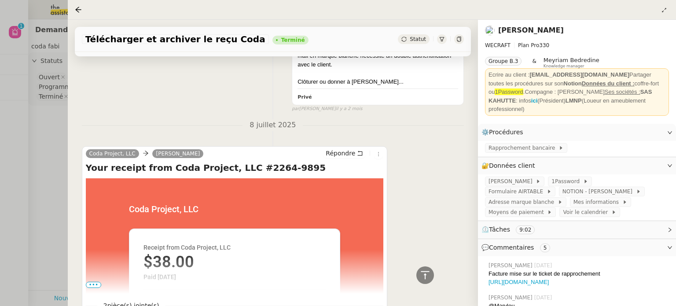
click at [83, 10] on div at bounding box center [80, 9] width 11 height 11
click at [79, 10] on icon at bounding box center [78, 10] width 6 height 6
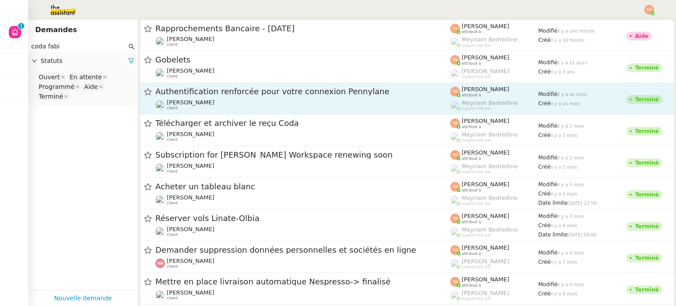
click at [200, 98] on div "Authentification renforcée pour votre connexion Pennylane Fabien Bousquet client" at bounding box center [302, 98] width 295 height 24
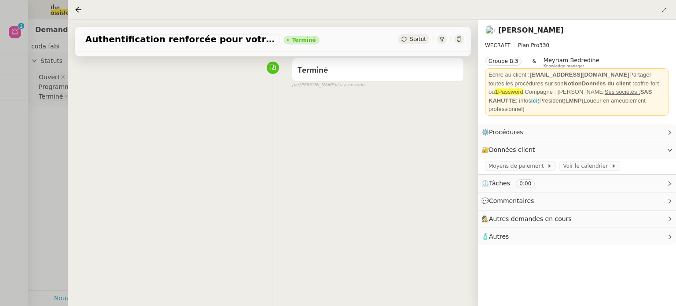
scroll to position [119, 0]
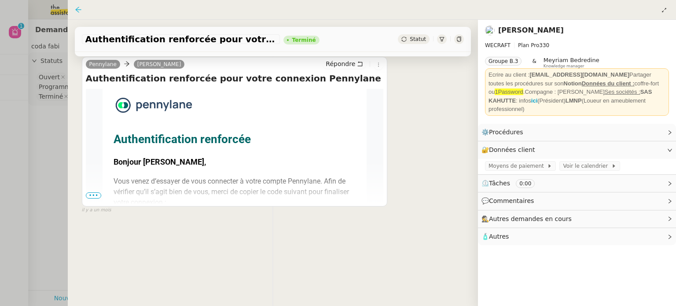
click at [77, 10] on icon at bounding box center [78, 10] width 6 height 6
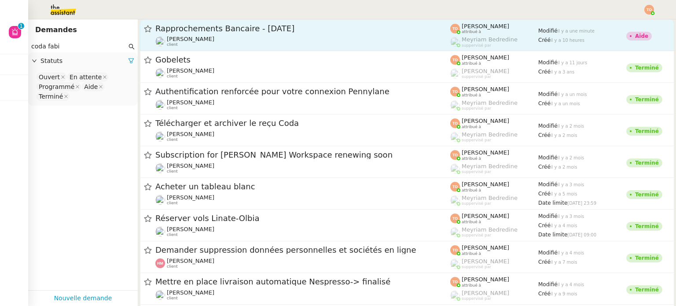
click at [292, 30] on span "Rapprochements Bancaire - [DATE]" at bounding box center [302, 29] width 295 height 8
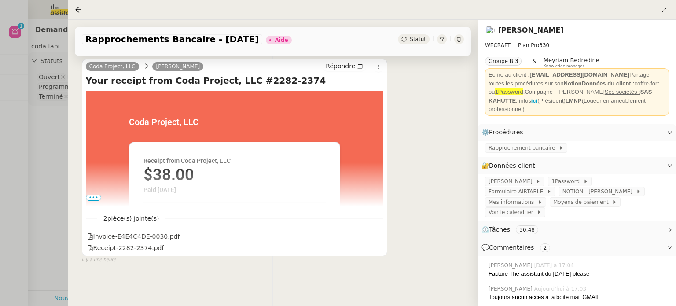
scroll to position [370, 0]
click at [79, 5] on div at bounding box center [80, 9] width 11 height 11
click at [78, 7] on icon at bounding box center [78, 10] width 6 height 6
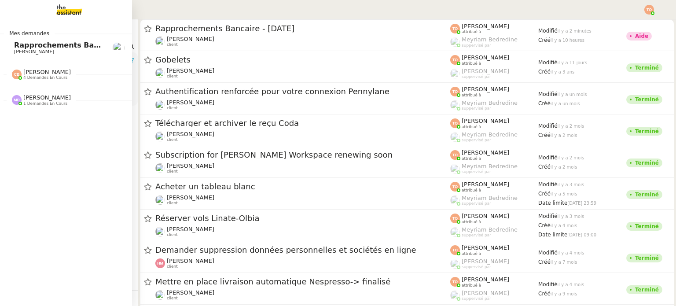
click at [21, 43] on span "Rapprochements Bancaire - [DATE]" at bounding box center [83, 45] width 139 height 8
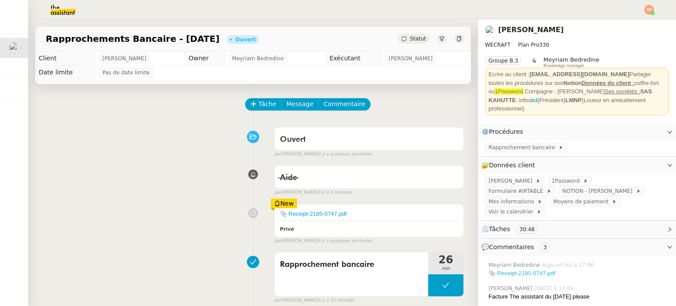
click at [531, 270] on link "📎 Receipt-2185-0747.pdf" at bounding box center [521, 273] width 67 height 7
click at [428, 290] on button at bounding box center [445, 285] width 35 height 22
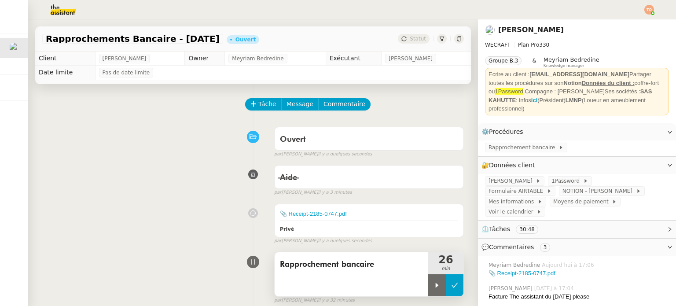
click at [428, 290] on div at bounding box center [437, 285] width 18 height 22
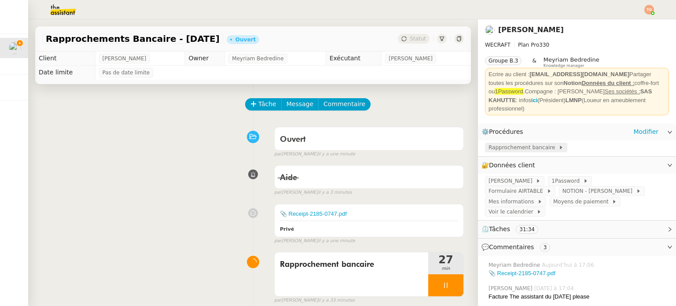
click at [488, 143] on span "Rapprochement bancaire" at bounding box center [523, 147] width 70 height 9
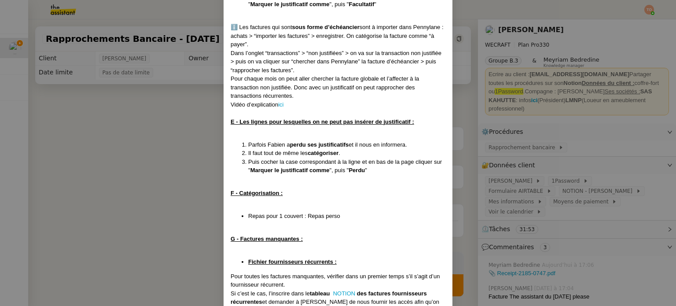
scroll to position [1092, 0]
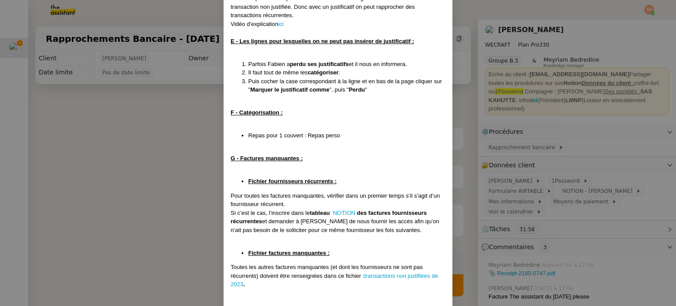
click at [176, 173] on nz-modal-container "Mise à jour le [DATE] Contexte : Le client souhaite que nous tenions à jour [PE…" at bounding box center [338, 153] width 676 height 306
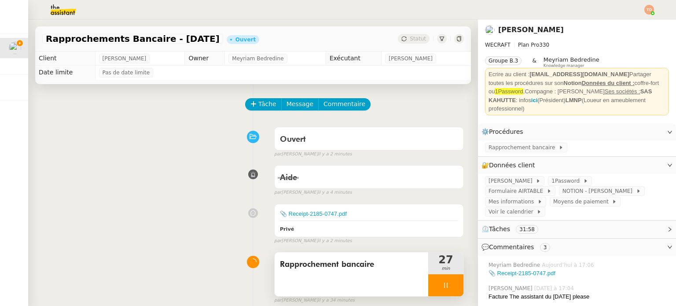
click at [429, 288] on div at bounding box center [445, 285] width 35 height 22
drag, startPoint x: 446, startPoint y: 288, endPoint x: 456, endPoint y: 241, distance: 48.1
click at [451, 287] on icon at bounding box center [454, 285] width 7 height 7
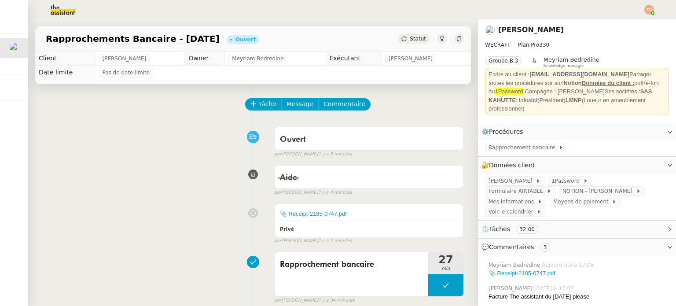
click at [410, 38] on span "Statut" at bounding box center [418, 39] width 16 height 6
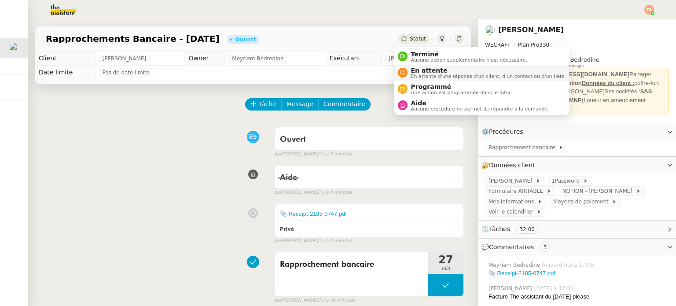
click at [417, 70] on span "En attente" at bounding box center [488, 70] width 155 height 7
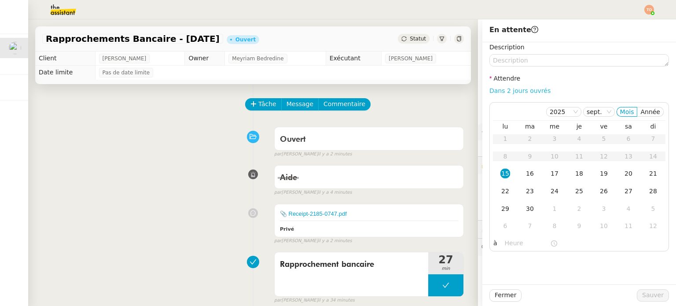
click at [497, 91] on link "Dans 2 jours ouvrés" at bounding box center [519, 90] width 61 height 7
type input "07:00"
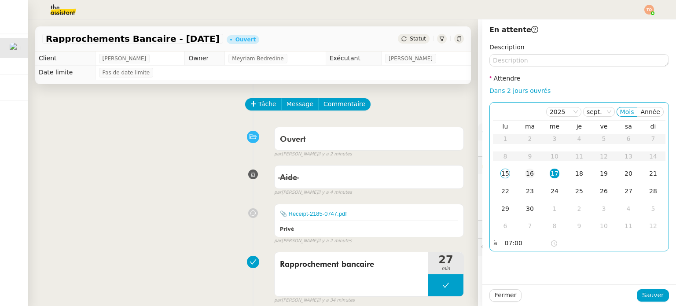
click at [525, 170] on div "16" at bounding box center [530, 173] width 10 height 10
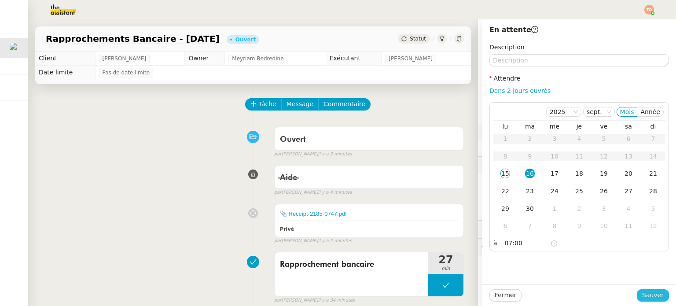
click at [647, 295] on span "Sauver" at bounding box center [653, 295] width 22 height 10
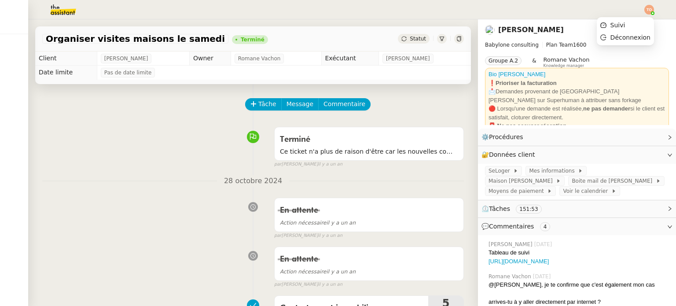
click at [337, 8] on img at bounding box center [649, 10] width 10 height 10
click at [337, 21] on li "Suivi" at bounding box center [625, 25] width 57 height 12
